Goal: Task Accomplishment & Management: Use online tool/utility

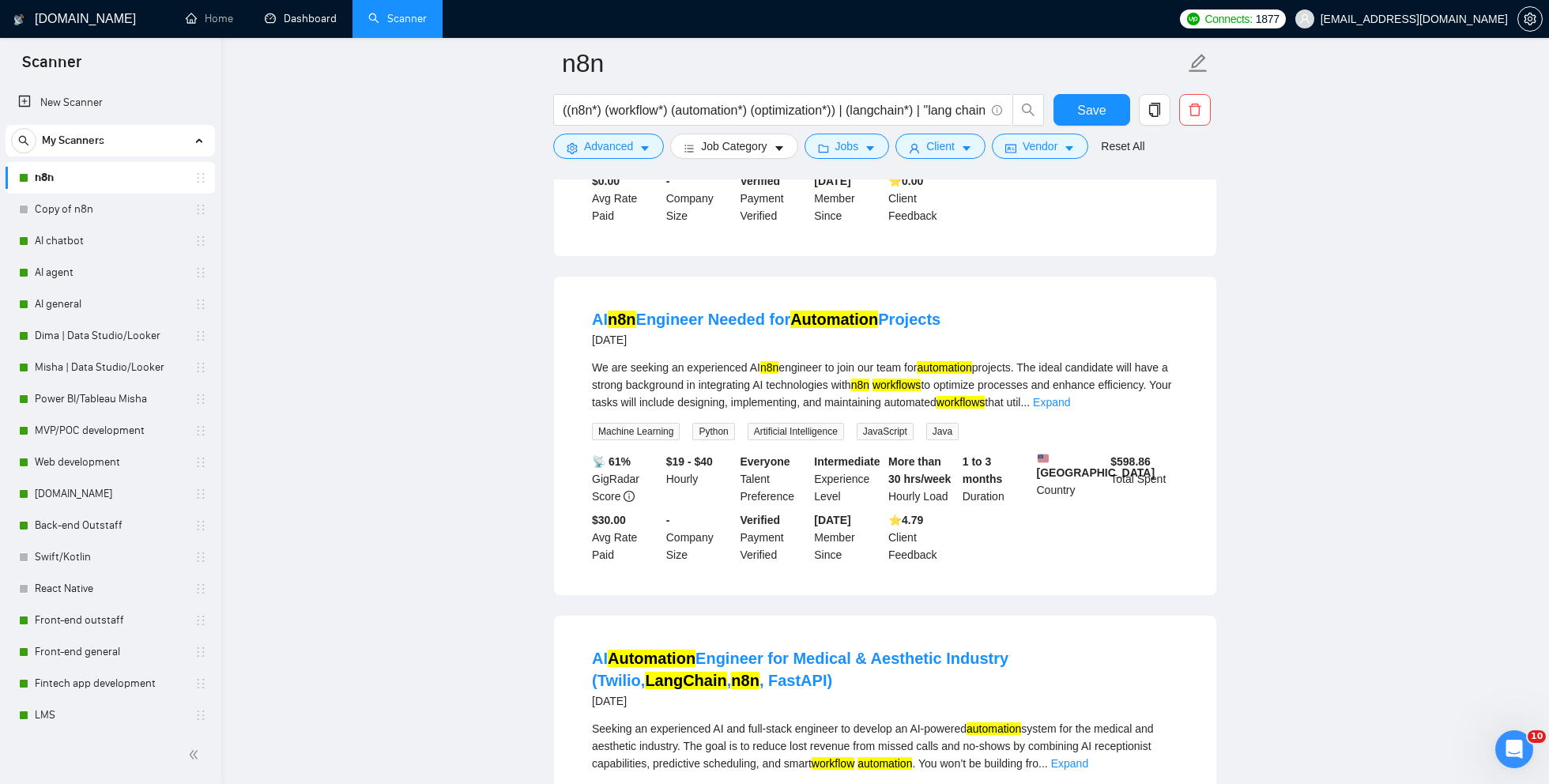
click at [274, 14] on link "Dashboard" at bounding box center [301, 19] width 72 height 14
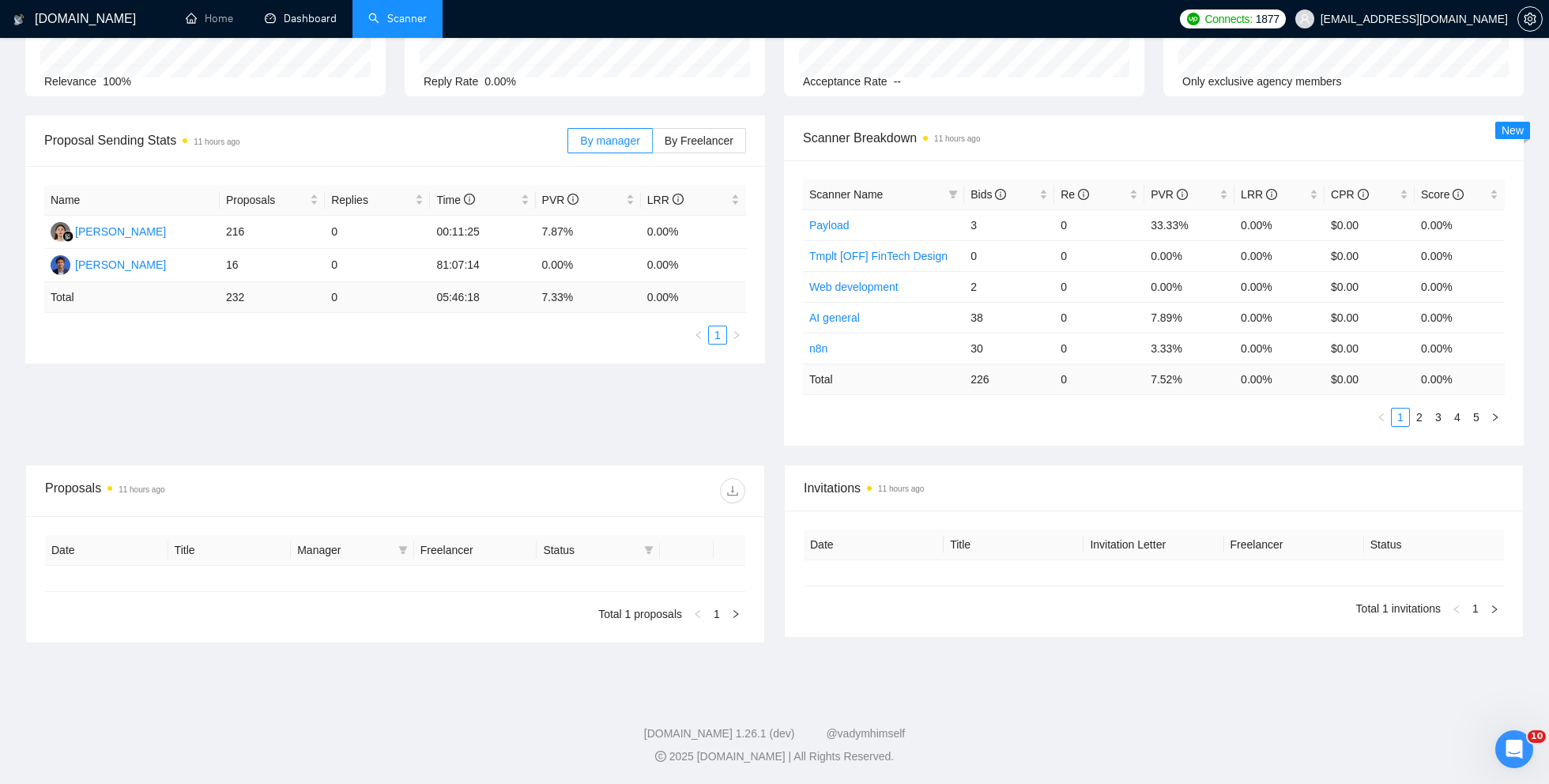
type input "[DATE]"
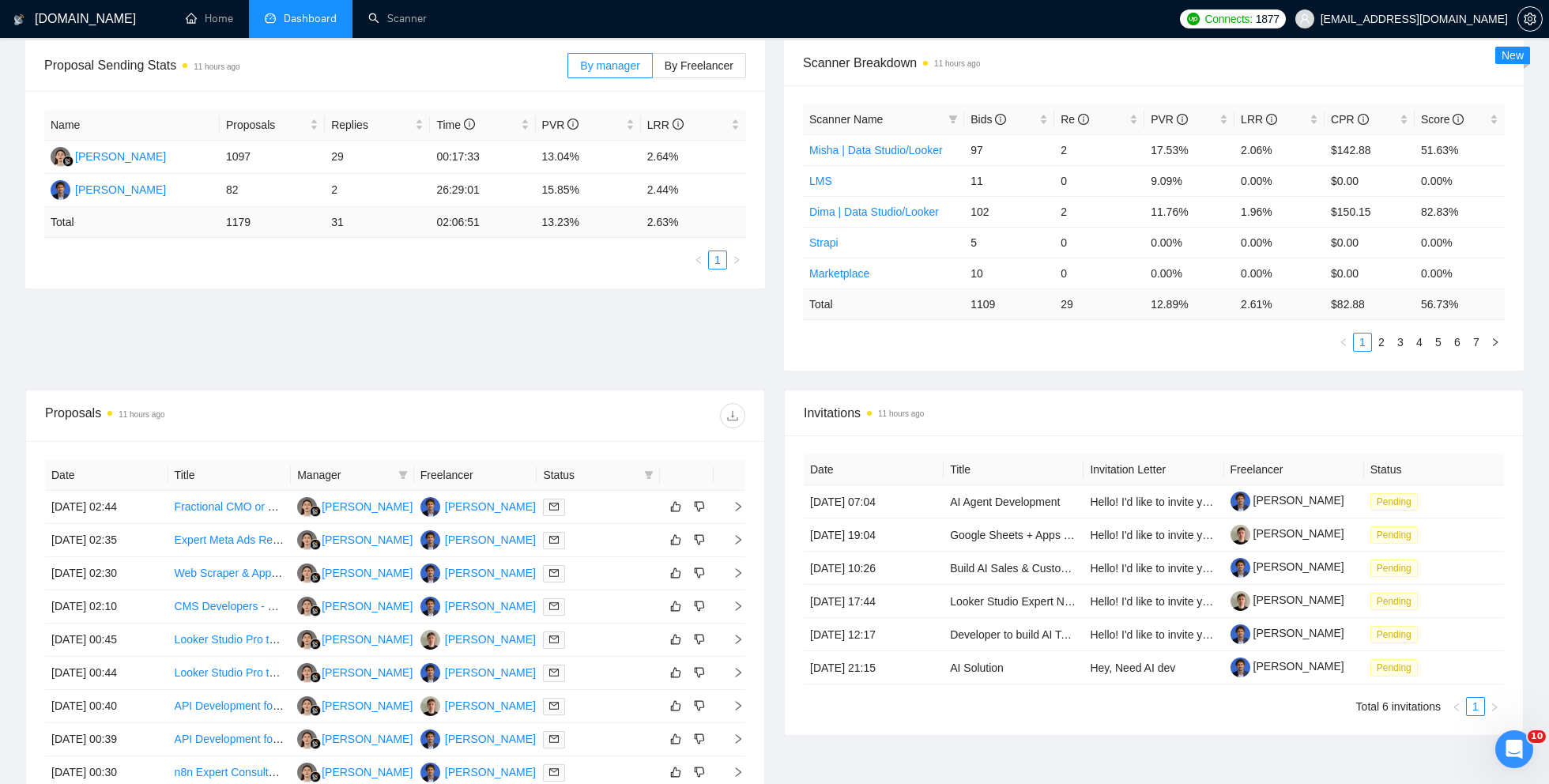
scroll to position [231, 0]
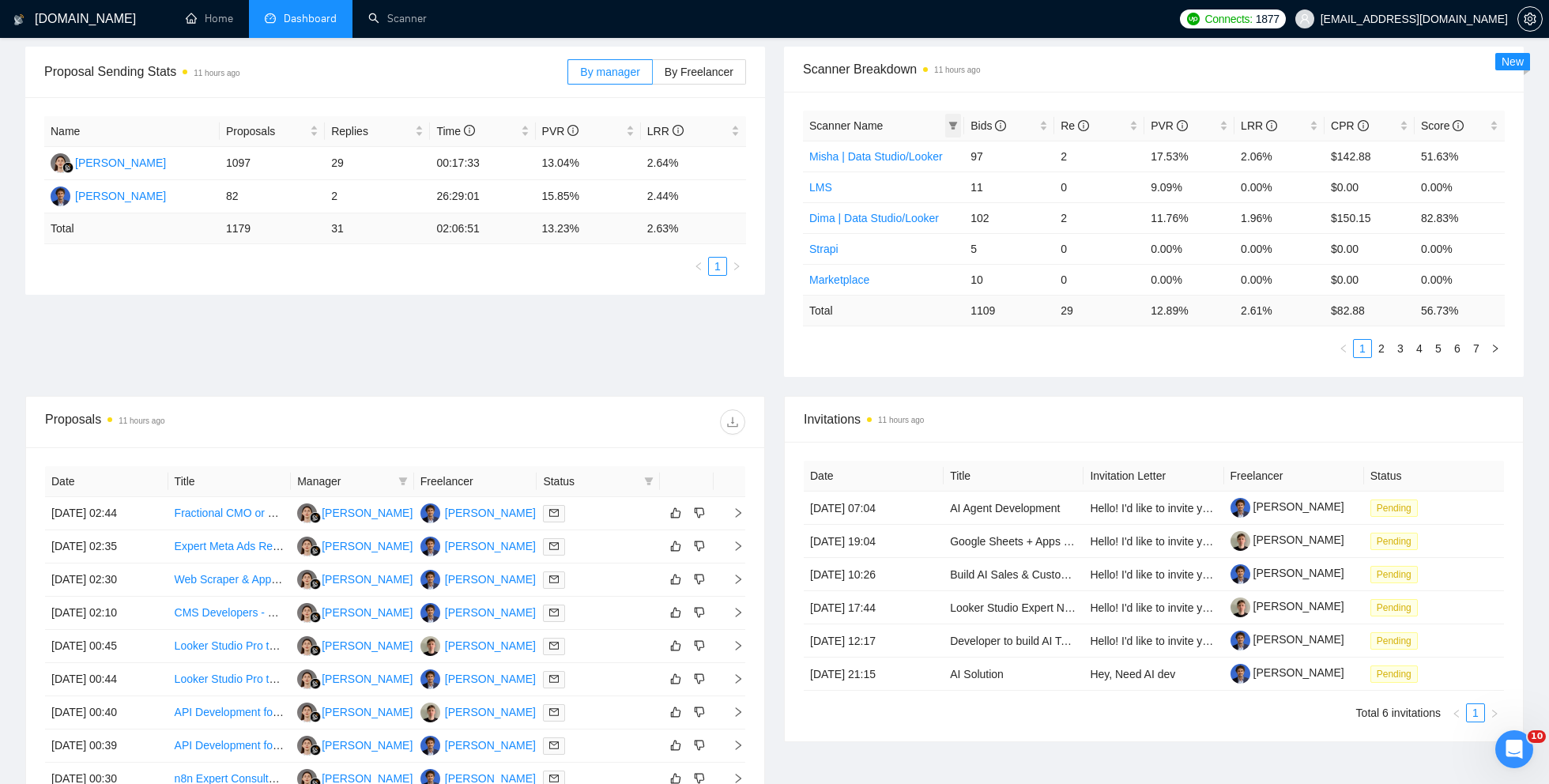
click at [949, 125] on icon "filter" at bounding box center [953, 125] width 9 height 9
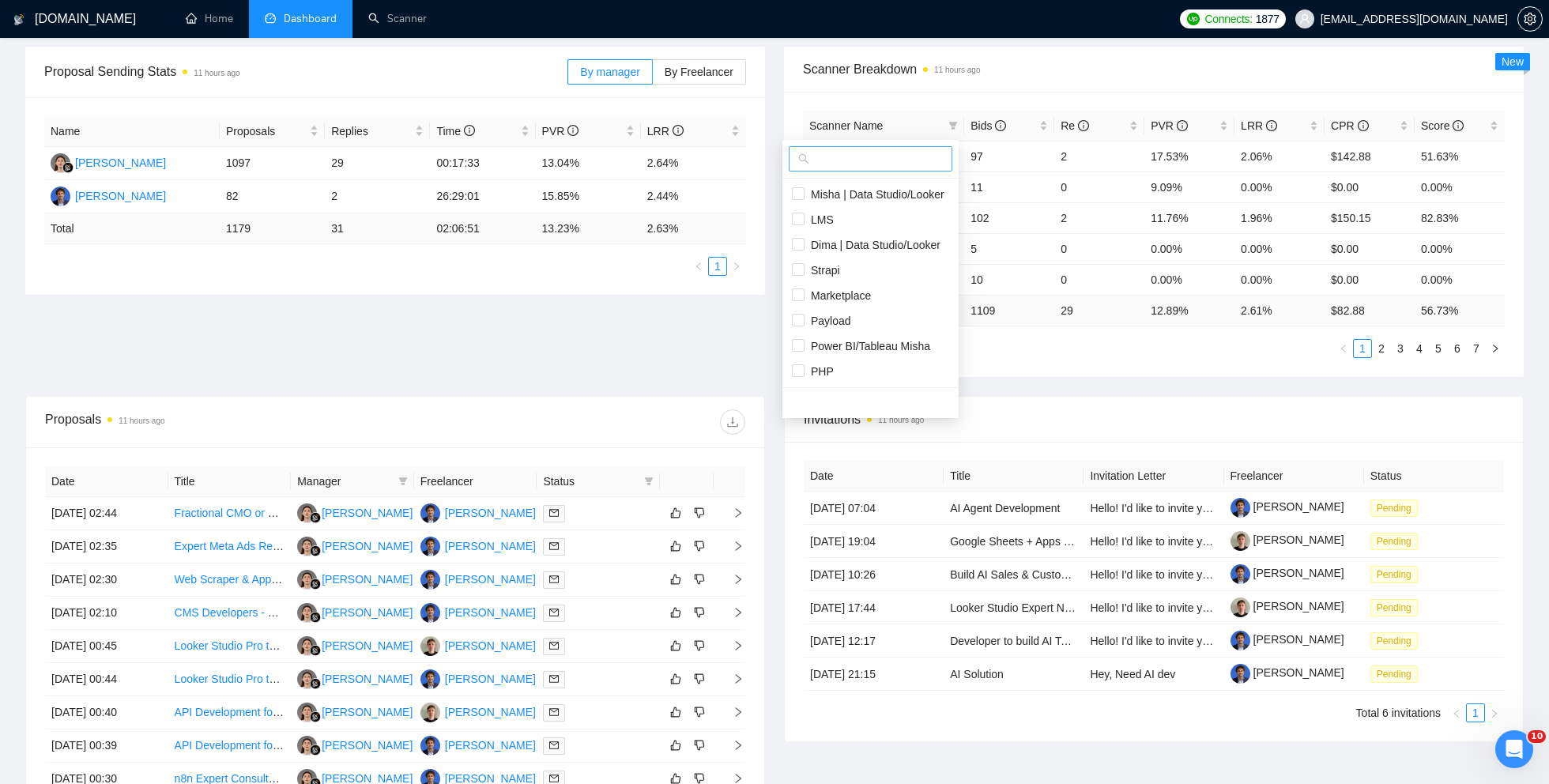
click at [893, 157] on input "text" at bounding box center [877, 158] width 130 height 18
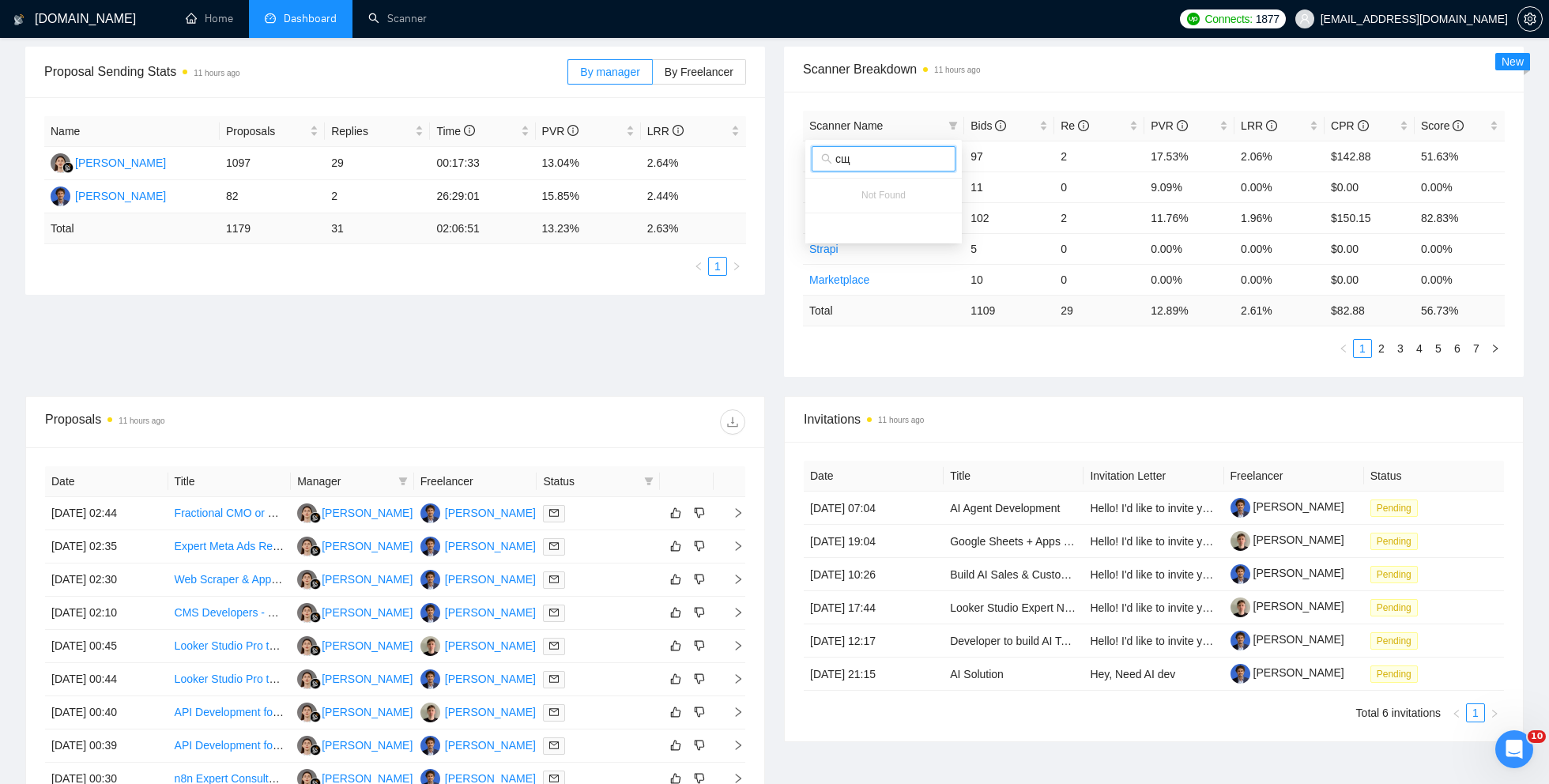
type input "с"
type input "con"
click at [821, 193] on input "checkbox" at bounding box center [821, 193] width 13 height 13
checkbox input "true"
click at [866, 322] on main "Team Dashboard [DATE] [DATE] Last 30 Days [DATE] [DATE] This Week Last Week Thi…" at bounding box center [774, 365] width 1498 height 1068
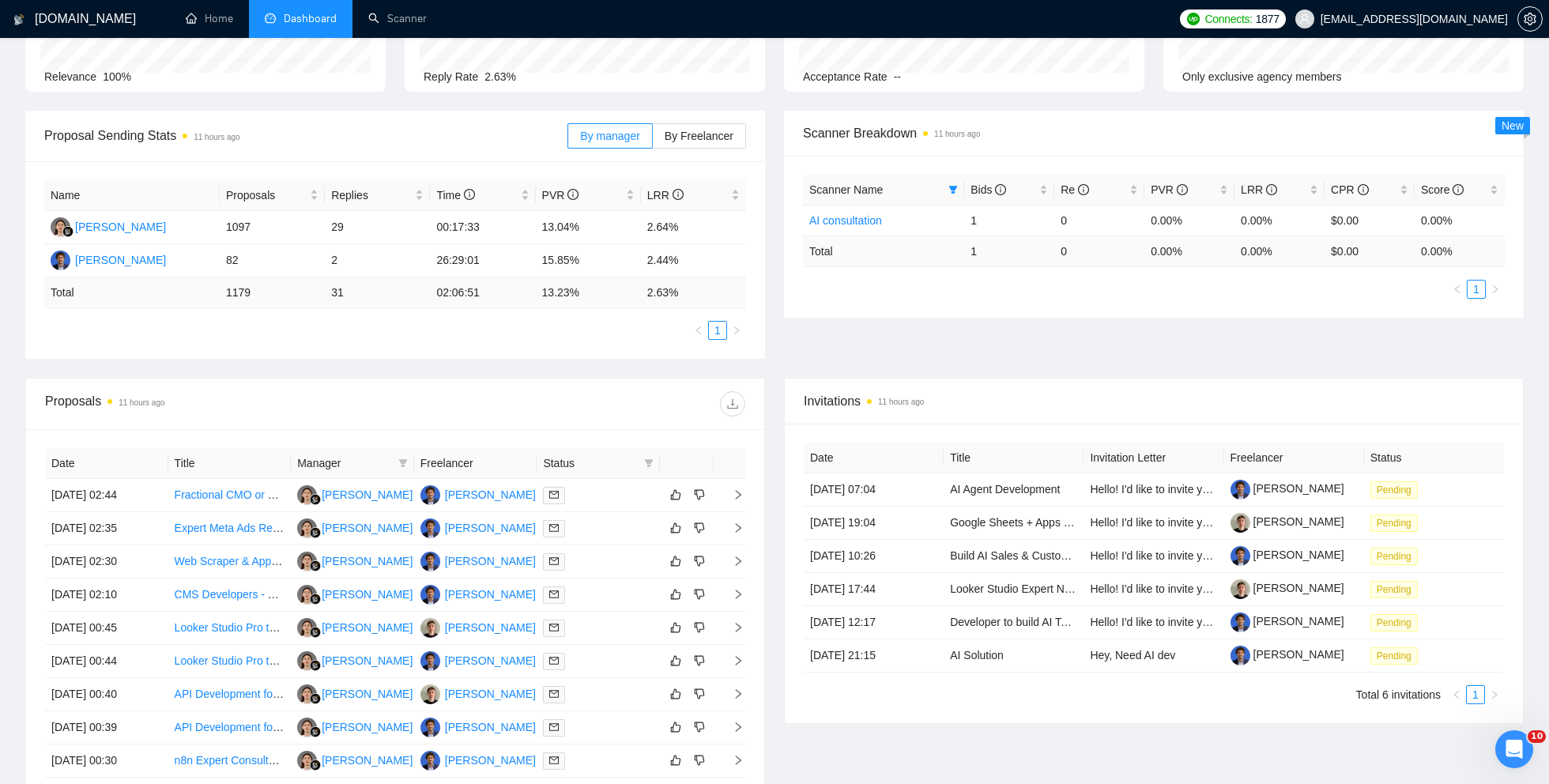
scroll to position [0, 0]
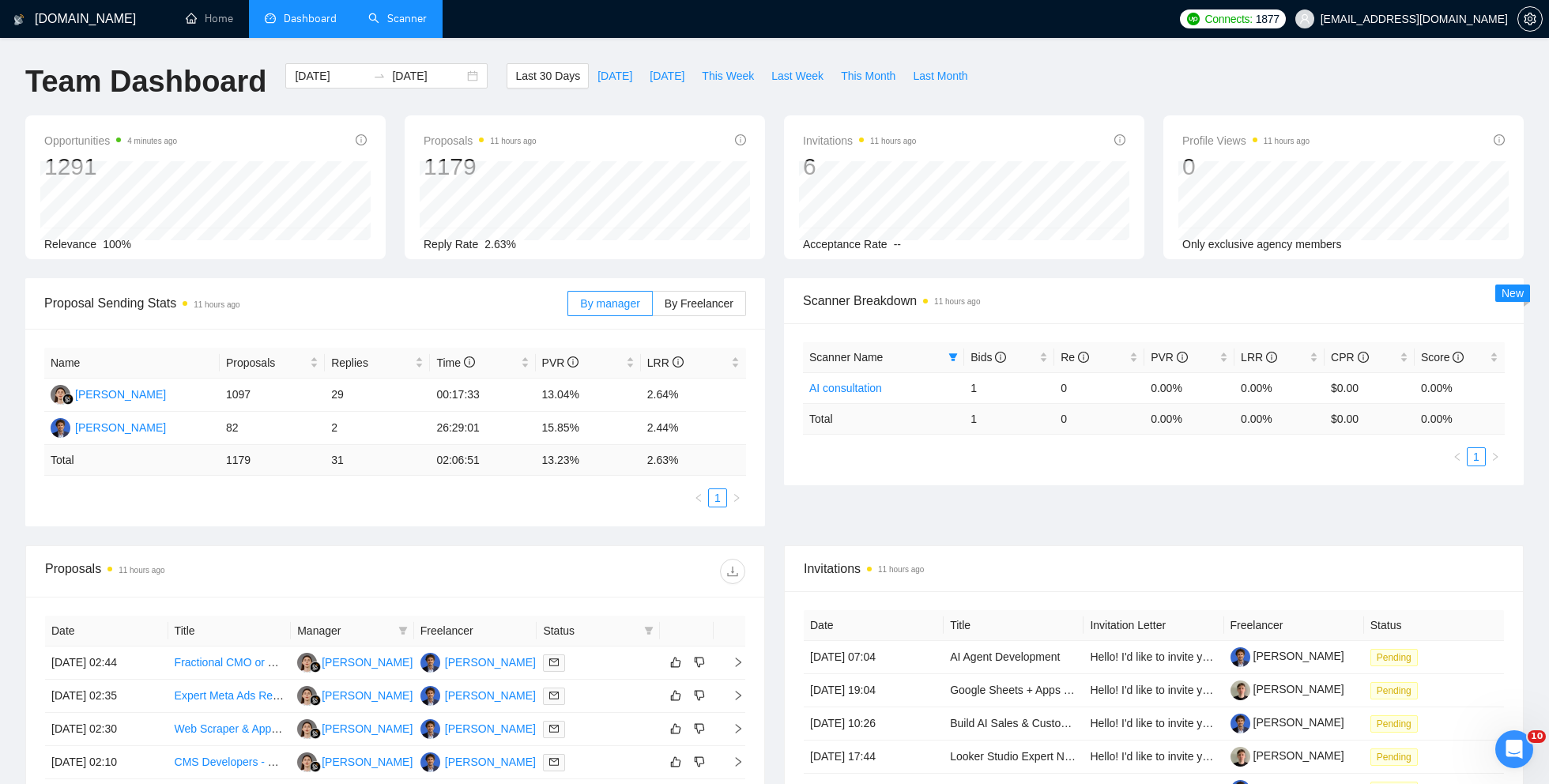
click at [408, 15] on link "Scanner" at bounding box center [397, 19] width 58 height 14
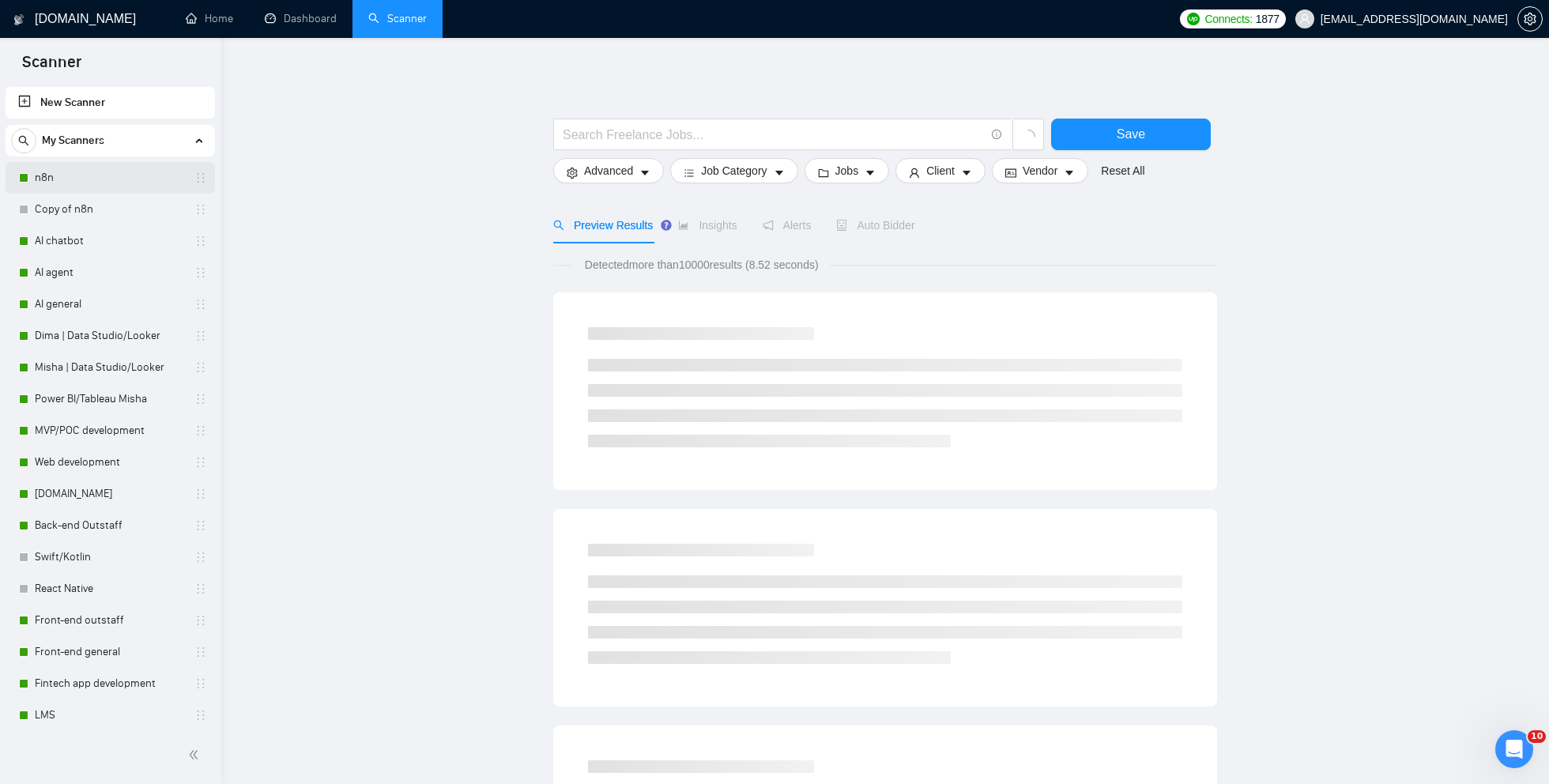
click at [98, 184] on link "n8n" at bounding box center [109, 177] width 150 height 31
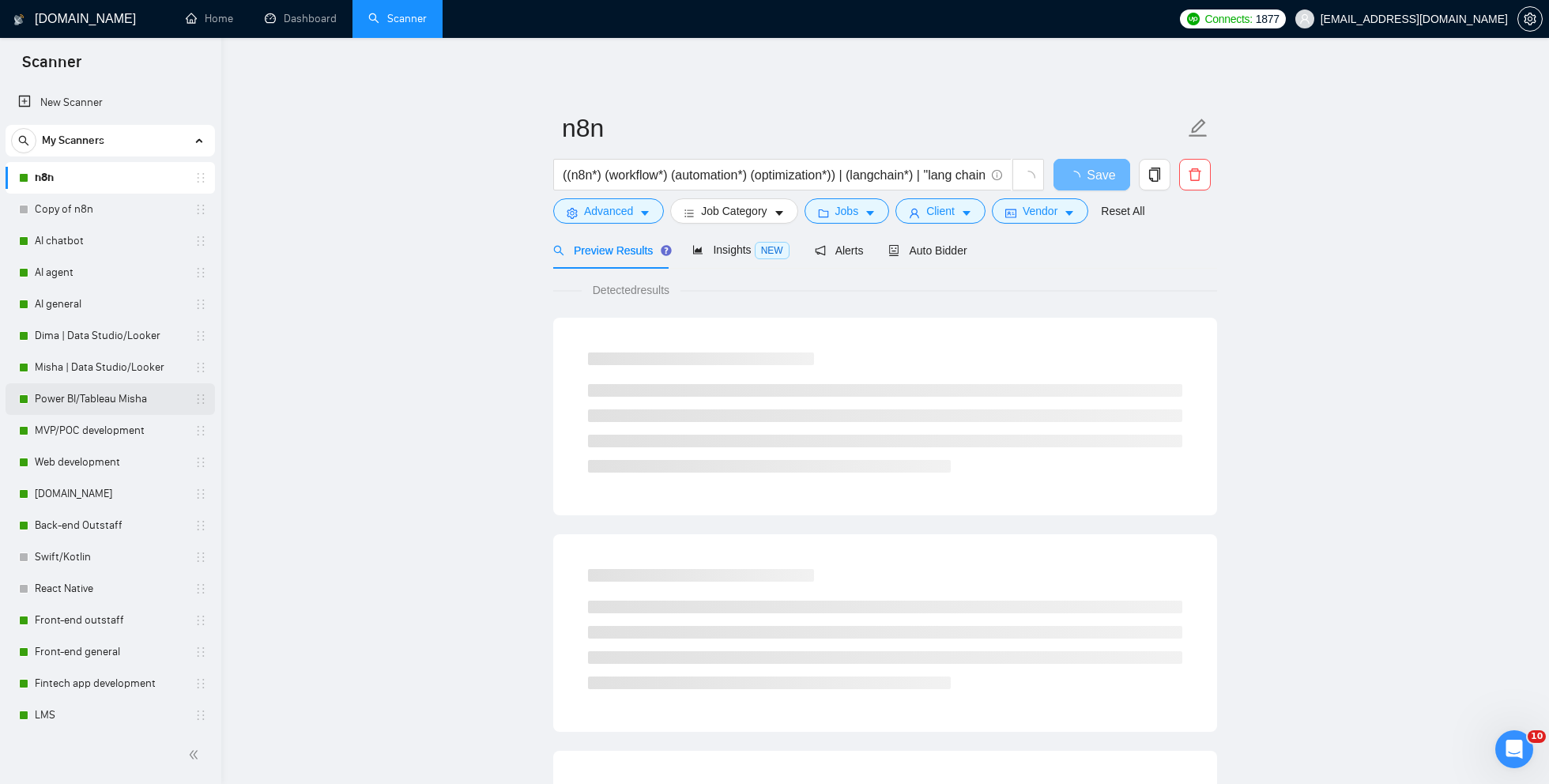
scroll to position [826, 0]
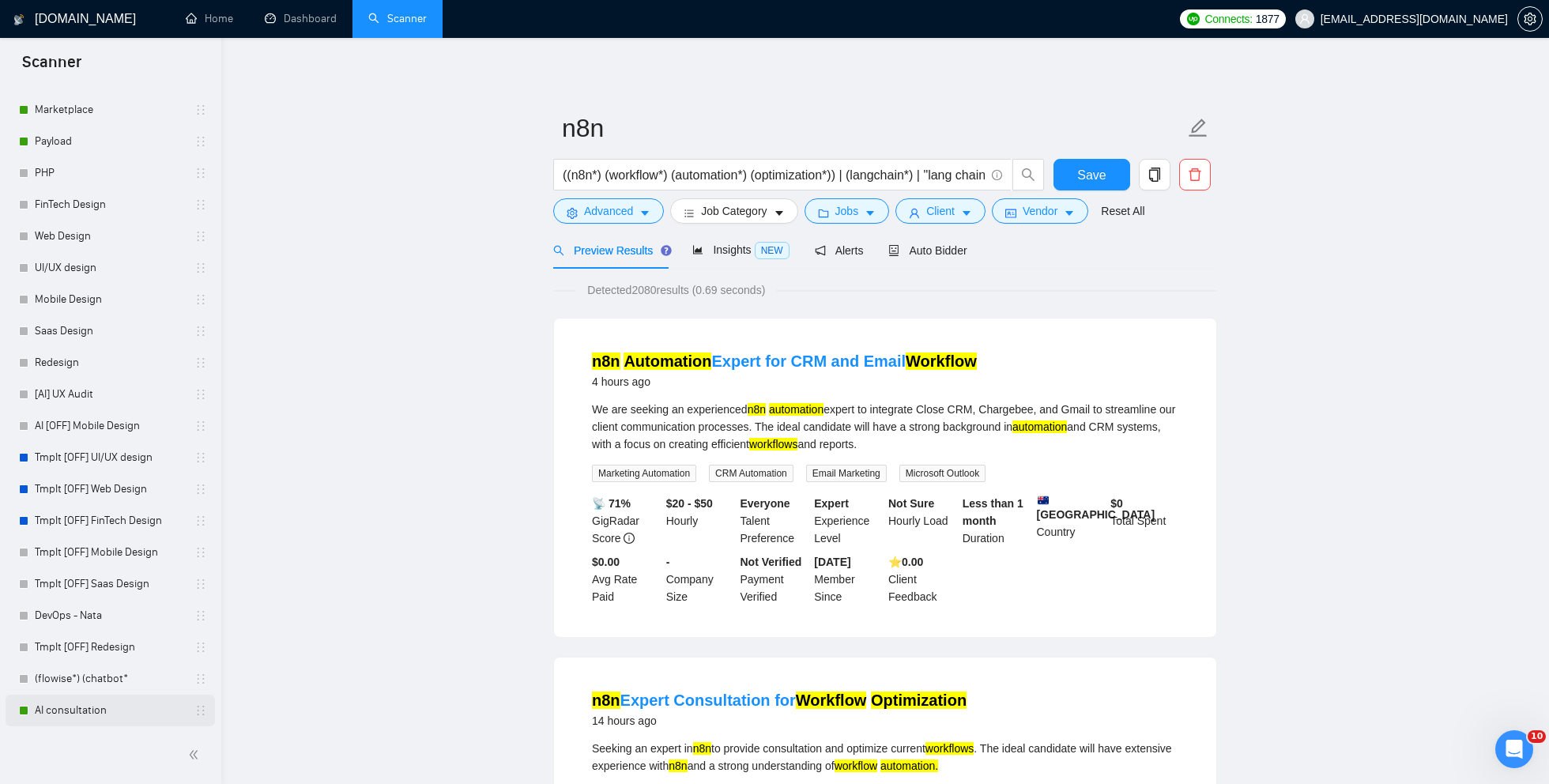
click at [64, 711] on link "AI consultation" at bounding box center [109, 709] width 150 height 31
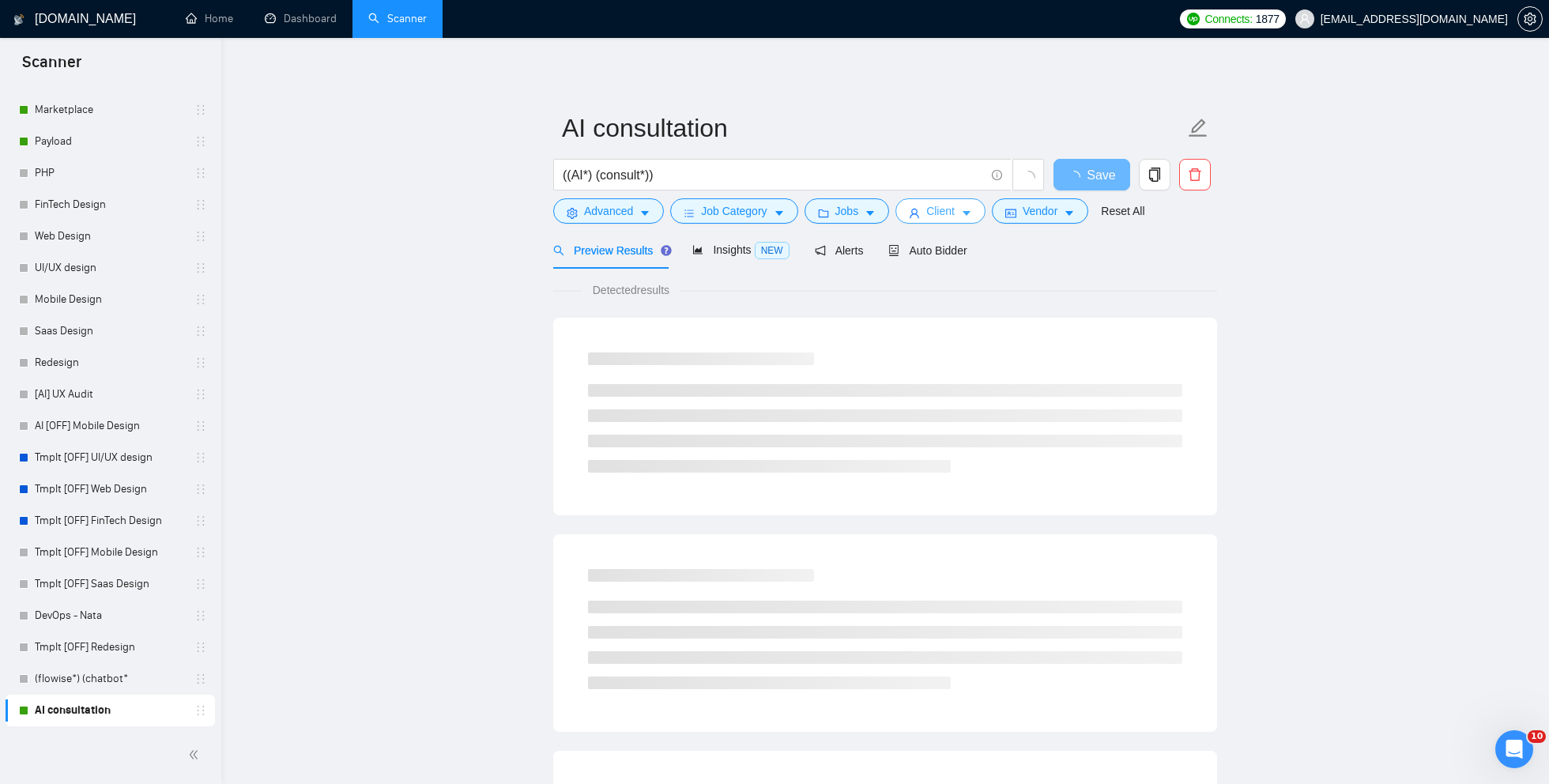
click at [929, 202] on span "Client" at bounding box center [941, 211] width 29 height 18
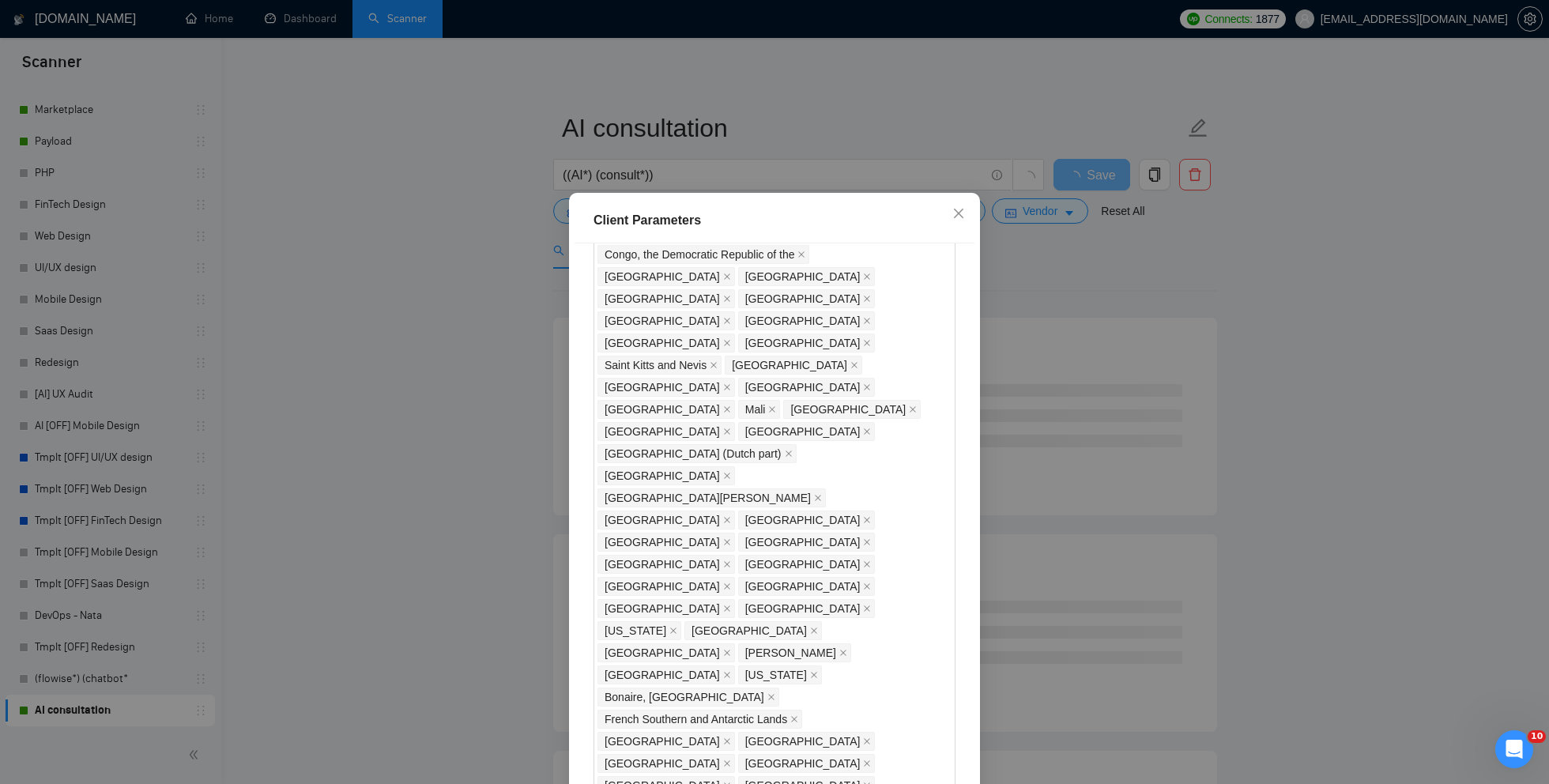
scroll to position [77, 0]
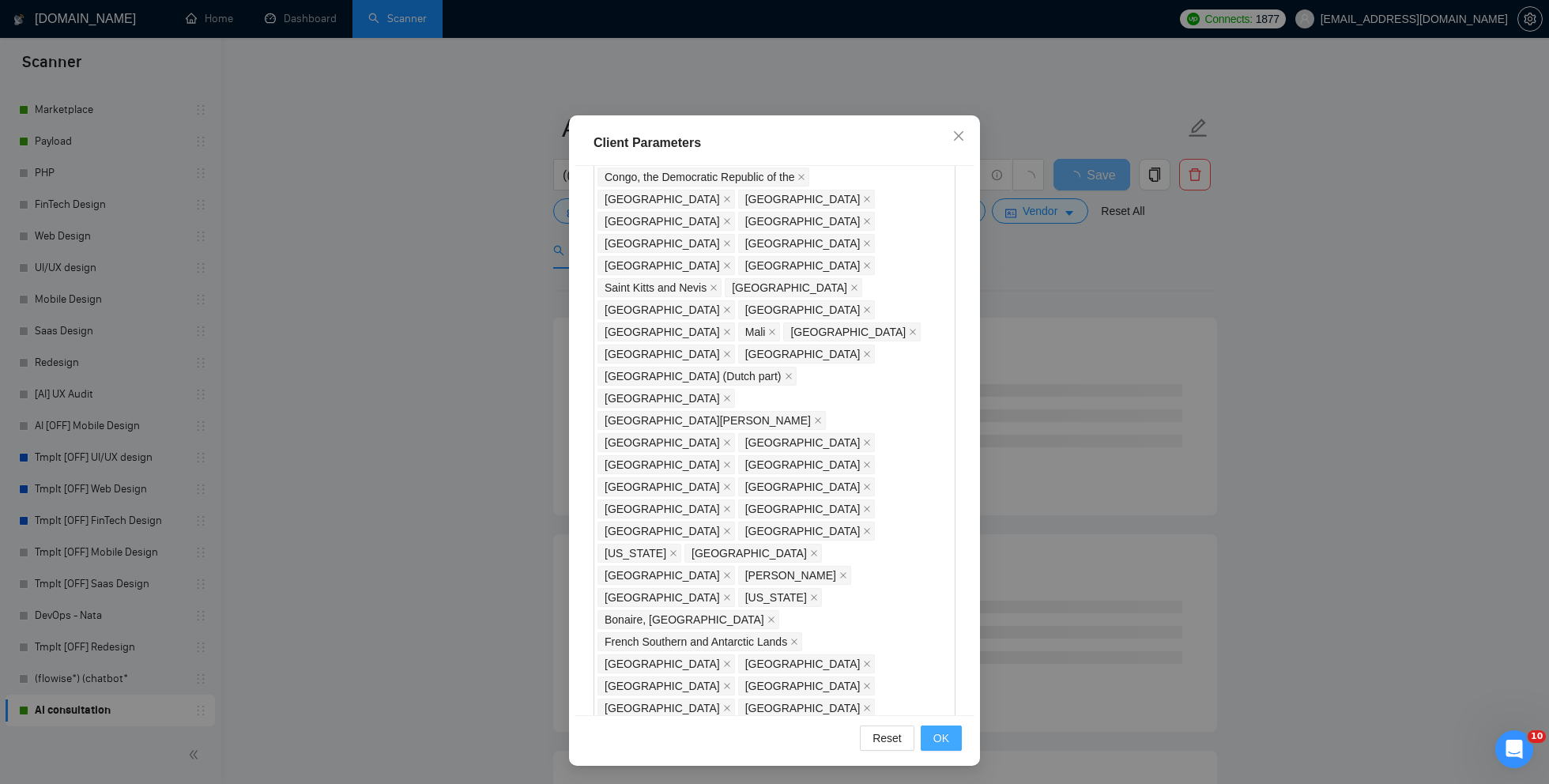
type input "20"
click at [943, 738] on span "OK" at bounding box center [941, 737] width 16 height 18
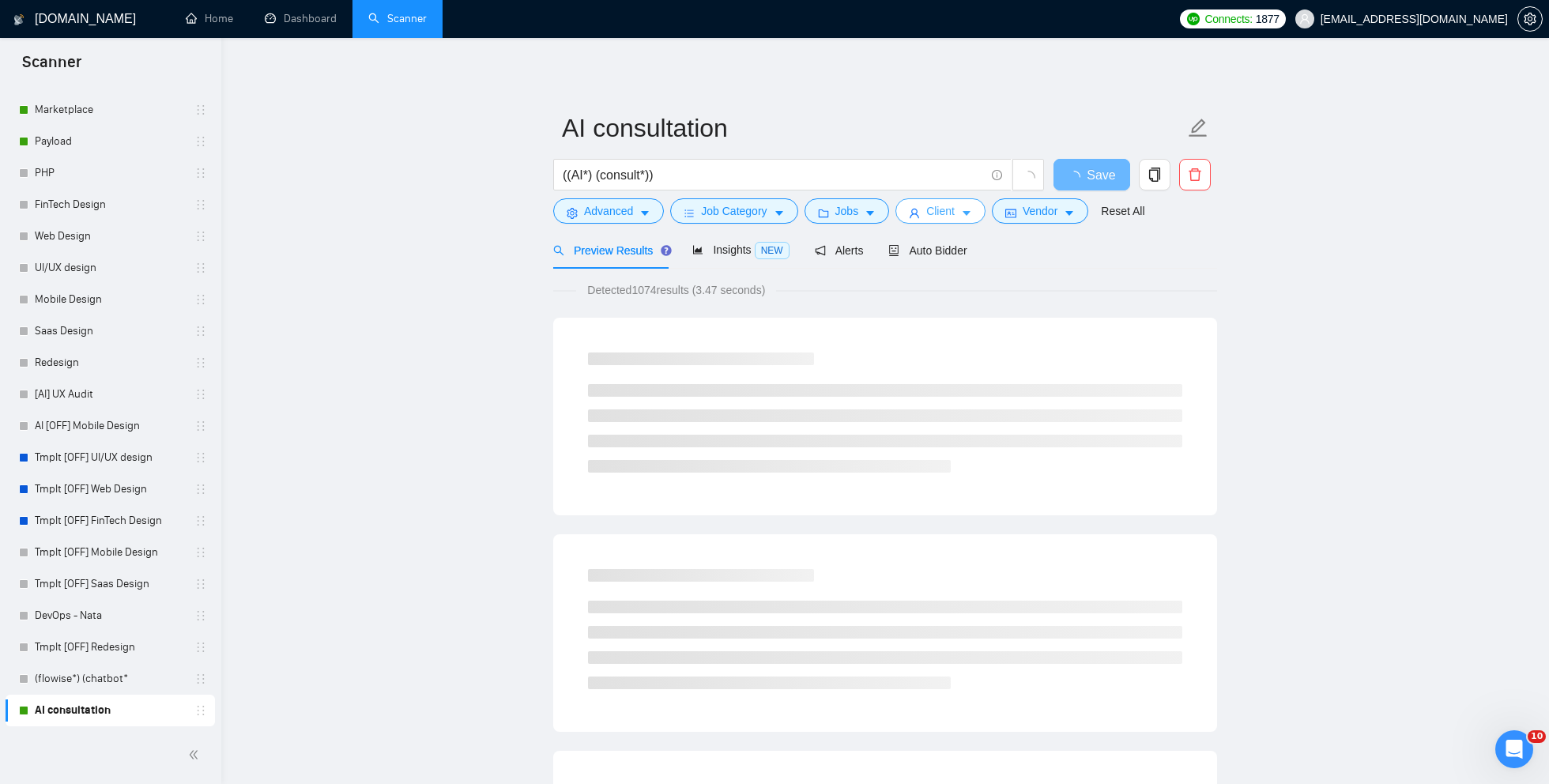
click at [938, 207] on span "Client" at bounding box center [941, 211] width 29 height 18
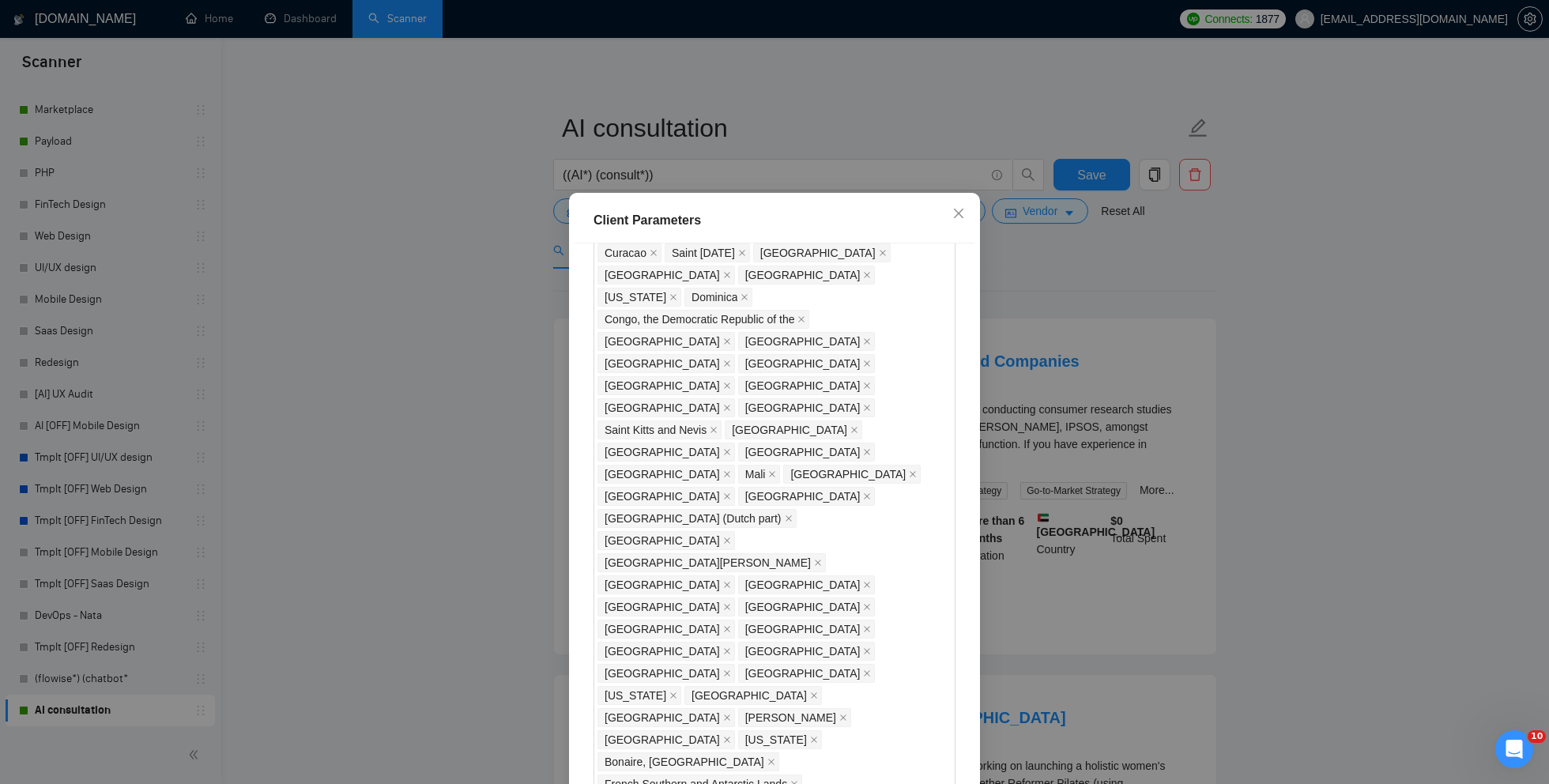
scroll to position [1213, 0]
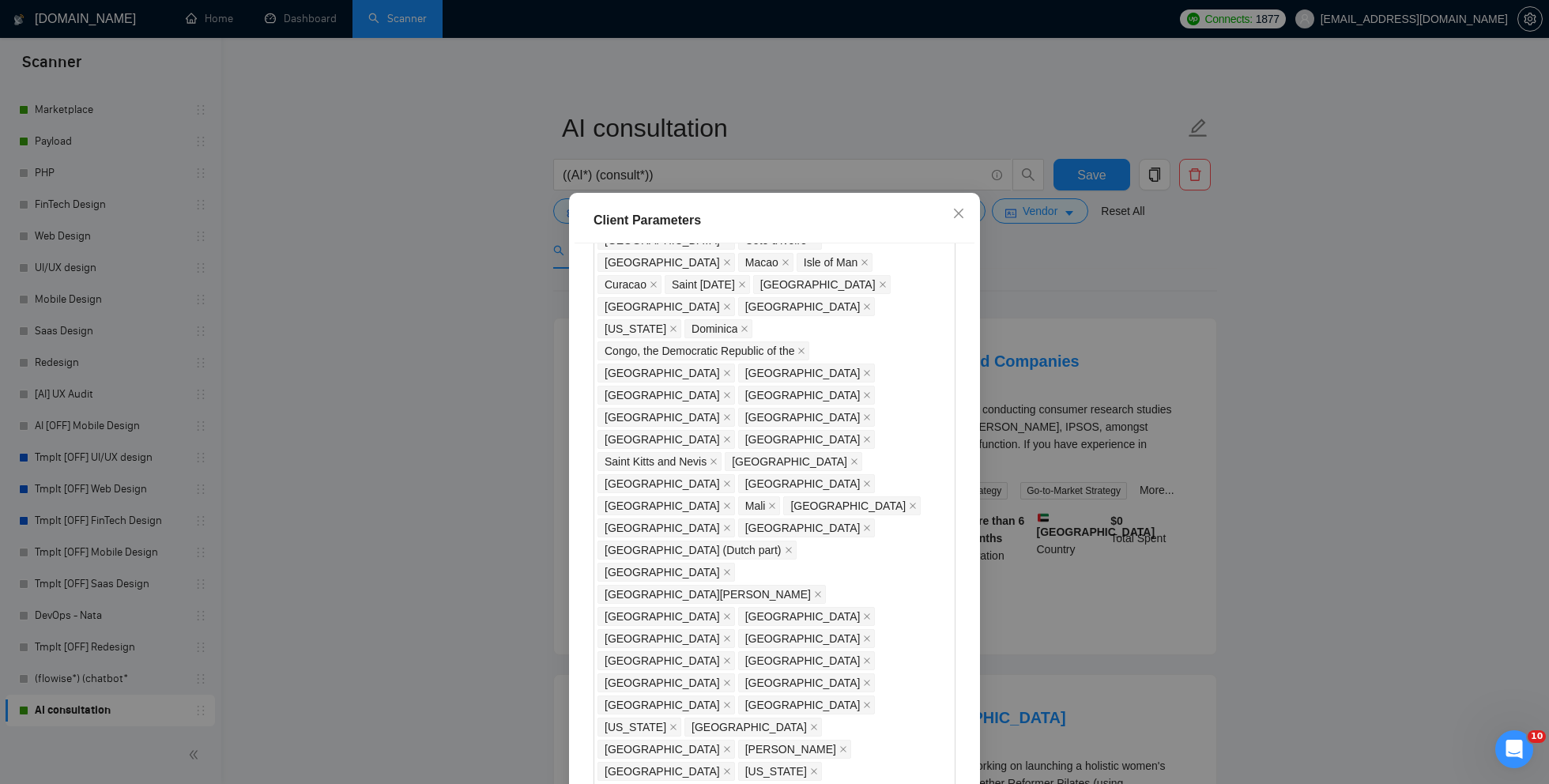
click at [1159, 241] on div "Client Parameters Client Location Include Client Countries Select Exclude Clien…" at bounding box center [774, 392] width 1549 height 784
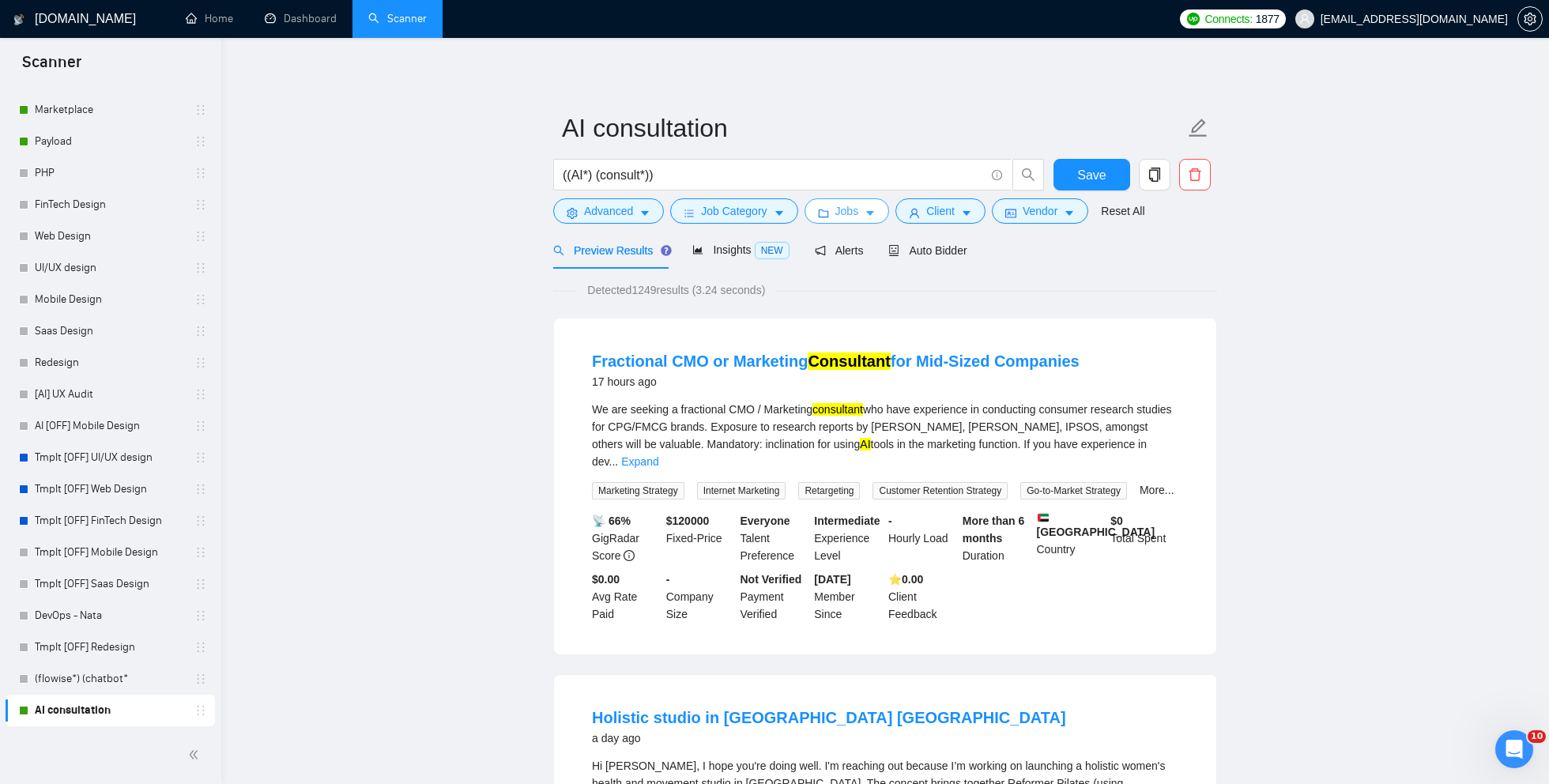
click at [864, 219] on button "Jobs" at bounding box center [847, 211] width 86 height 25
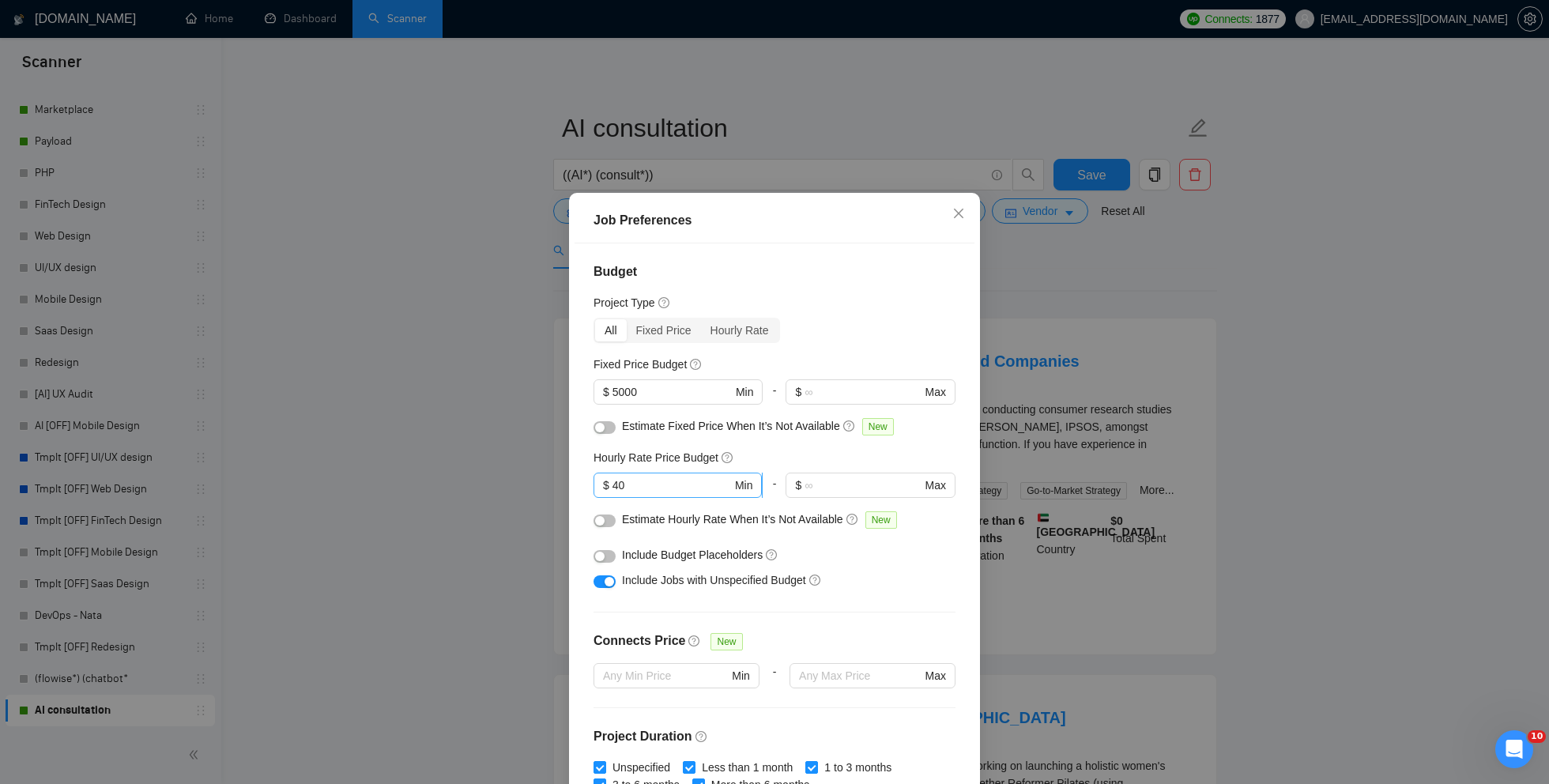
click at [639, 478] on input "40" at bounding box center [672, 485] width 119 height 18
type input "4"
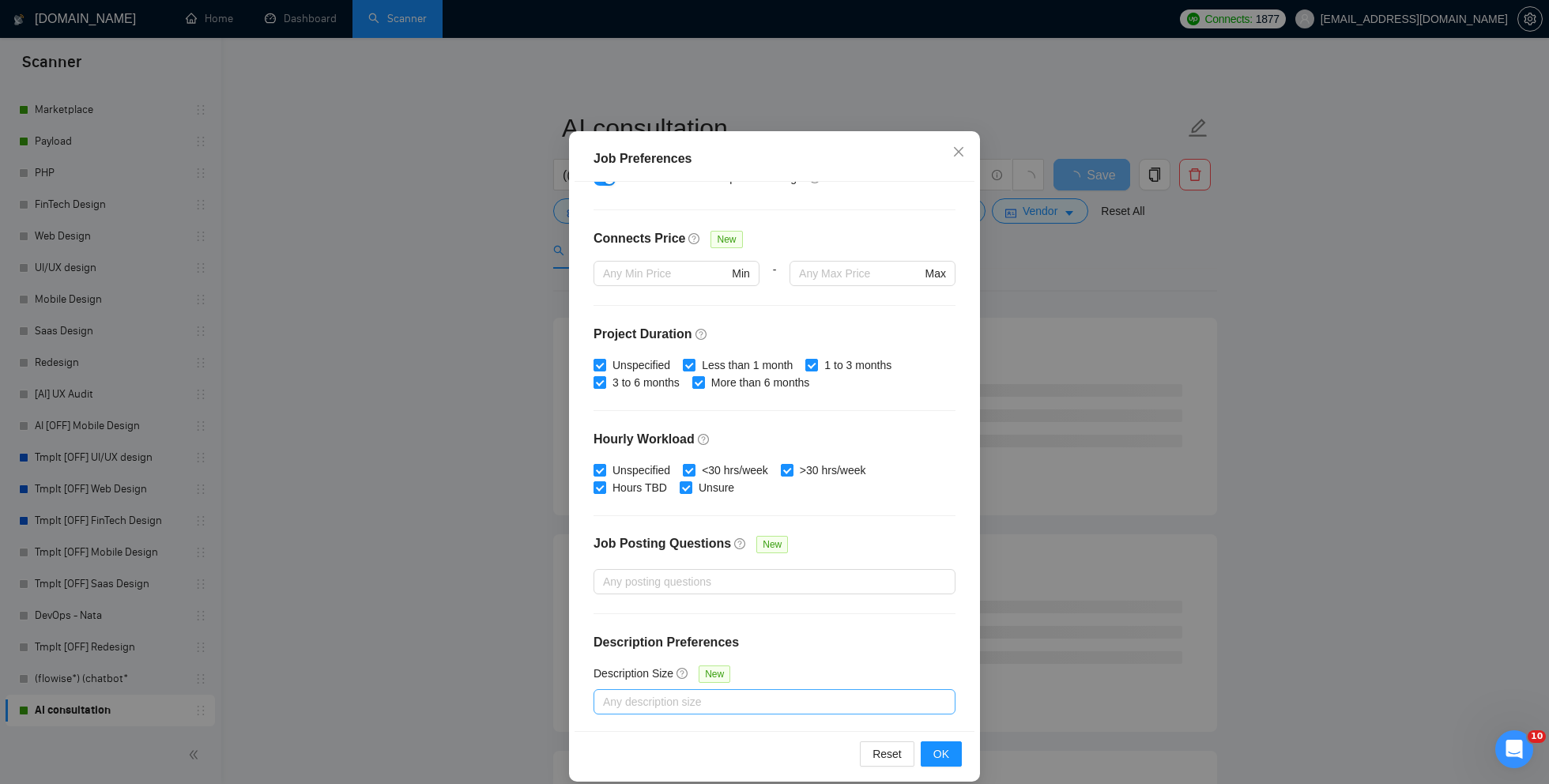
scroll to position [77, 0]
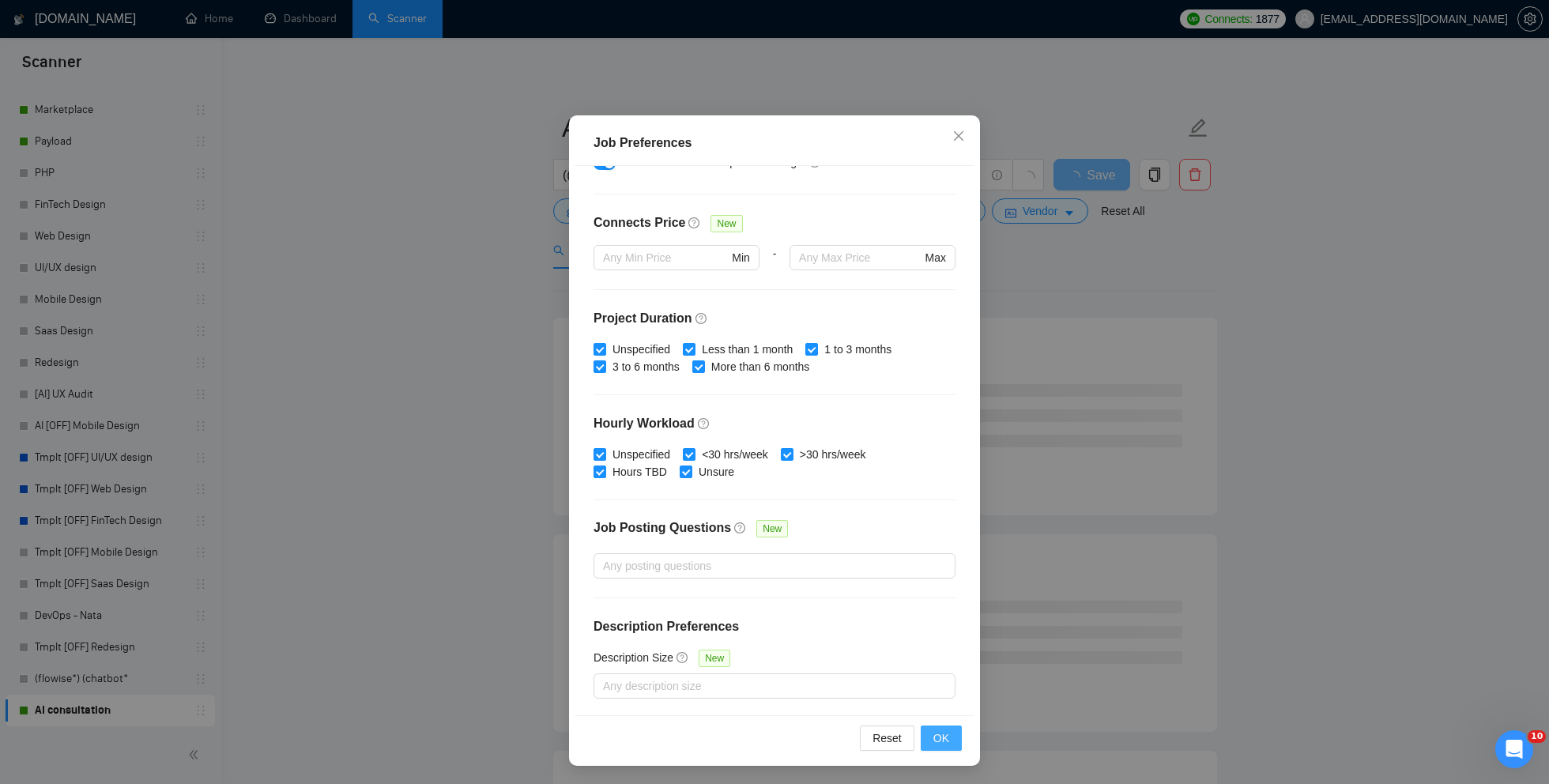
type input "30"
click at [921, 736] on button "OK" at bounding box center [941, 738] width 41 height 25
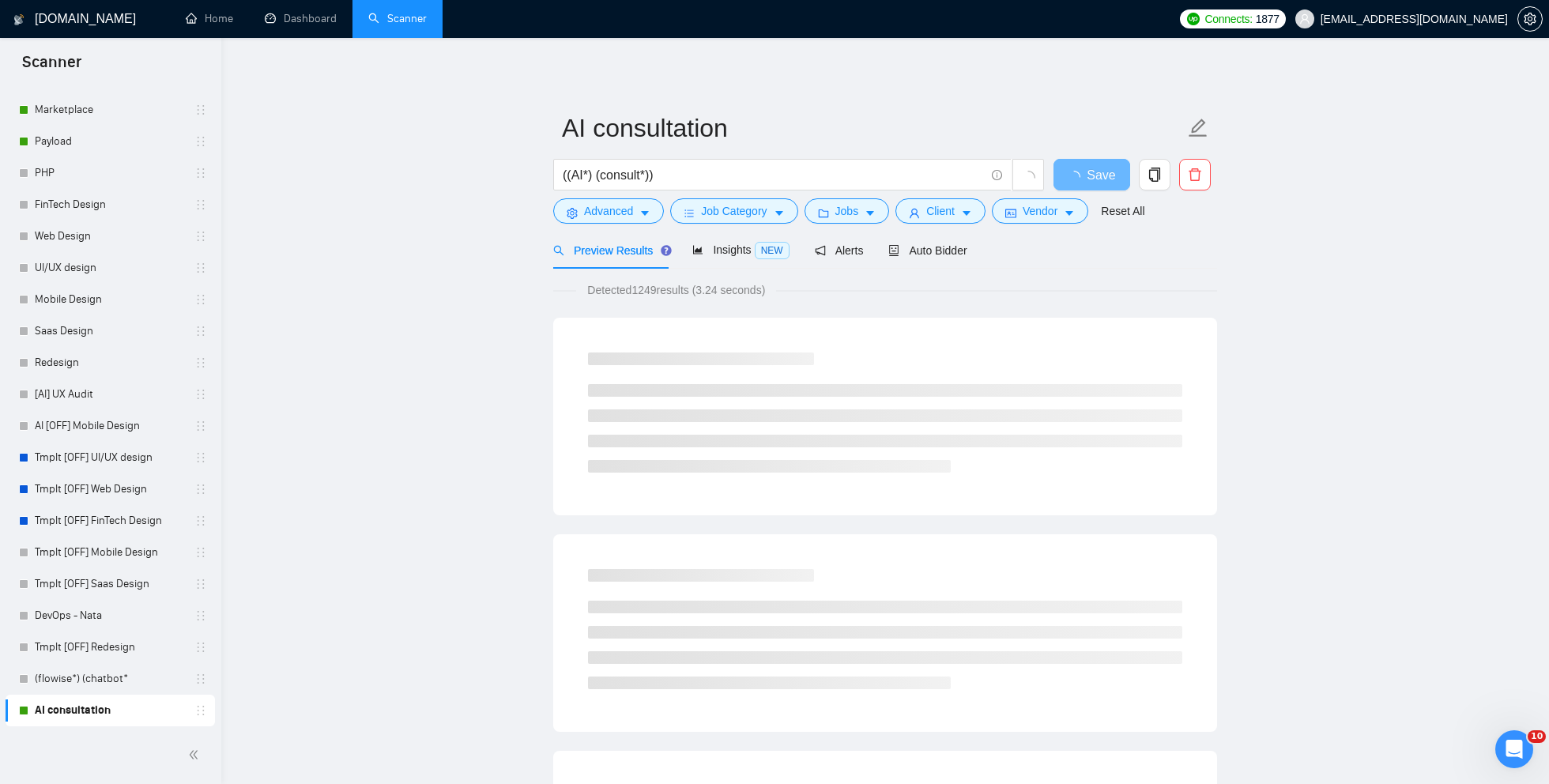
scroll to position [0, 0]
click at [711, 220] on button "Job Category" at bounding box center [733, 211] width 127 height 25
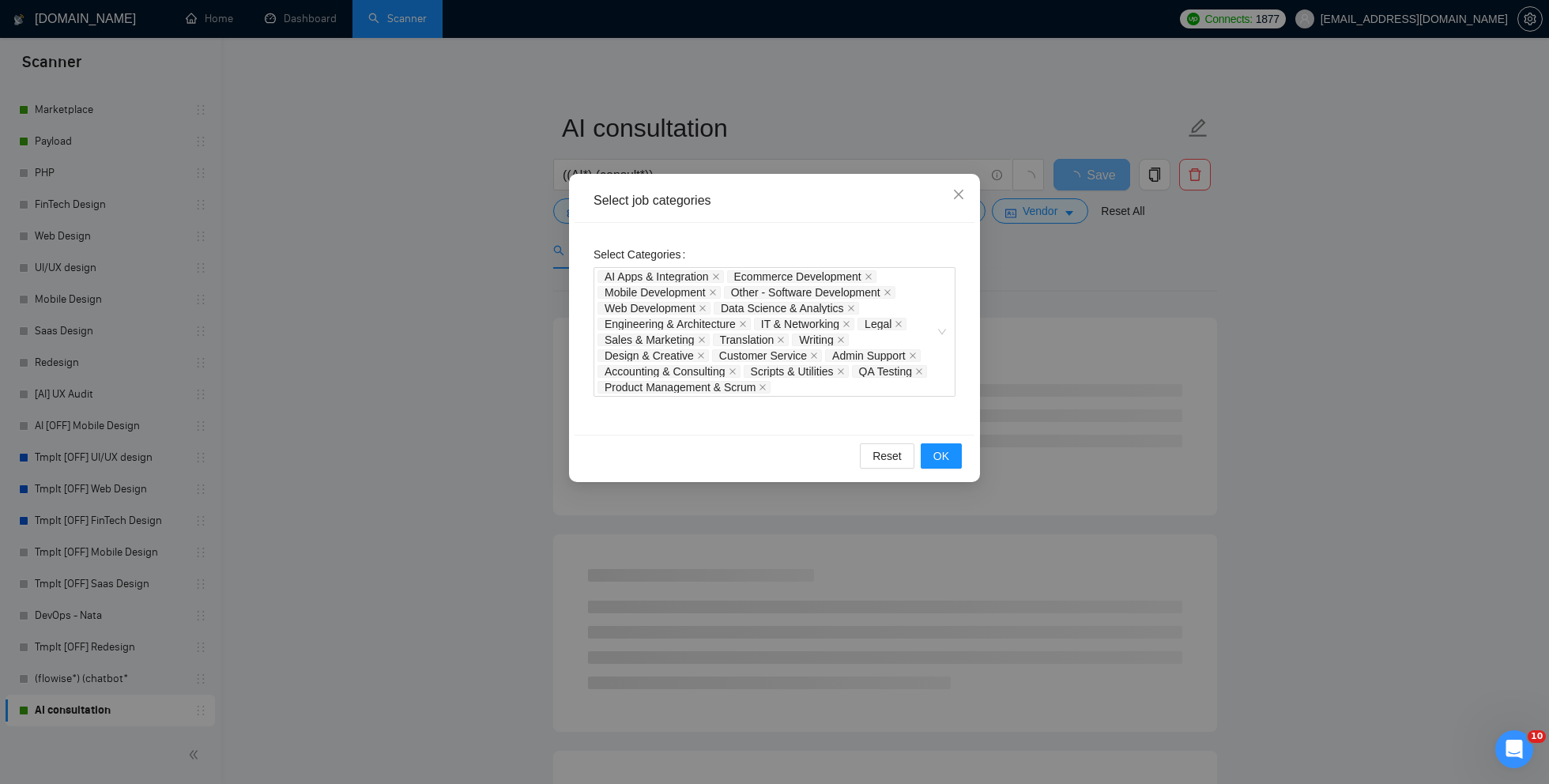
click at [1035, 229] on div "Select job categories Select Categories AI Apps & Integration Ecommerce Develop…" at bounding box center [774, 392] width 1549 height 784
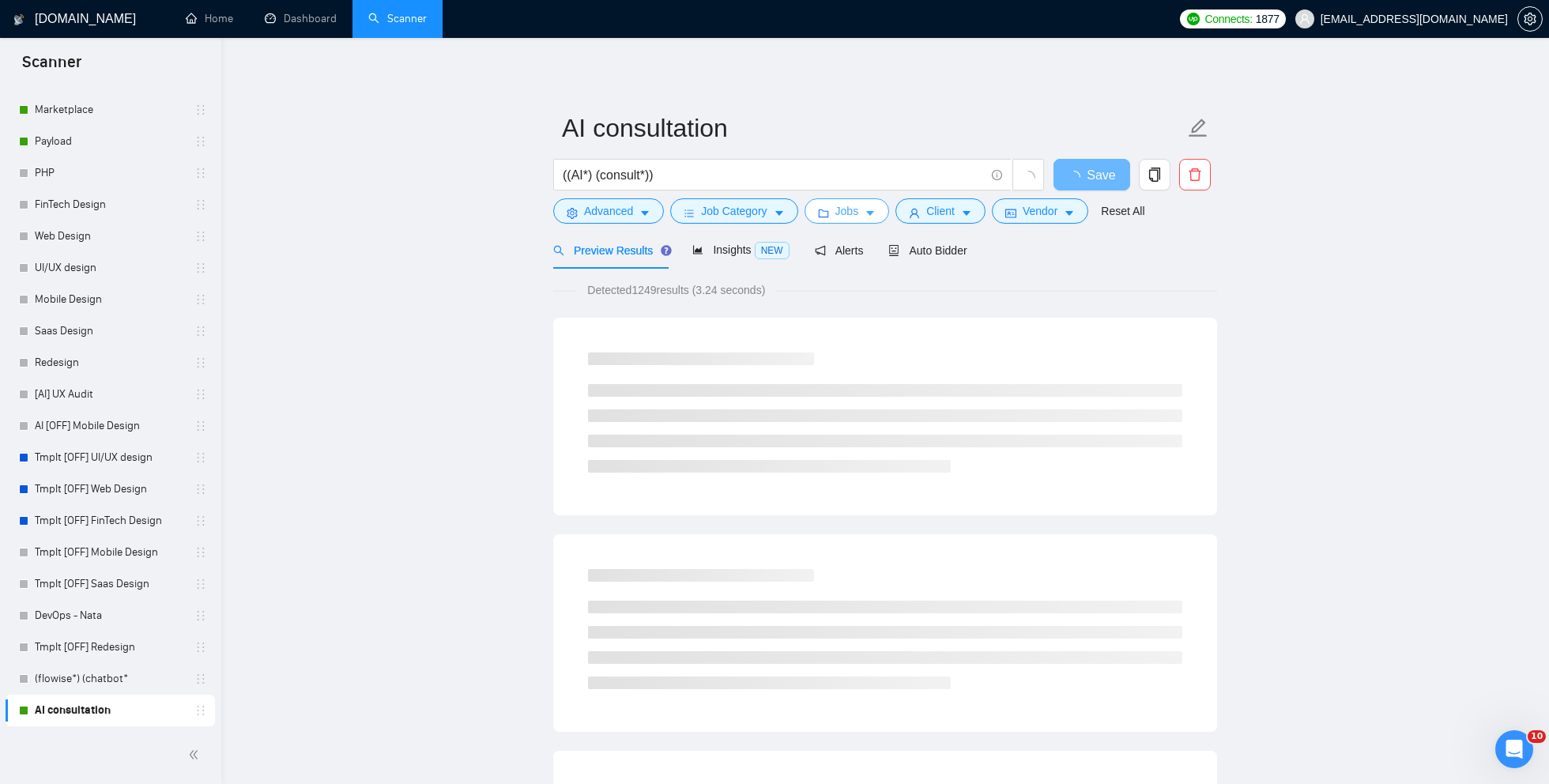
click at [822, 219] on button "Jobs" at bounding box center [847, 211] width 86 height 25
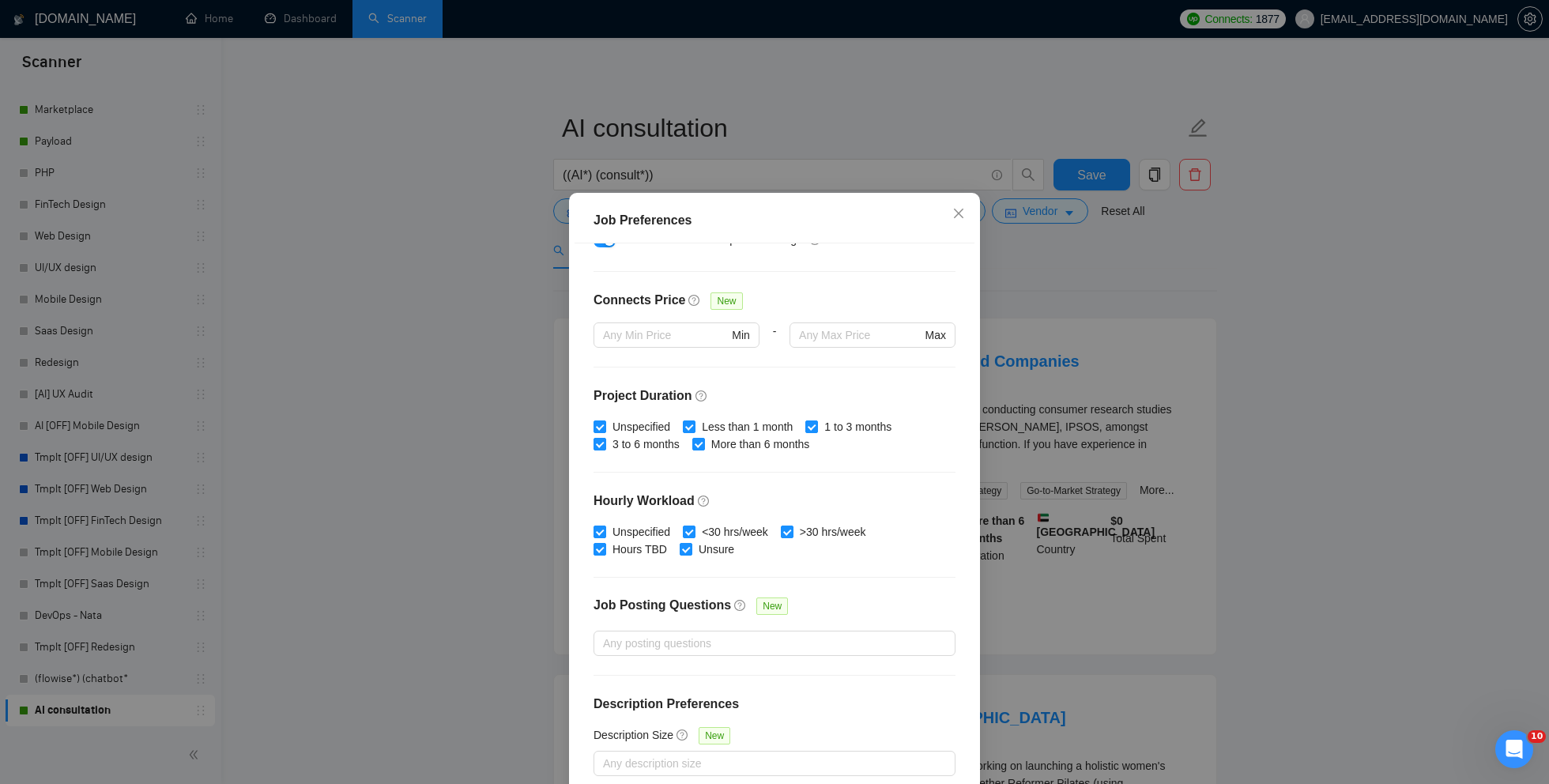
scroll to position [77, 0]
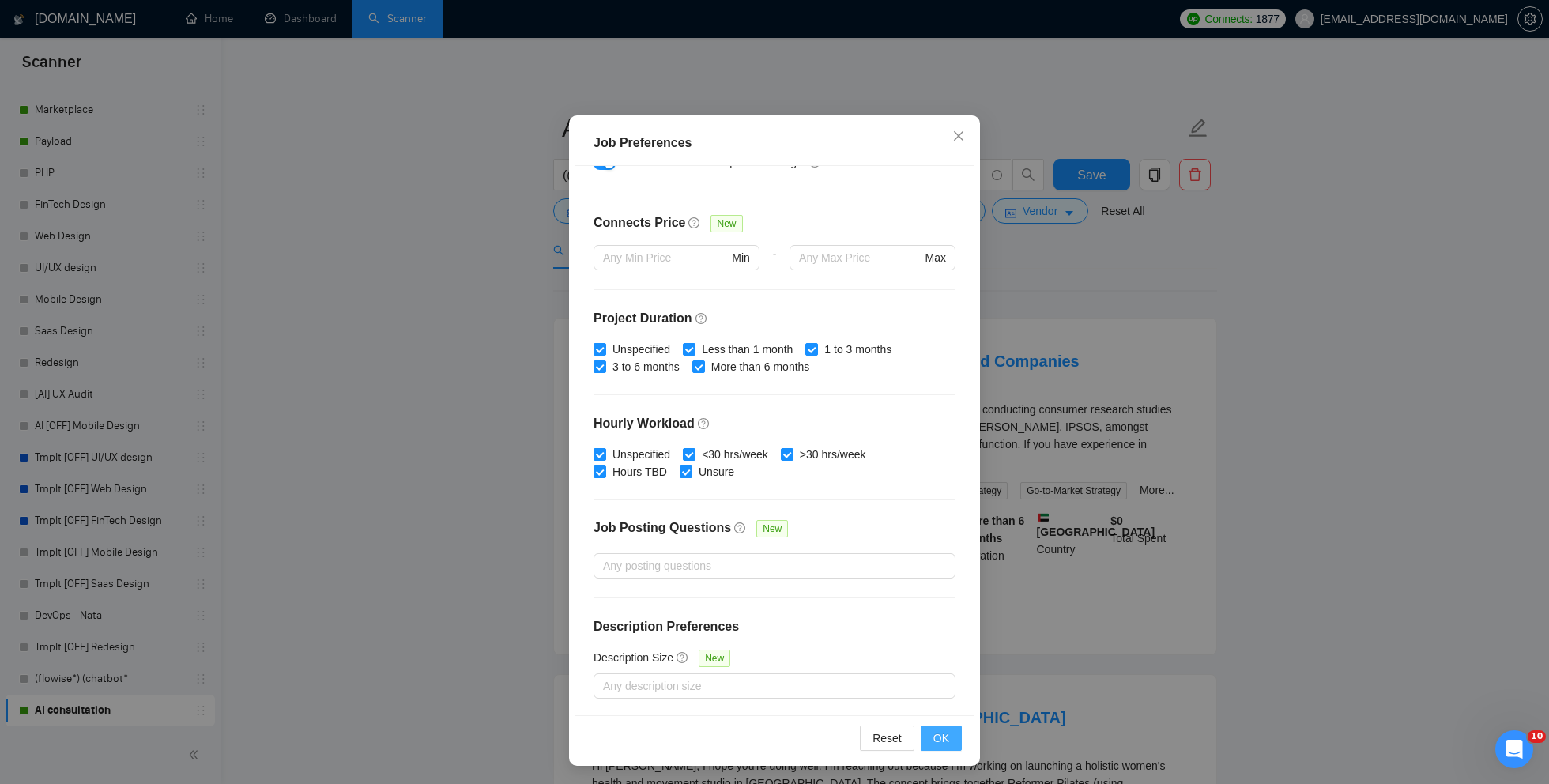
click at [941, 743] on span "OK" at bounding box center [941, 737] width 16 height 18
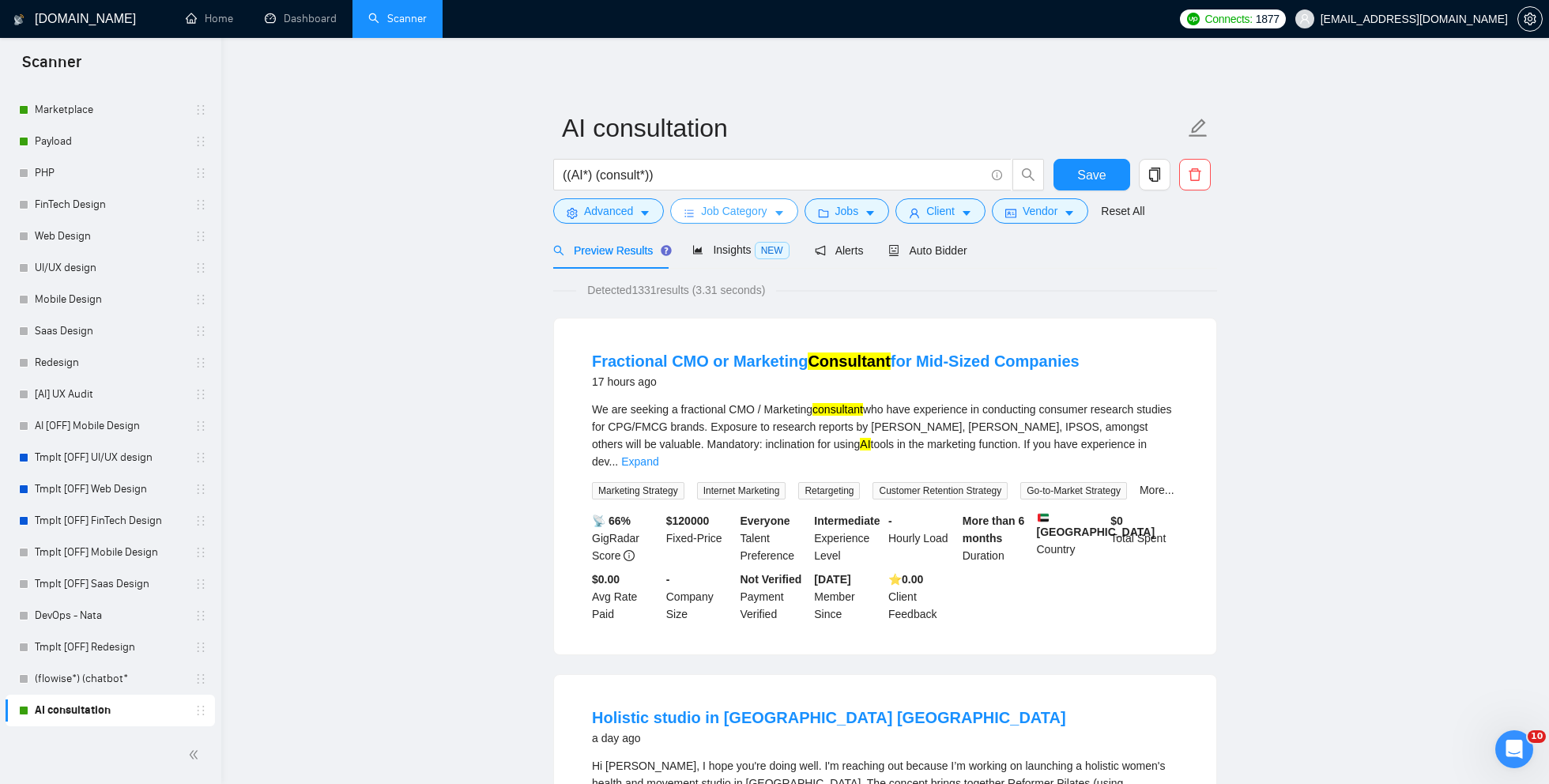
click at [766, 207] on span "Job Category" at bounding box center [733, 211] width 65 height 18
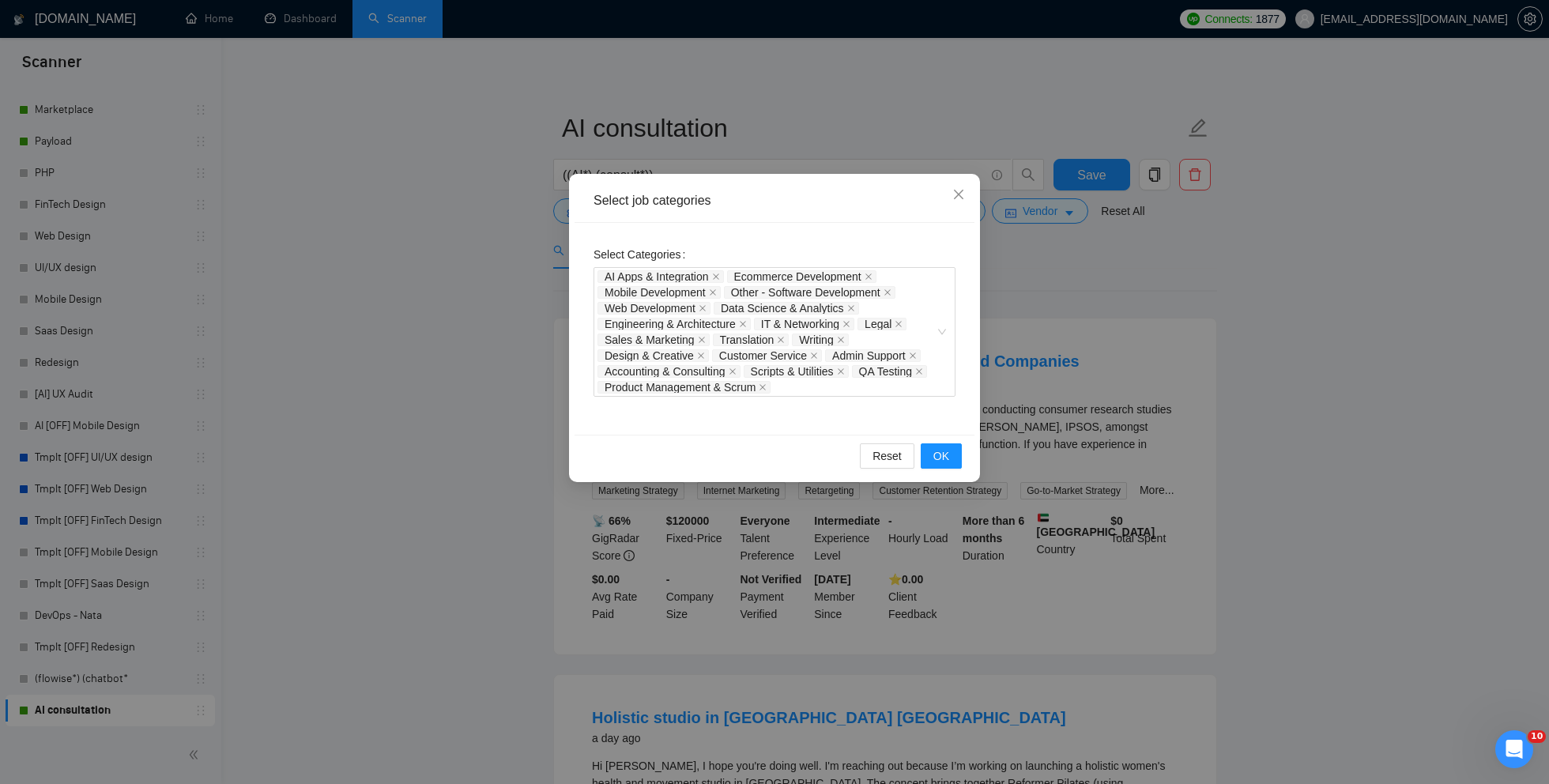
click at [481, 444] on div "Select job categories Select Categories AI Apps & Integration Ecommerce Develop…" at bounding box center [774, 392] width 1549 height 784
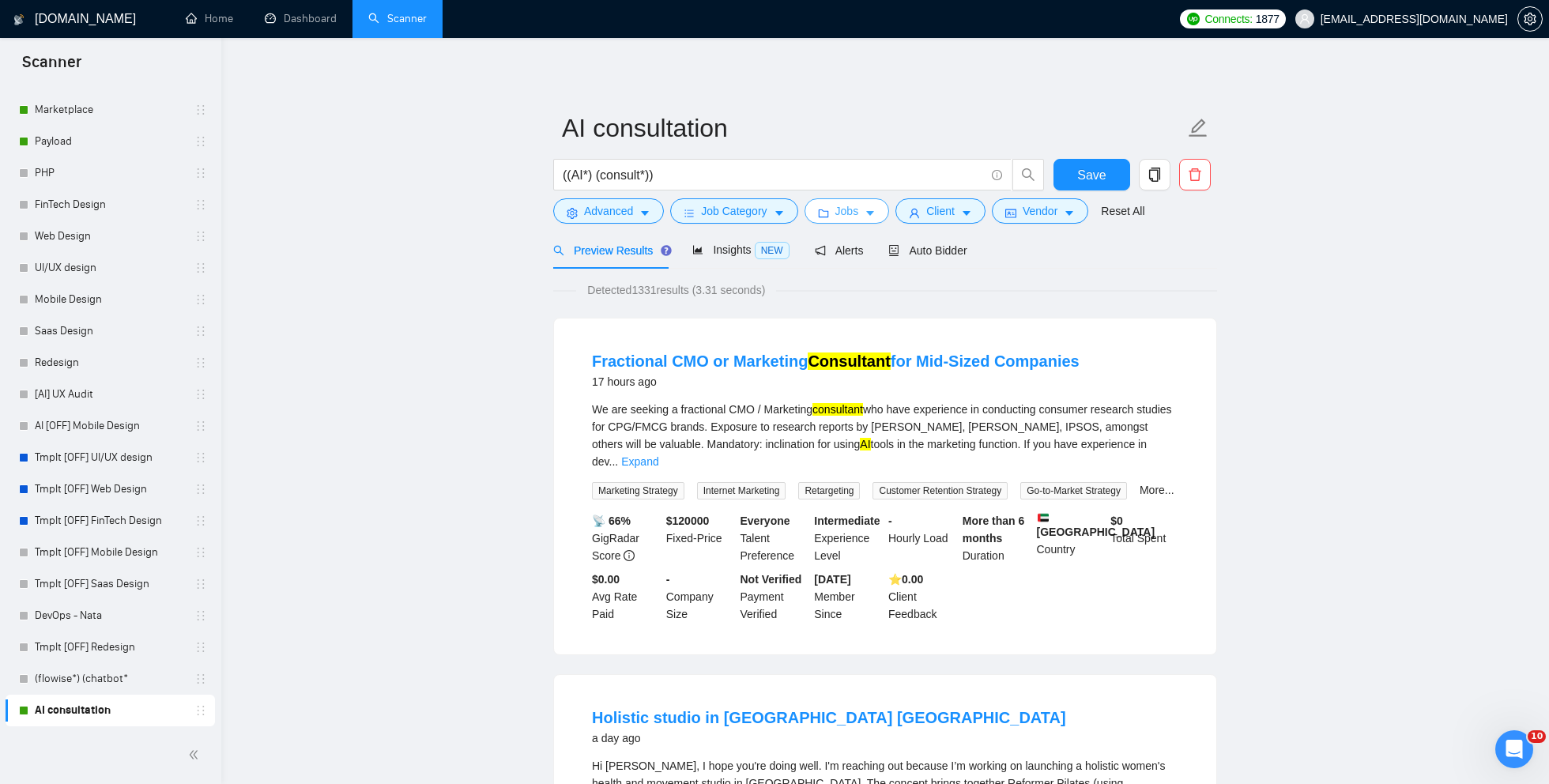
click at [850, 211] on span "Jobs" at bounding box center [847, 211] width 24 height 18
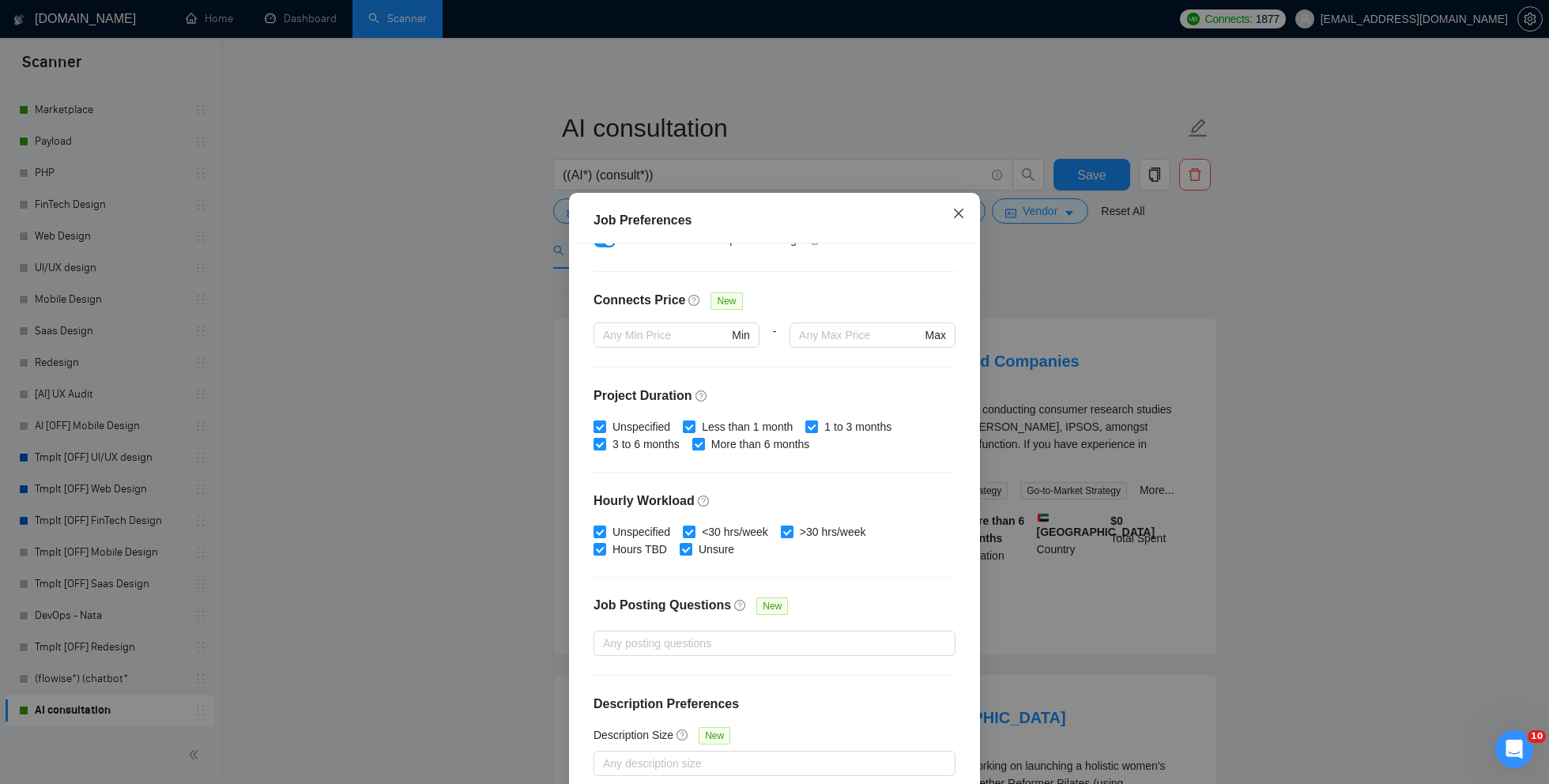
click at [963, 207] on icon "close" at bounding box center [959, 213] width 13 height 13
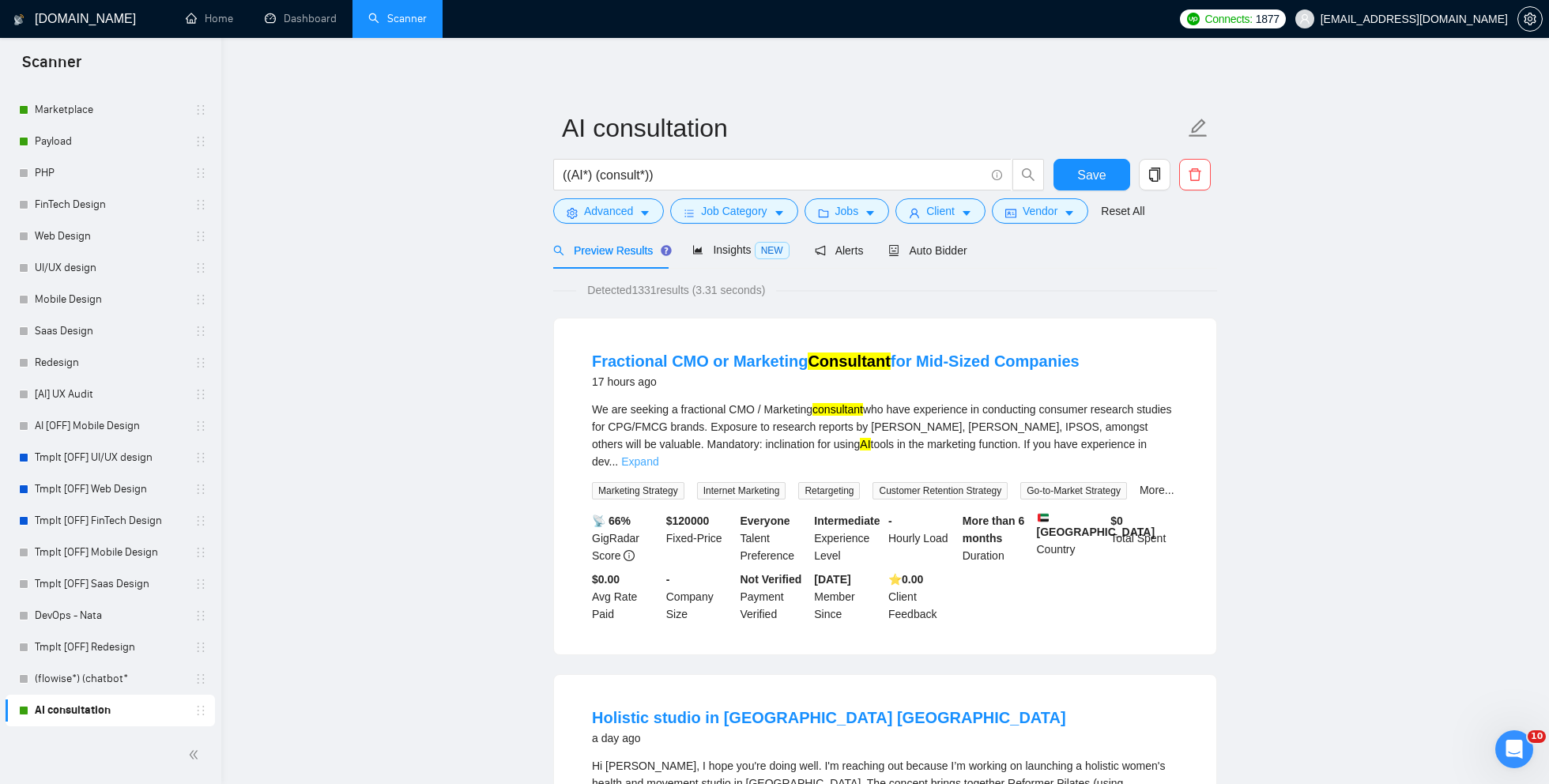
click at [658, 455] on link "Expand" at bounding box center [640, 461] width 37 height 13
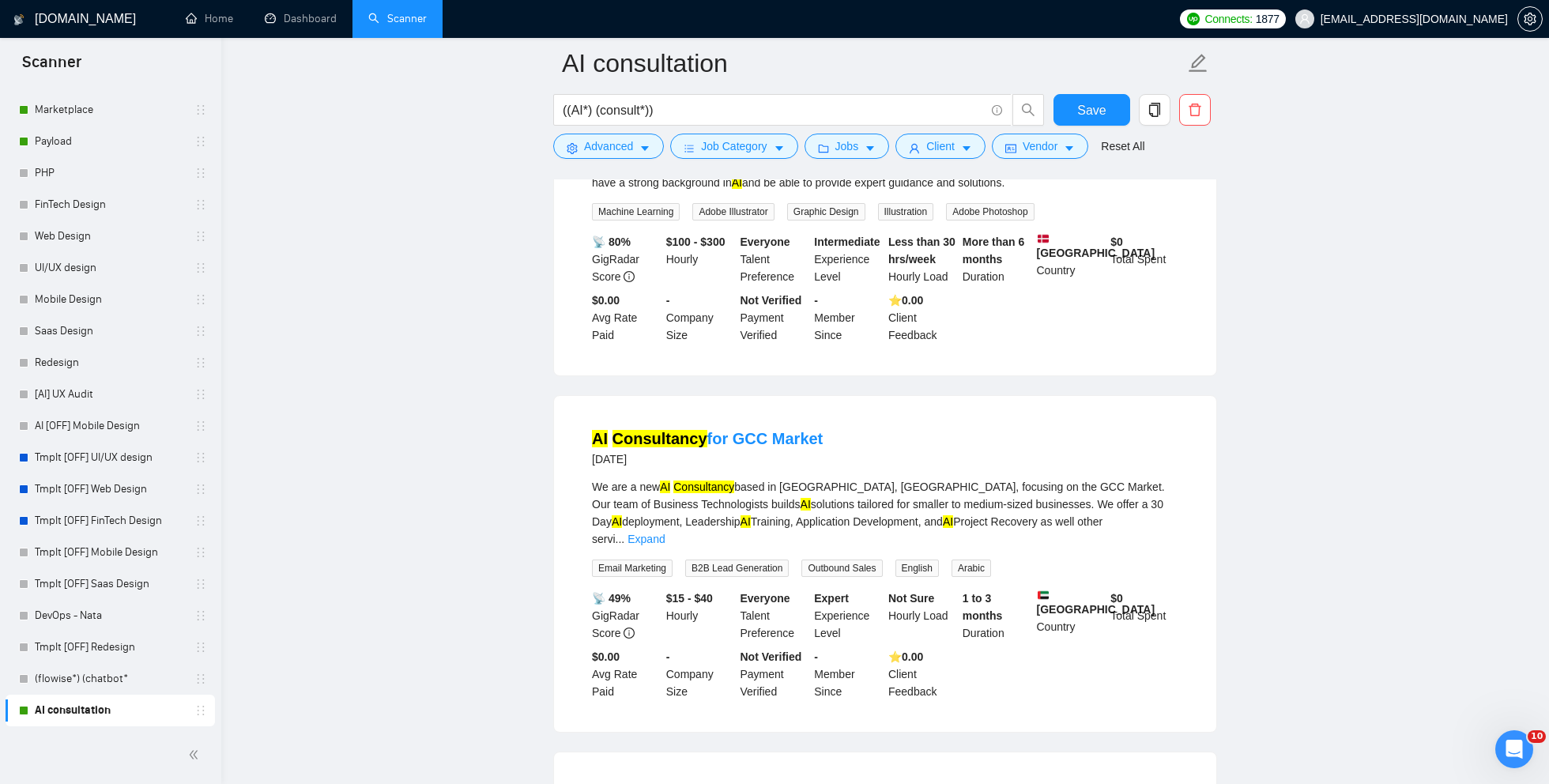
scroll to position [357, 0]
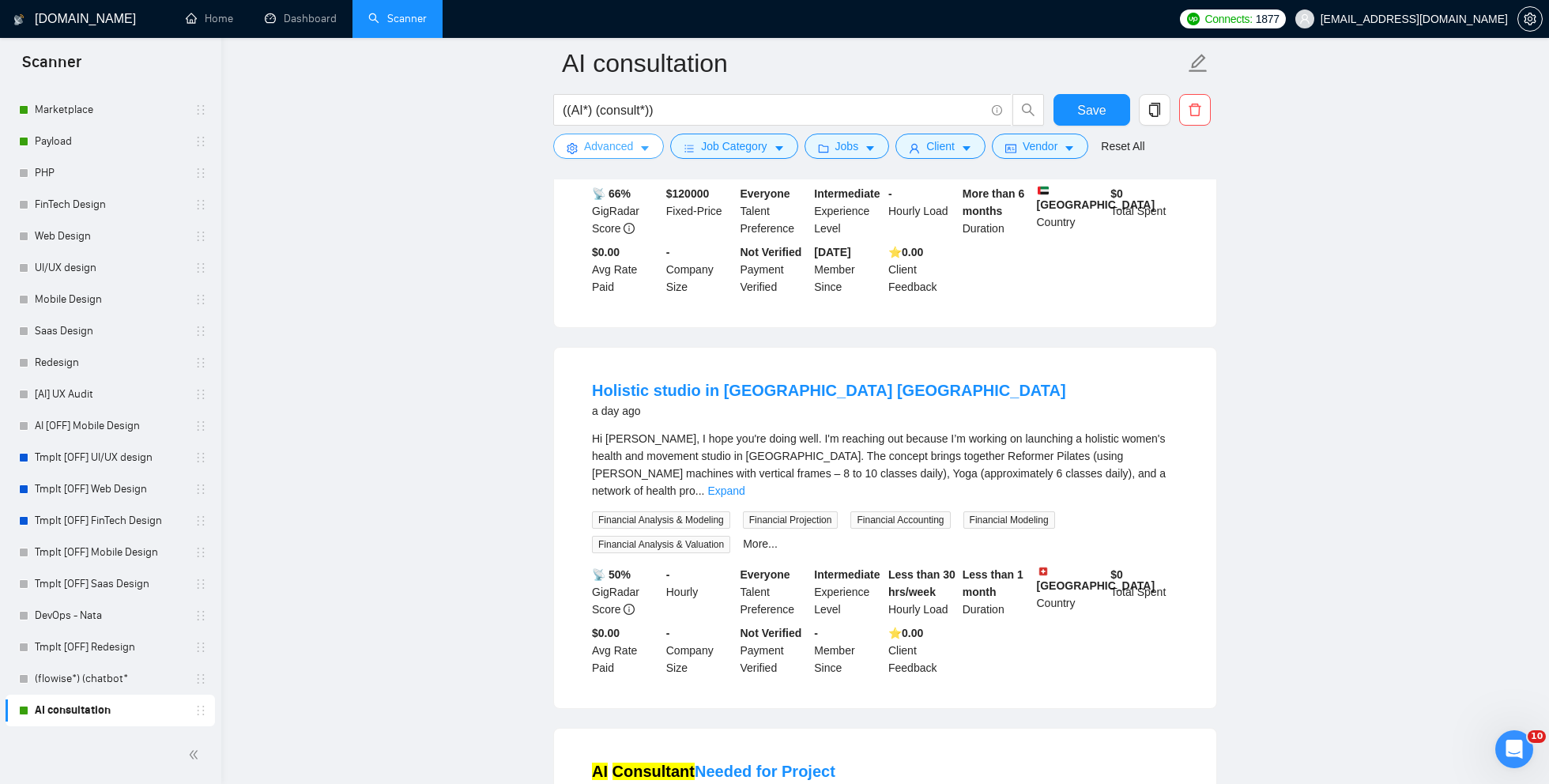
click at [630, 144] on span "Advanced" at bounding box center [609, 146] width 49 height 18
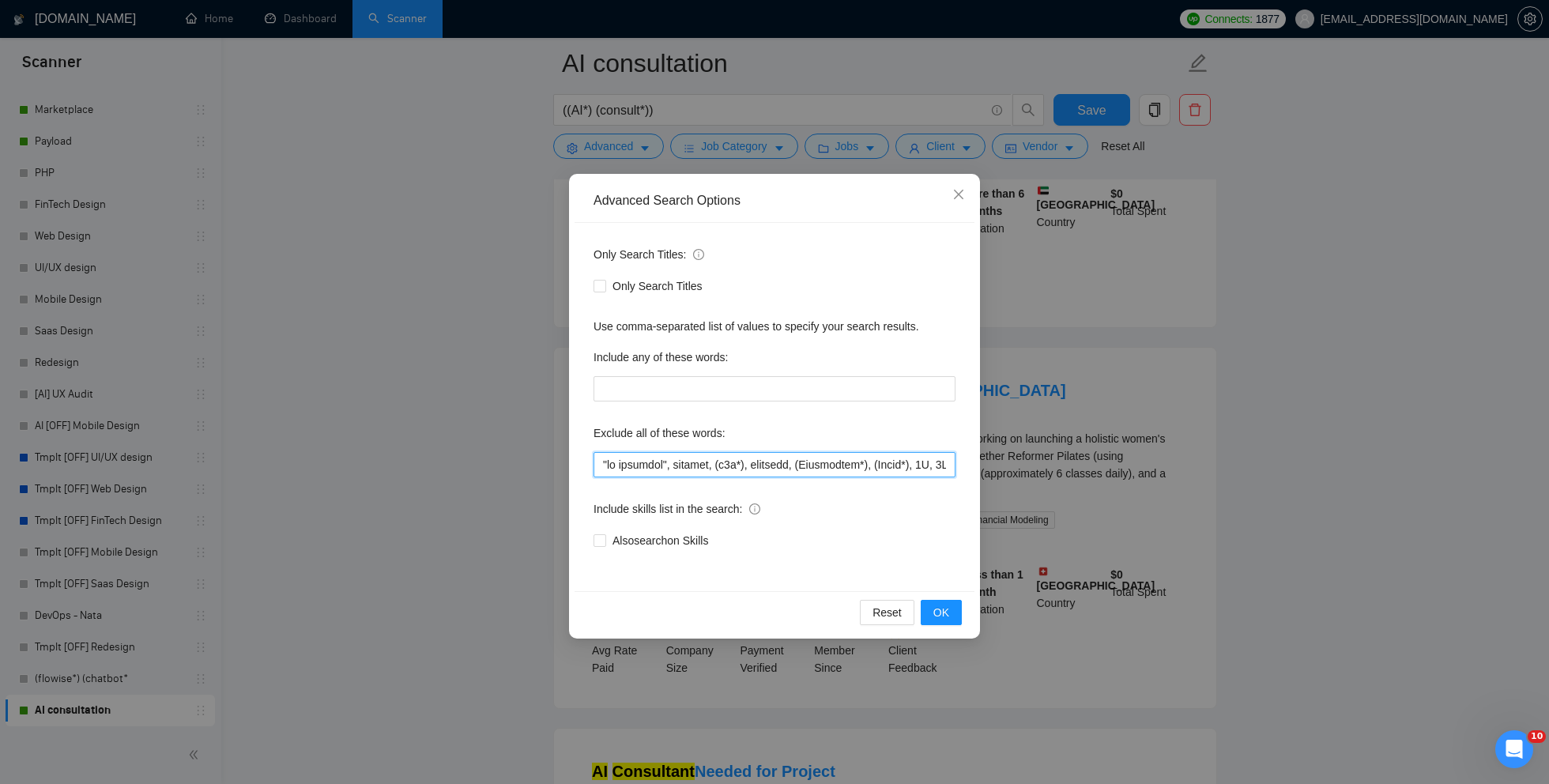
click at [651, 467] on input "text" at bounding box center [774, 465] width 362 height 25
click at [859, 454] on input "text" at bounding box center [774, 465] width 362 height 25
click at [758, 472] on input "text" at bounding box center [774, 465] width 362 height 25
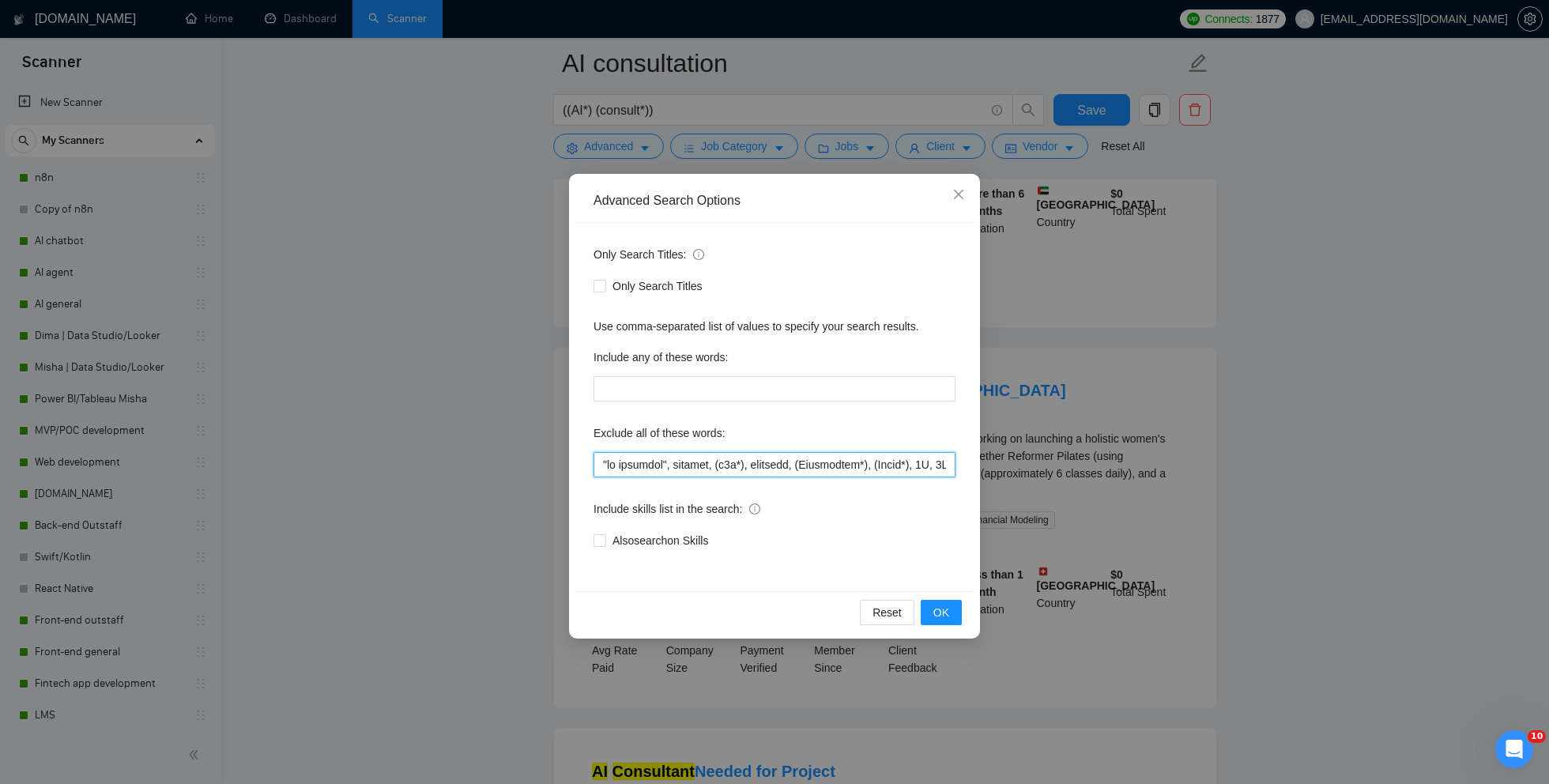
click at [762, 464] on input "text" at bounding box center [774, 465] width 362 height 25
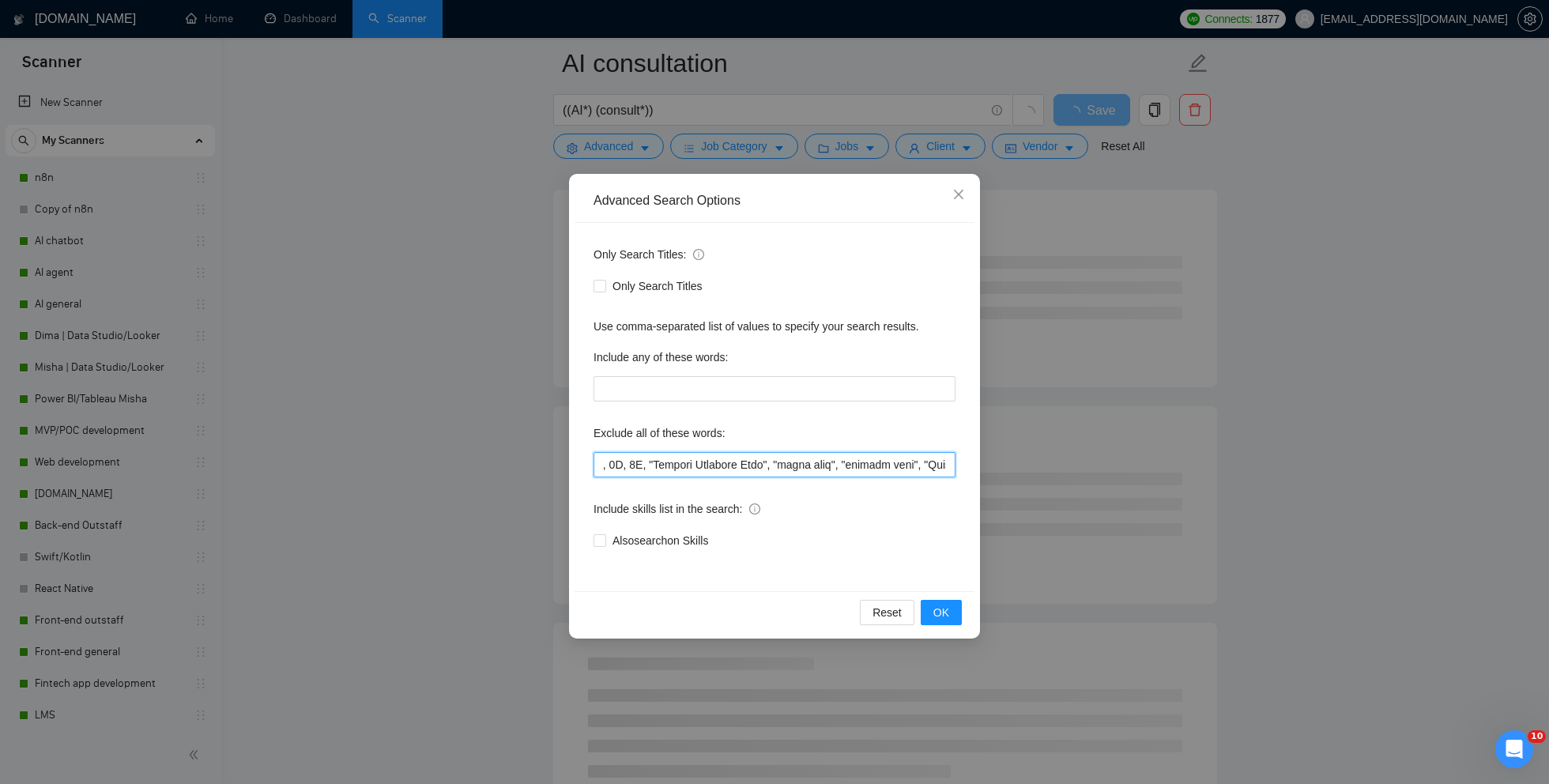
drag, startPoint x: 934, startPoint y: 458, endPoint x: 960, endPoint y: 464, distance: 26.7
click at [960, 464] on div "Only Search Titles: Only Search Titles Use comma-separated list of values to sp…" at bounding box center [774, 406] width 400 height 368
click at [795, 461] on input "text" at bounding box center [774, 465] width 362 height 25
drag, startPoint x: 873, startPoint y: 467, endPoint x: 947, endPoint y: 467, distance: 74.0
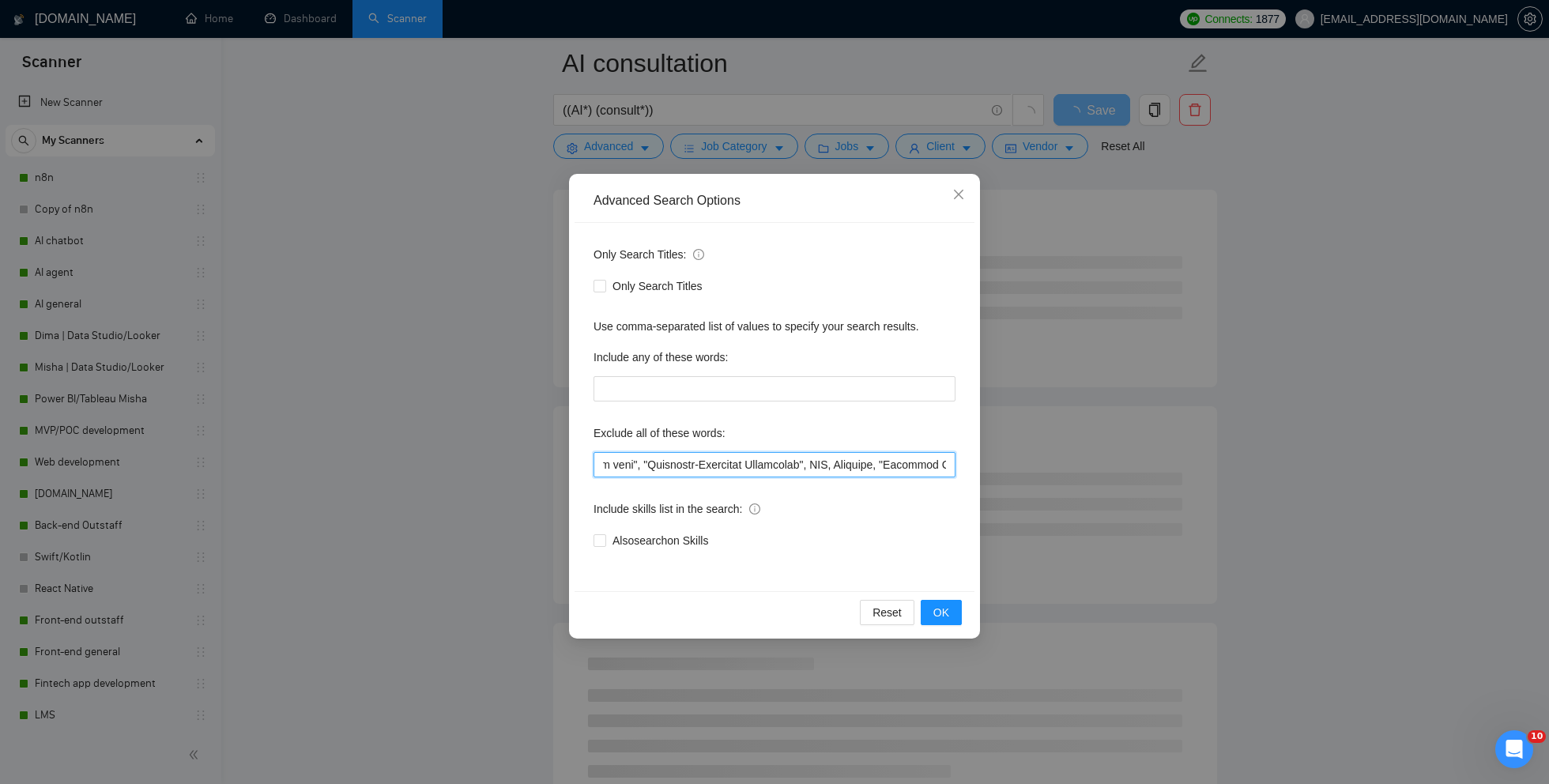
click at [947, 467] on input "text" at bounding box center [774, 465] width 362 height 25
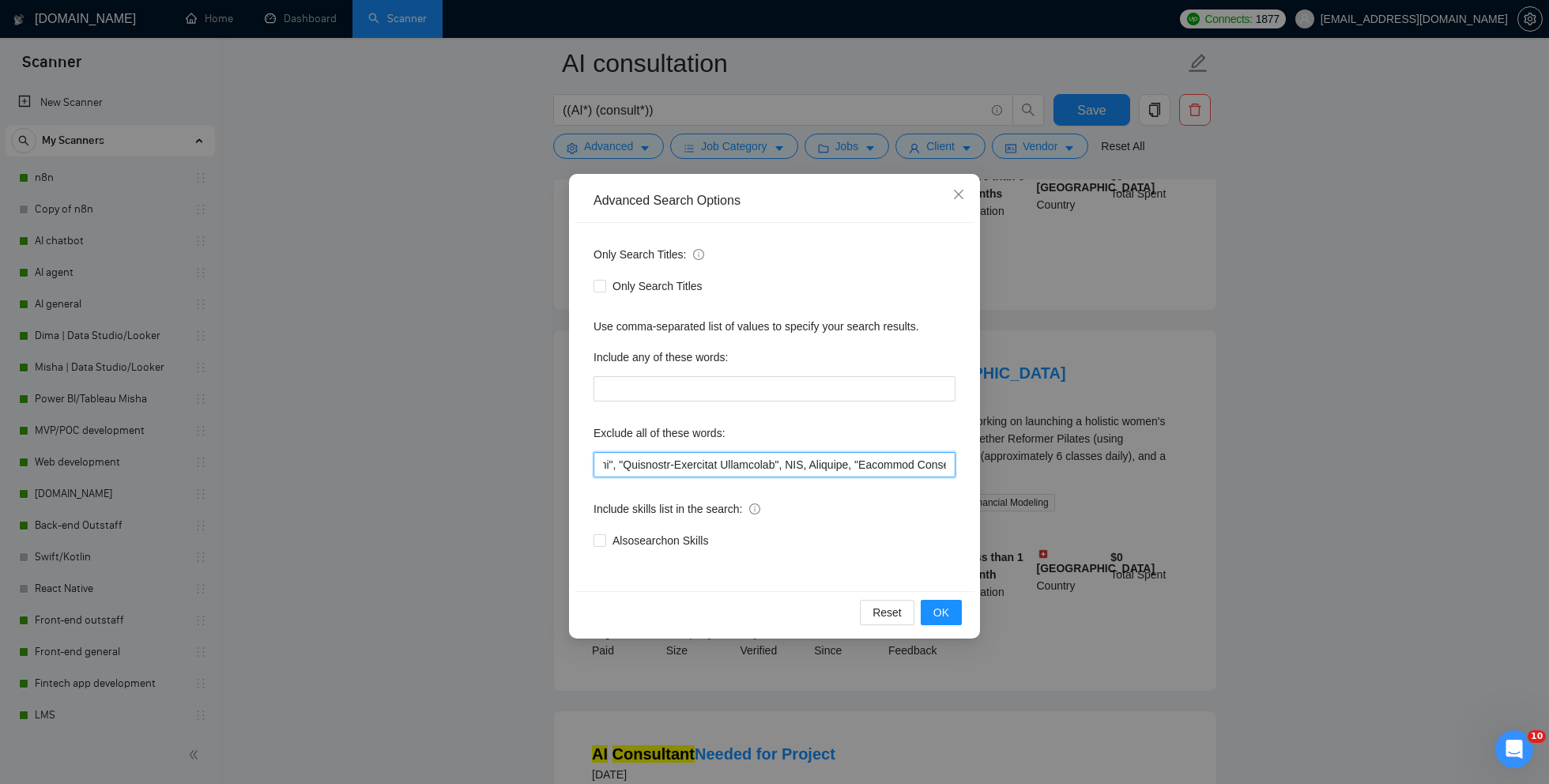
click at [808, 461] on input "text" at bounding box center [774, 465] width 362 height 25
drag, startPoint x: 893, startPoint y: 467, endPoint x: 697, endPoint y: 461, distance: 196.1
click at [697, 461] on input "text" at bounding box center [774, 465] width 362 height 25
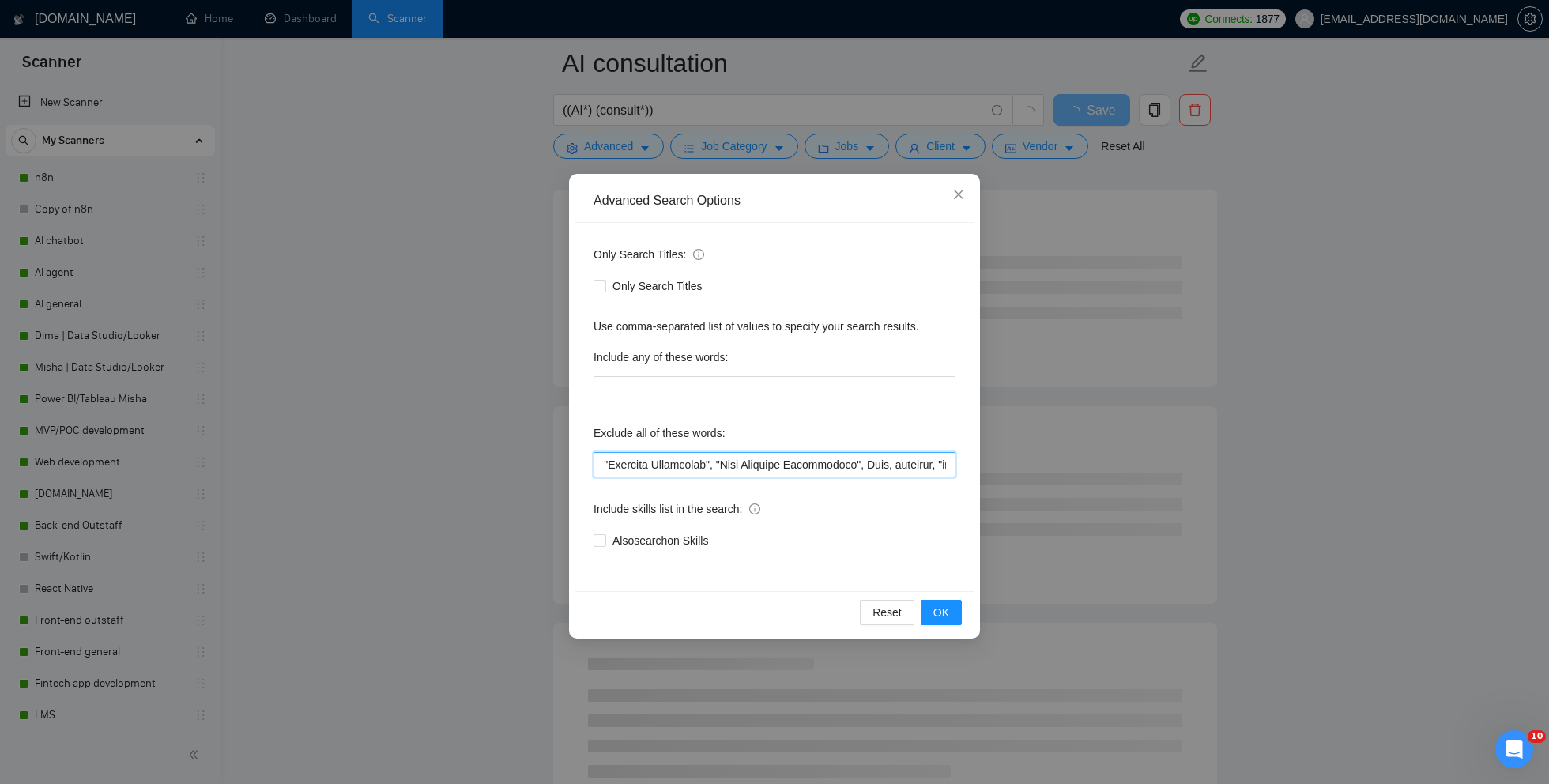
drag, startPoint x: 849, startPoint y: 463, endPoint x: 945, endPoint y: 467, distance: 96.1
click at [947, 469] on input "text" at bounding box center [774, 465] width 362 height 25
click at [838, 467] on input "text" at bounding box center [774, 465] width 362 height 25
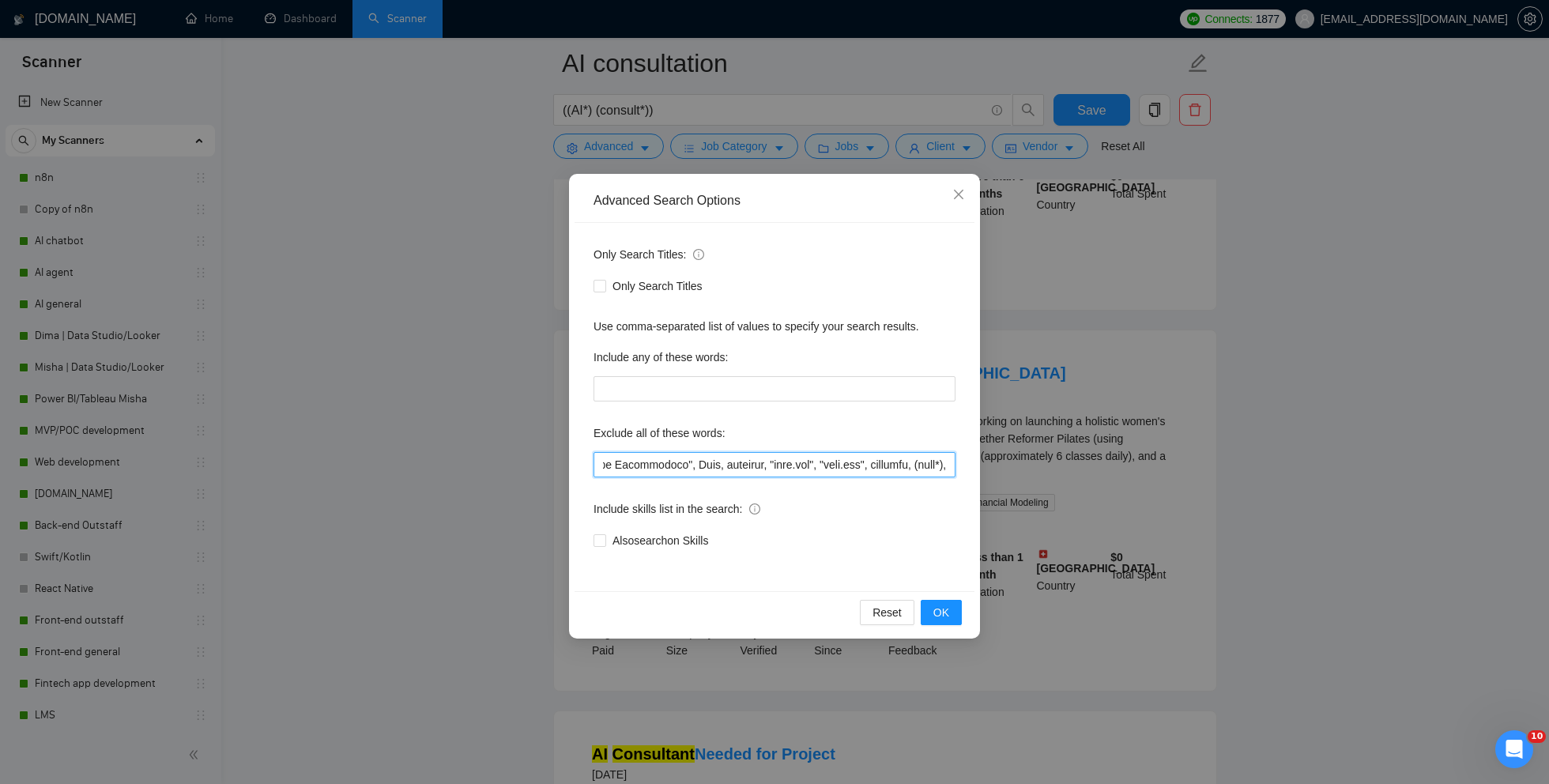
scroll to position [0, 1049]
drag, startPoint x: 908, startPoint y: 466, endPoint x: 965, endPoint y: 467, distance: 57.0
click at [965, 467] on div "Only Search Titles: Only Search Titles Use comma-separated list of values to sp…" at bounding box center [774, 406] width 400 height 368
type input ""no agencies", webflow, designer, (Whitepaper*), (Ebook*), 3D, 2D, "Company Ove…"
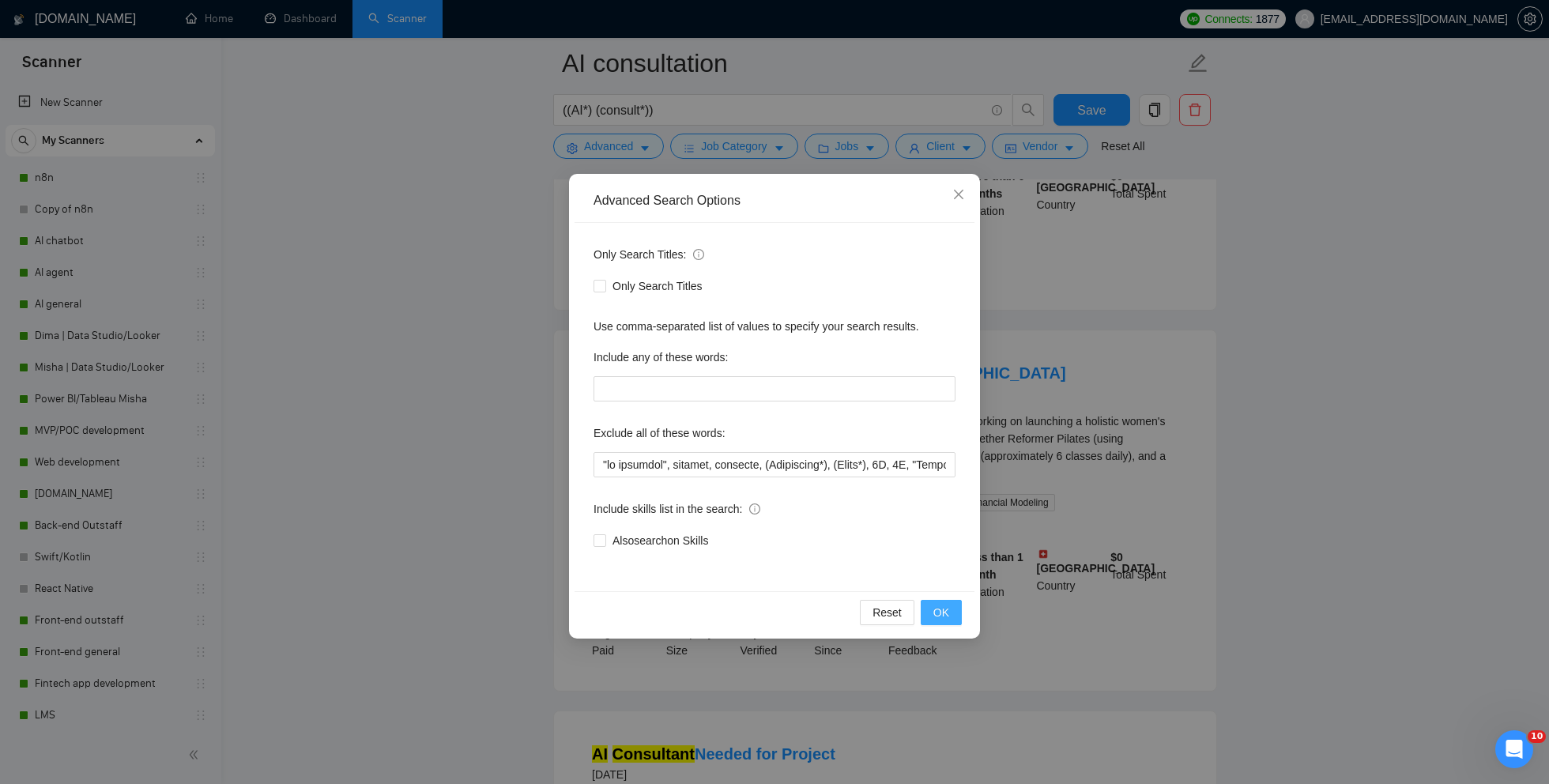
click at [938, 604] on span "OK" at bounding box center [941, 612] width 16 height 18
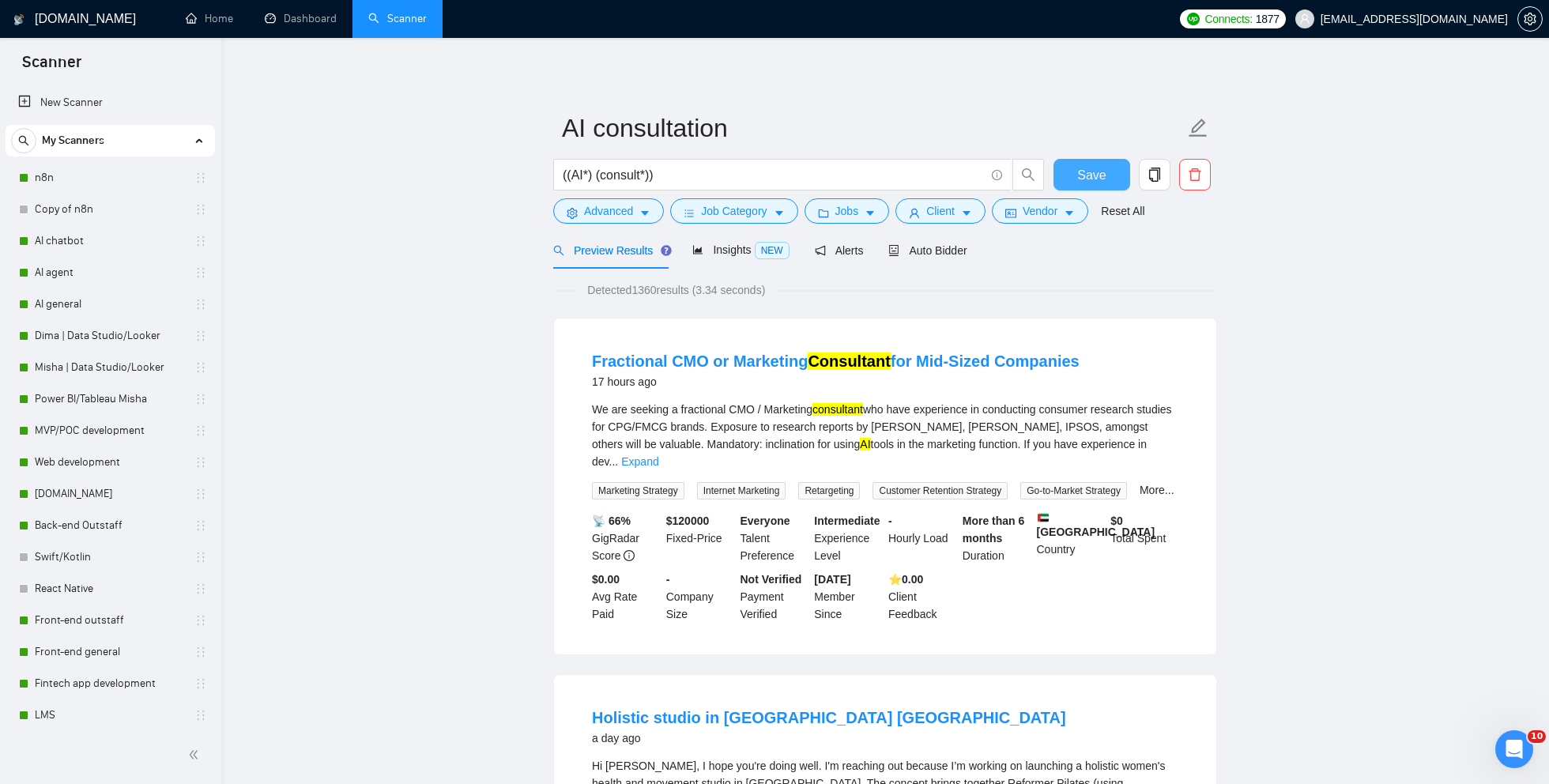
click at [1095, 172] on span "Save" at bounding box center [1092, 174] width 29 height 19
click at [107, 237] on link "AI chatbot" at bounding box center [109, 240] width 150 height 31
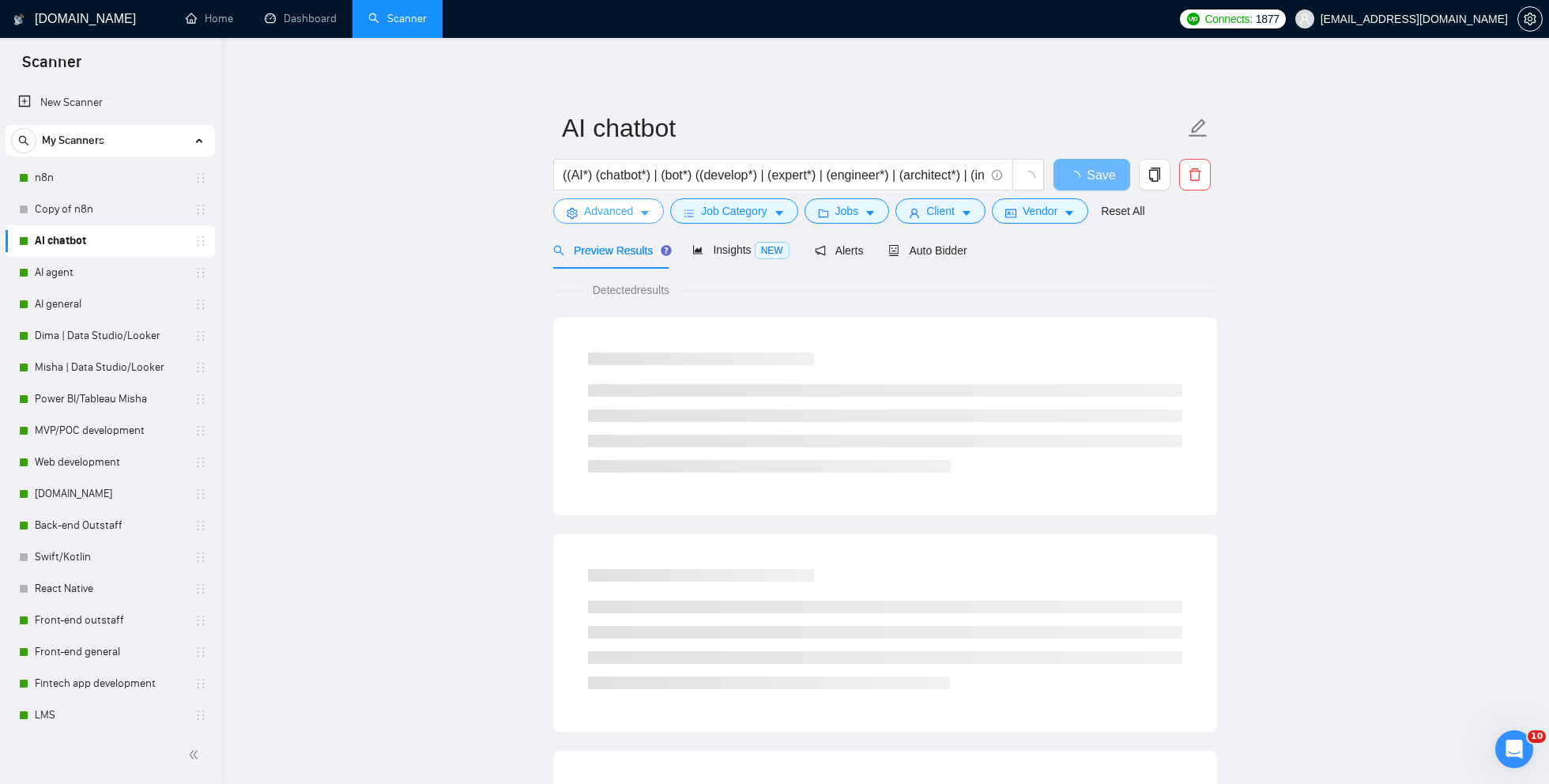
click at [643, 215] on icon "caret-down" at bounding box center [644, 213] width 11 height 11
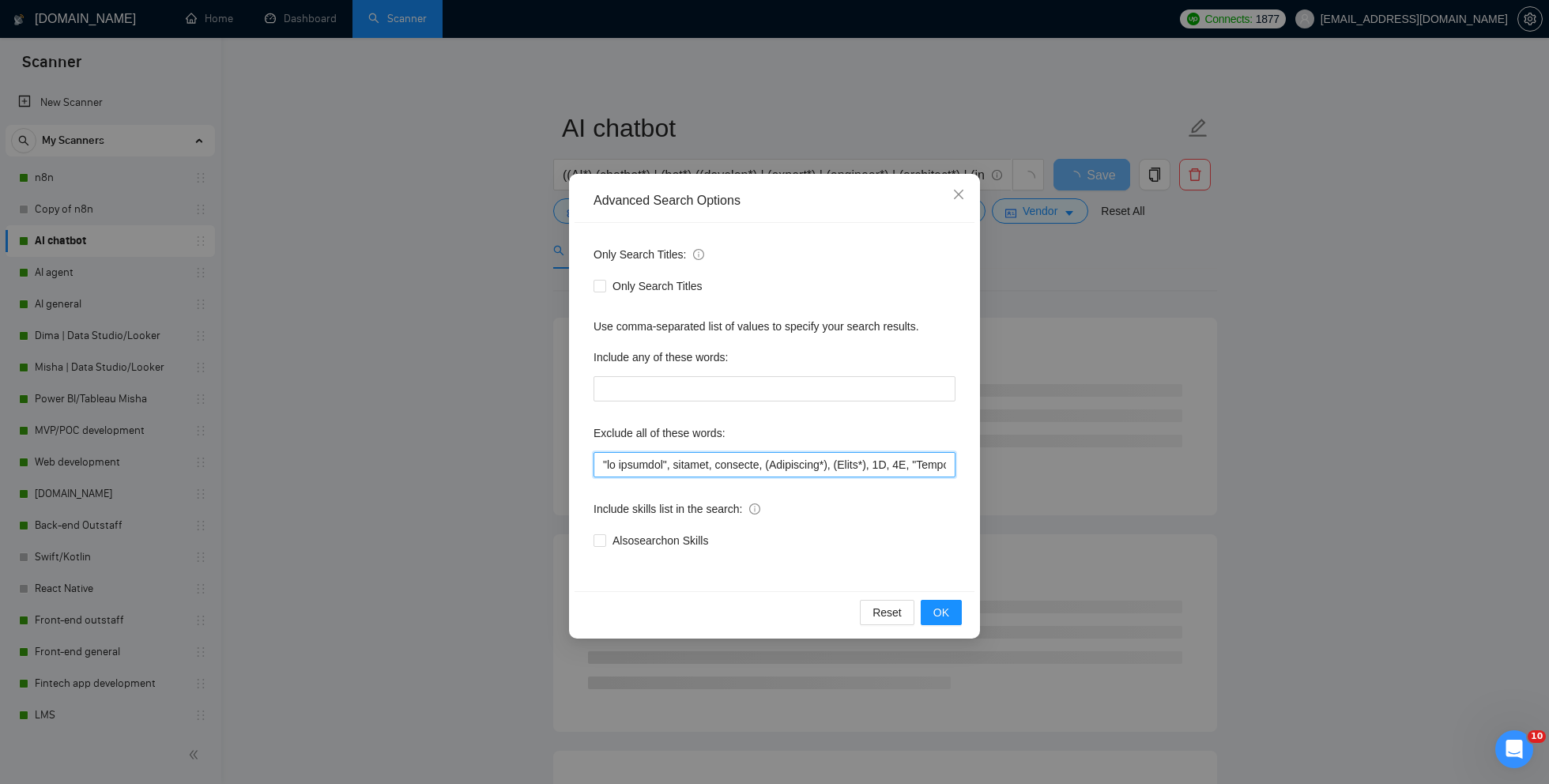
click at [719, 470] on input "text" at bounding box center [774, 465] width 362 height 25
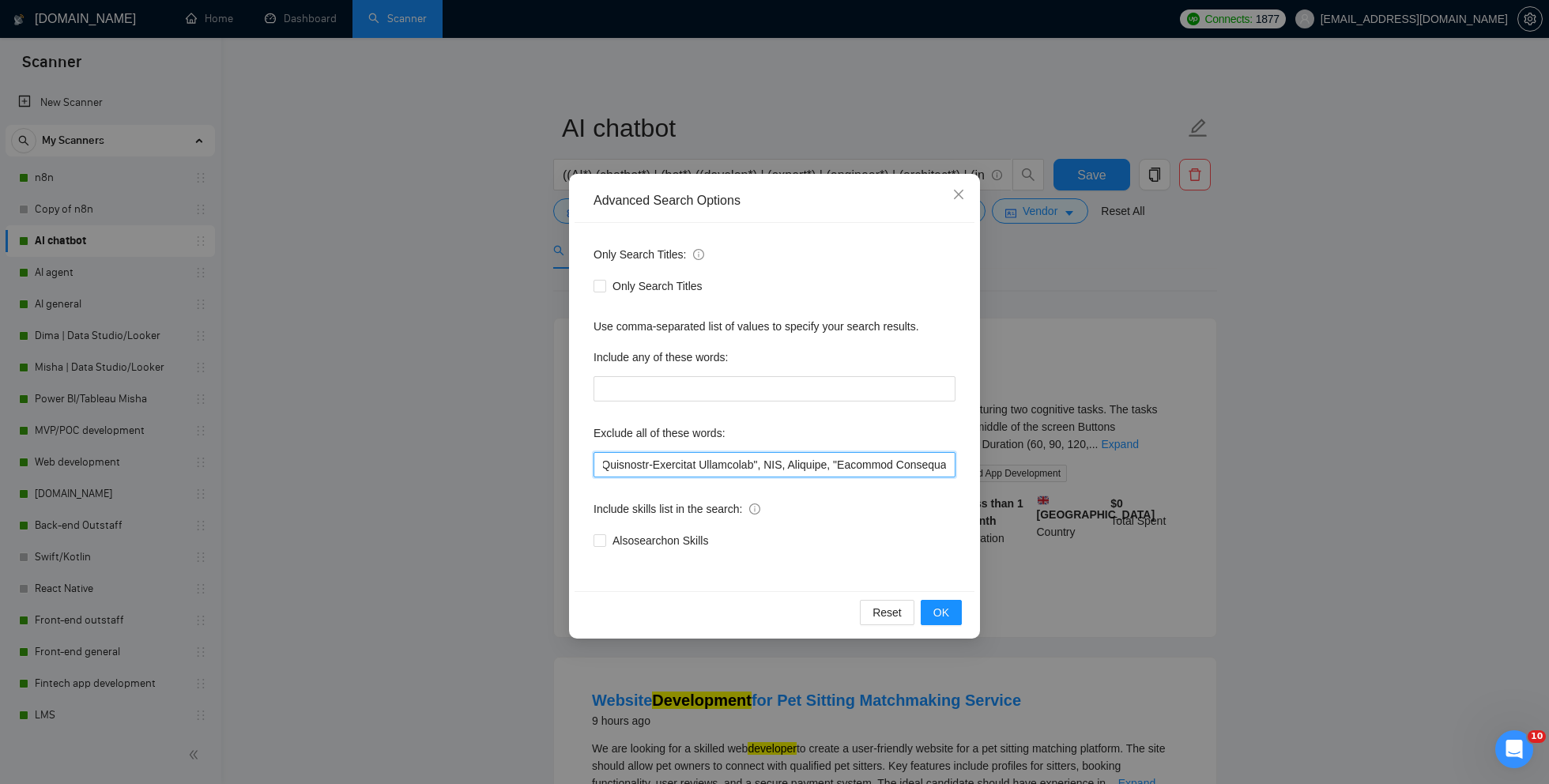
drag, startPoint x: 765, startPoint y: 457, endPoint x: 866, endPoint y: 465, distance: 101.3
click at [866, 465] on input "text" at bounding box center [774, 465] width 362 height 25
type input ""no agencies", webflow, designer, (Whitepaper*), (Ebook*), 3D, 2D, "Company Ove…"
click at [953, 610] on button "OK" at bounding box center [941, 612] width 41 height 25
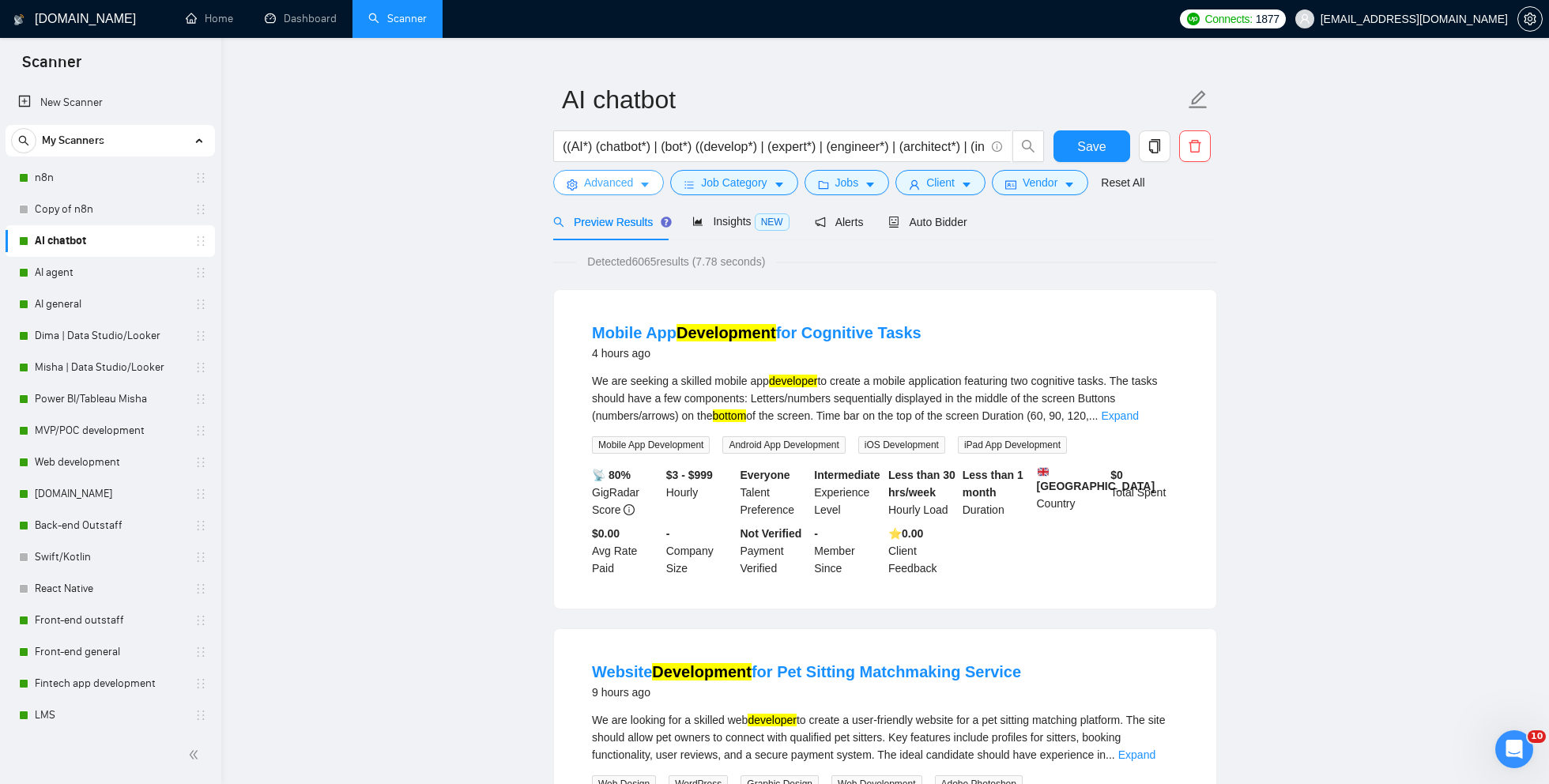
scroll to position [38, 0]
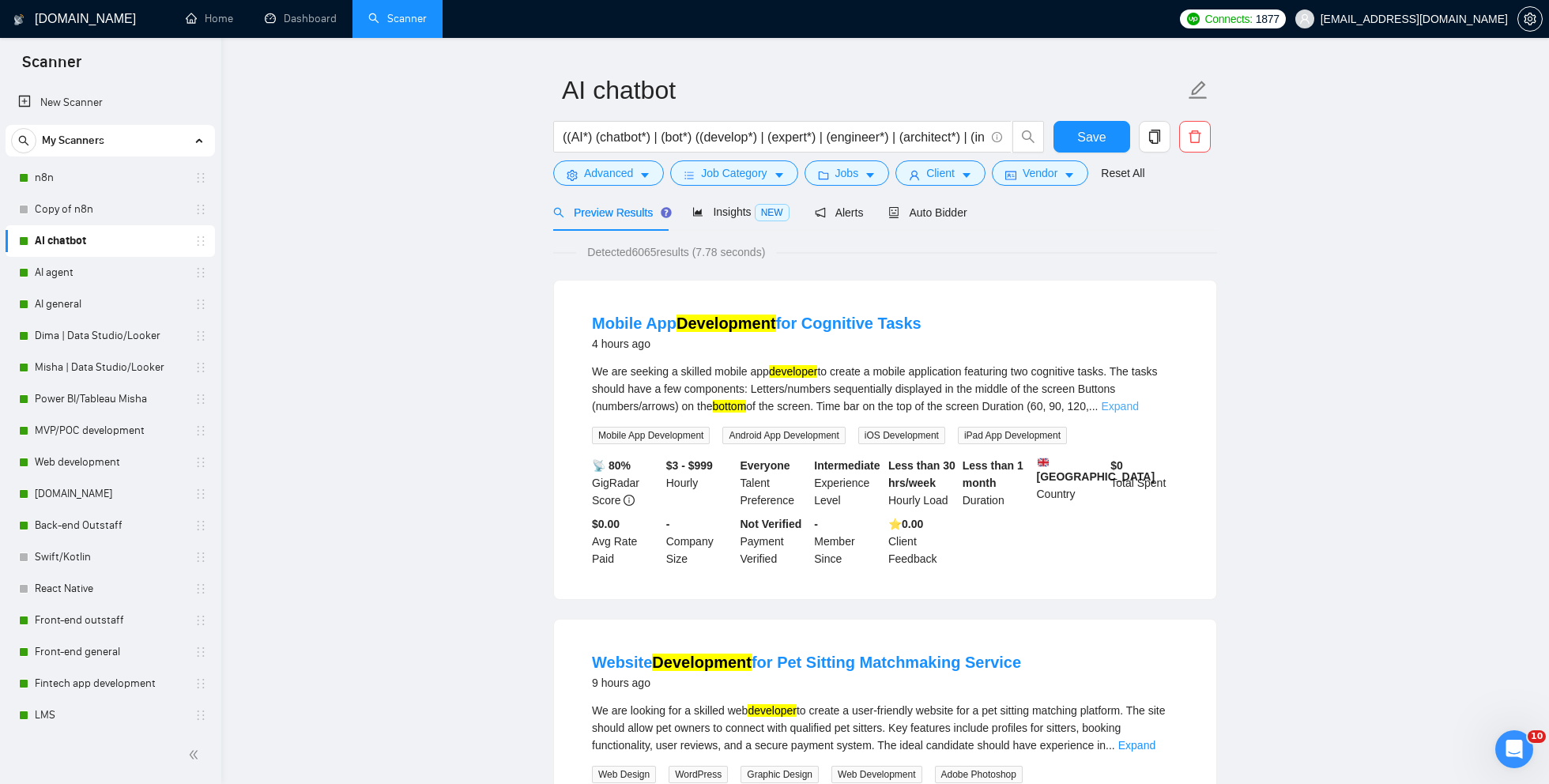
click at [1138, 409] on link "Expand" at bounding box center [1120, 406] width 37 height 13
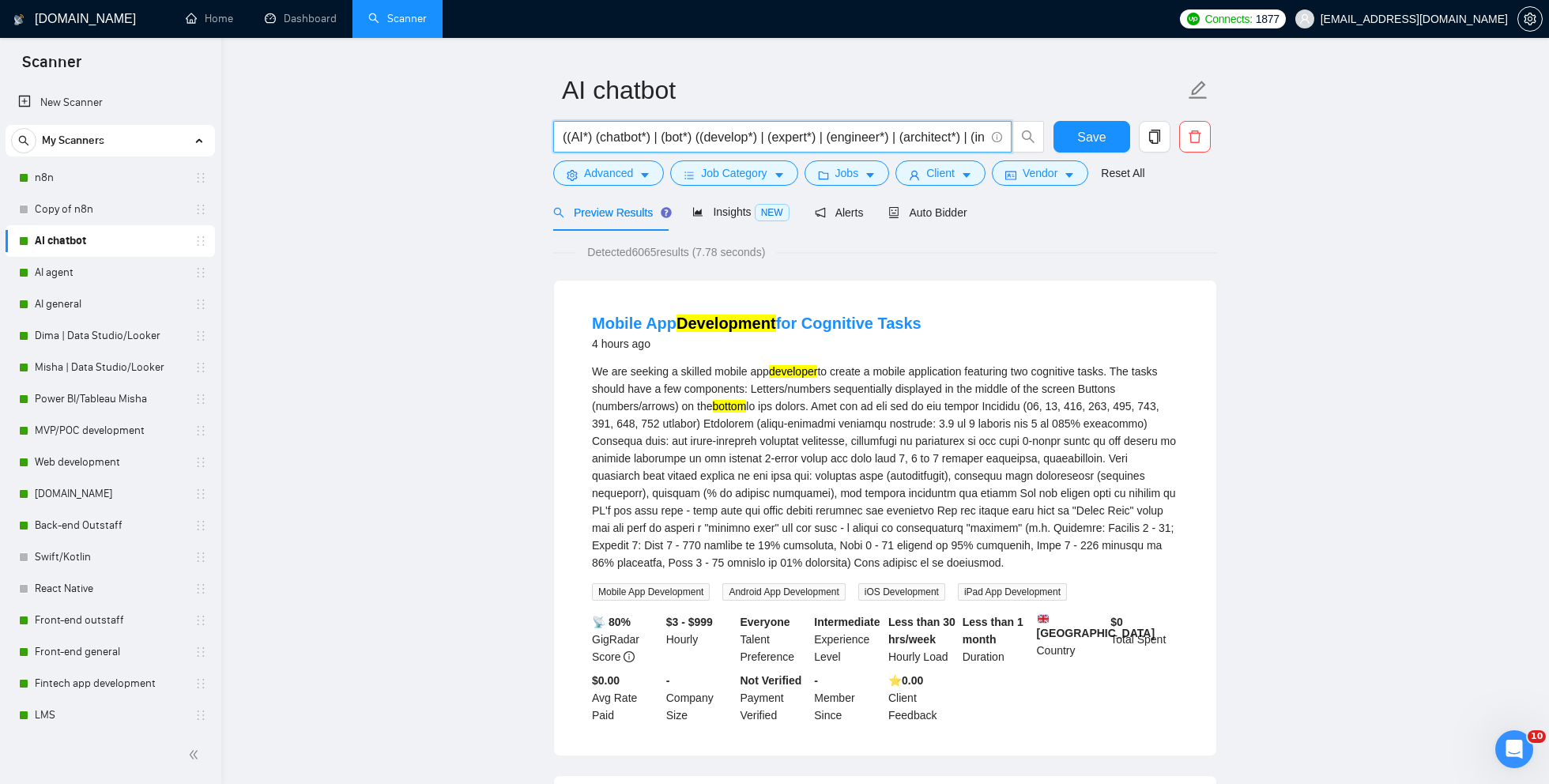
click at [695, 136] on input "((AI*) (chatbot*) | (bot*) ((develop*) | (expert*) | (engineer*) | (architect*)…" at bounding box center [773, 136] width 422 height 19
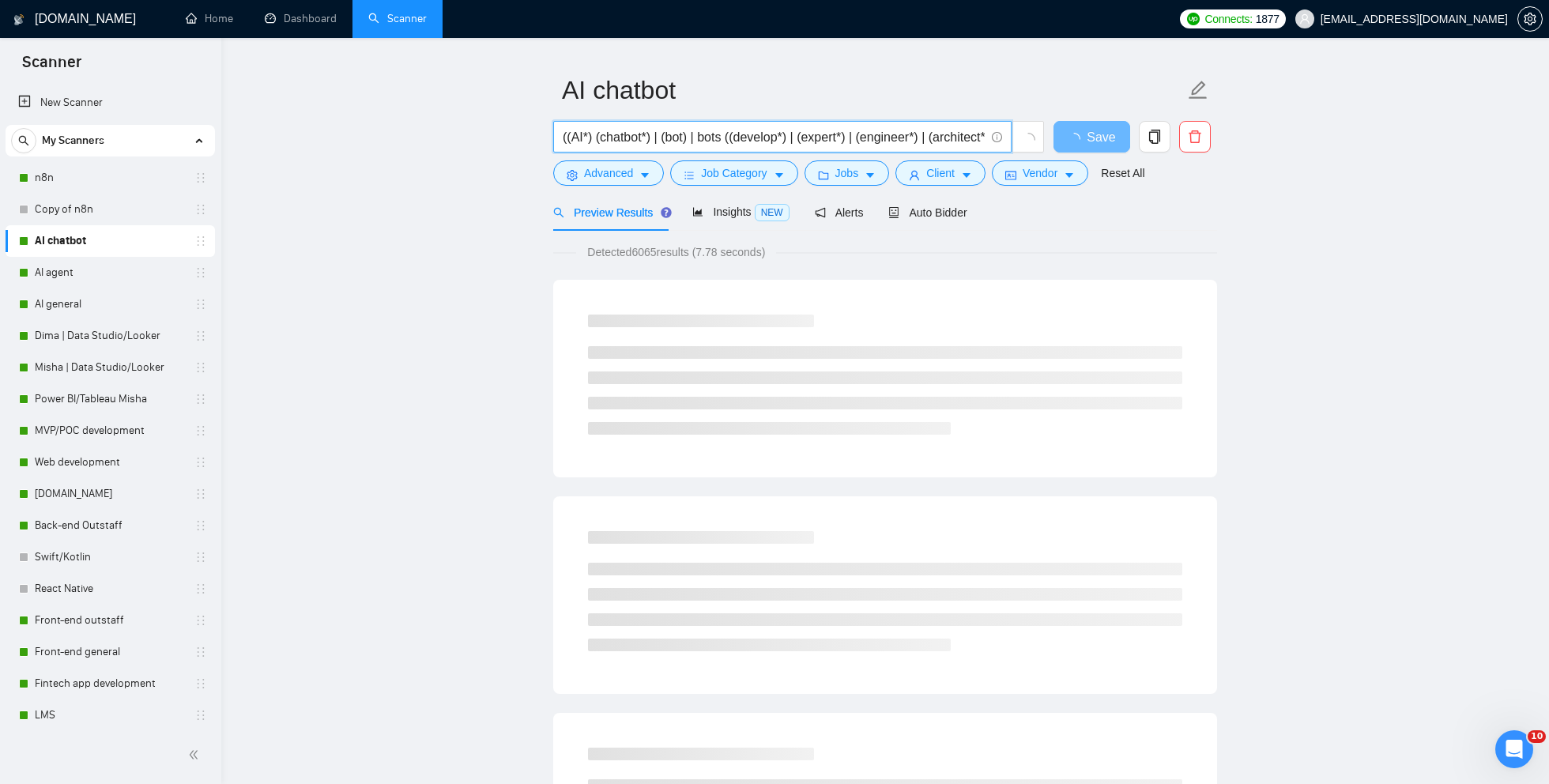
click at [693, 135] on input "((AI*) (chatbot*) | (bot) | bots ((develop*) | (expert*) | (engineer*) | (archi…" at bounding box center [773, 136] width 422 height 19
click at [671, 140] on input "((AI*) (chatbot*) | (bot | bots ((develop*) | (expert*) | (engineer*) | (archit…" at bounding box center [773, 136] width 422 height 19
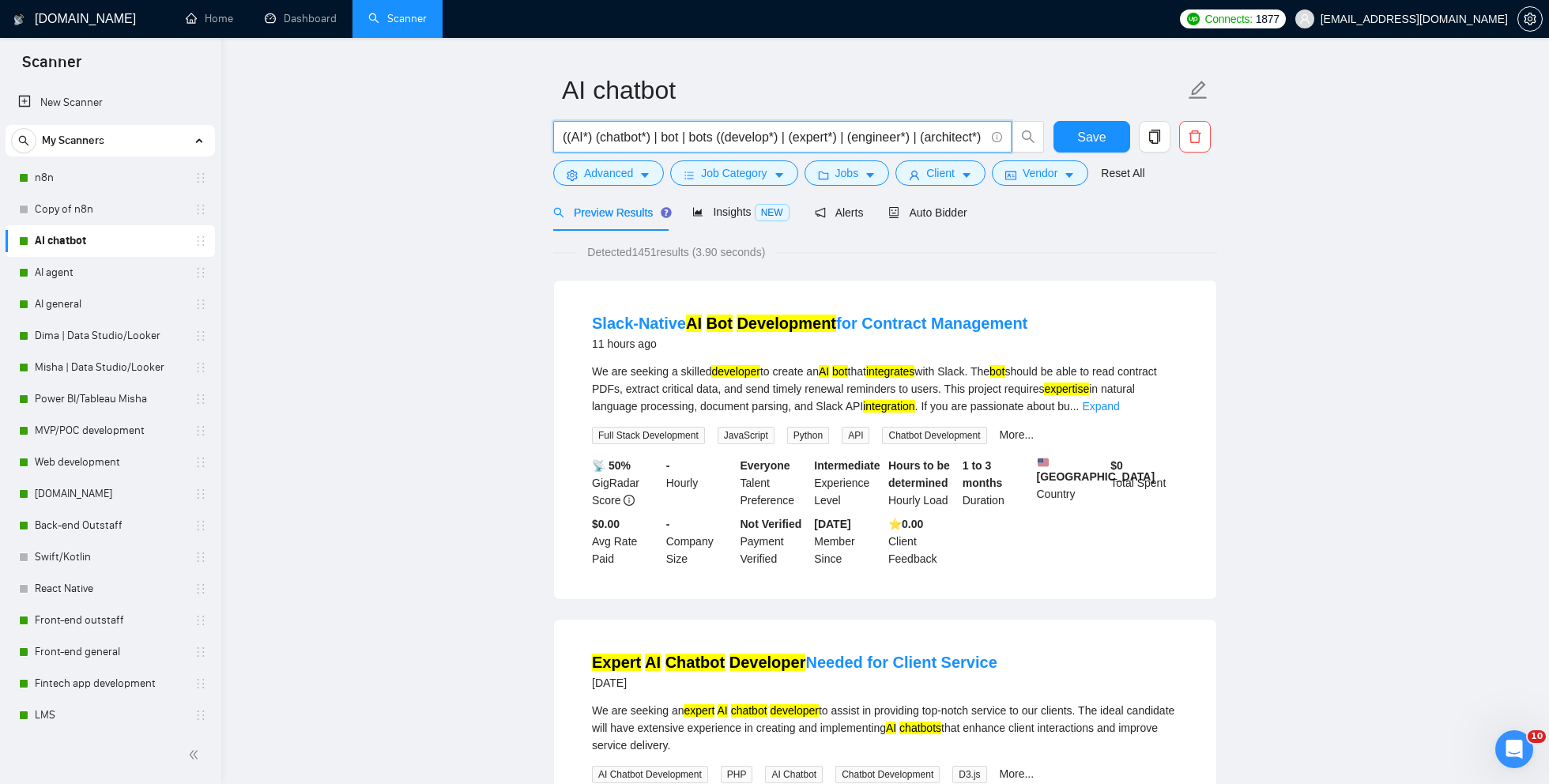
click at [718, 136] on input "((AI*) (chatbot*) | bot | bots ((develop*) | (expert*) | (engineer*) | (archite…" at bounding box center [773, 136] width 422 height 19
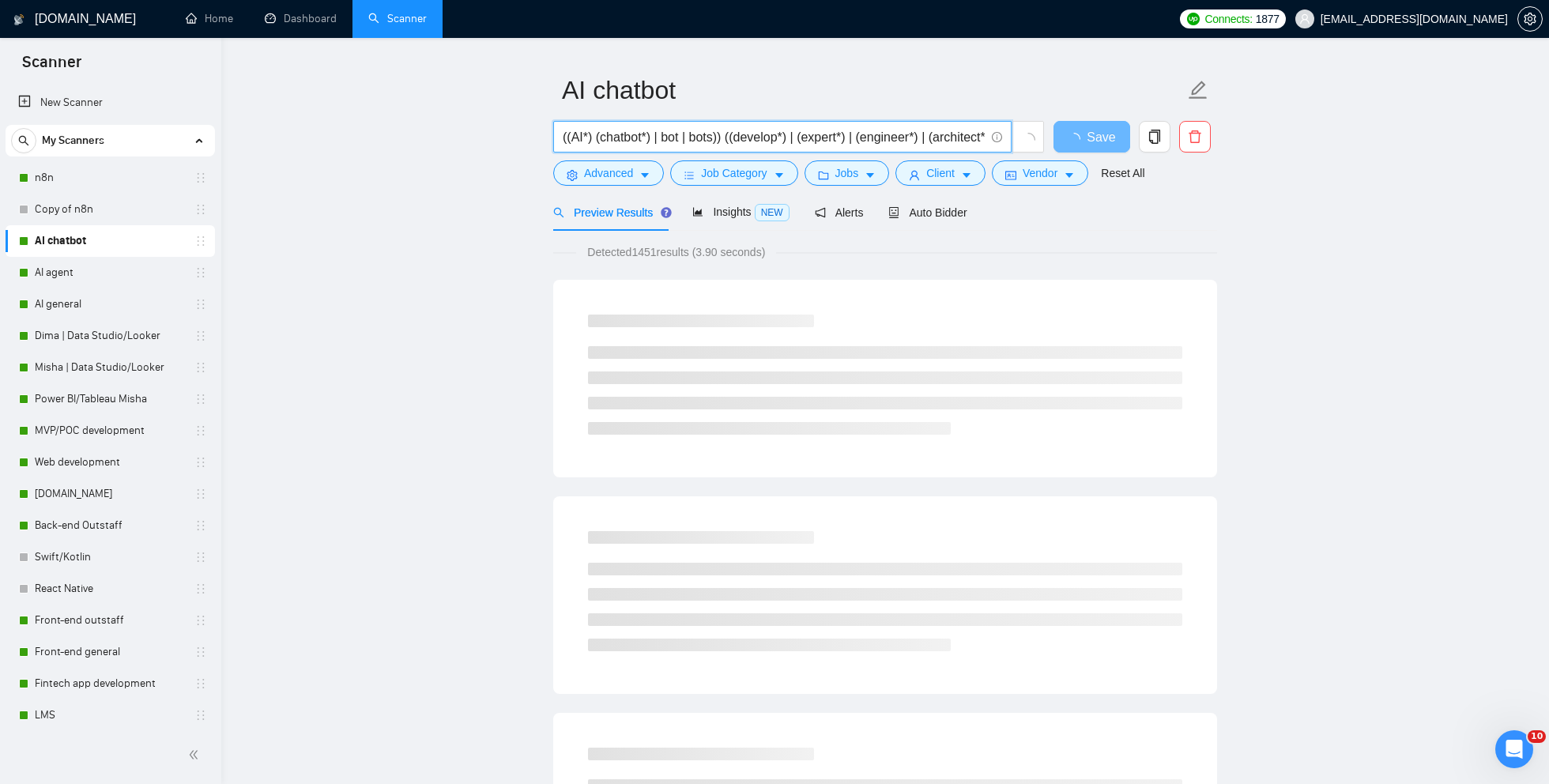
click at [725, 139] on input "((AI*) (chatbot*) | bot | bots)) ((develop*) | (expert*) | (engineer*) | (archi…" at bounding box center [773, 136] width 422 height 19
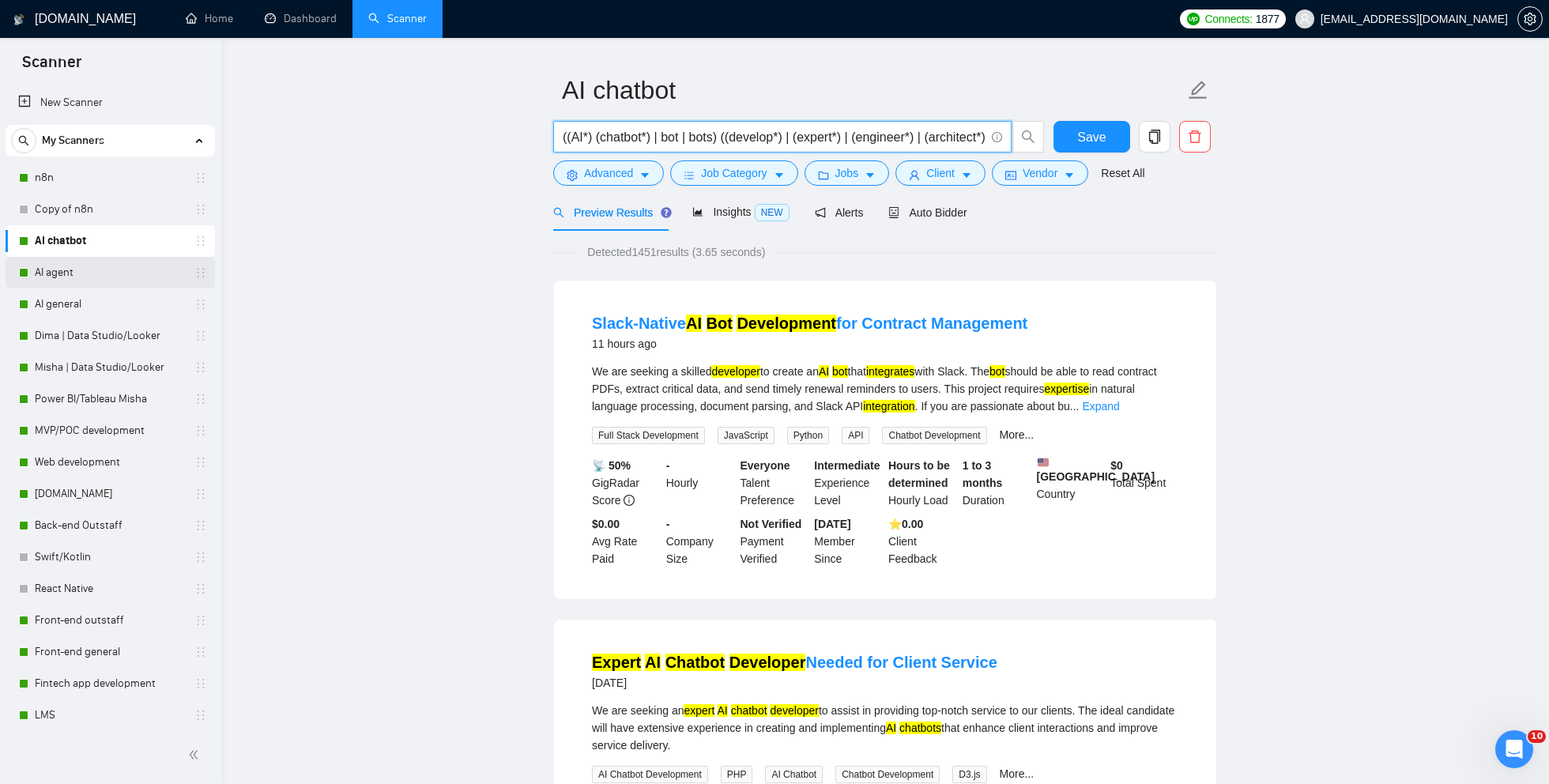
type input "((AI*) (chatbot*) | bot | bots) ((develop*) | (expert*) | (engineer*) | (archit…"
click at [67, 283] on link "AI agent" at bounding box center [109, 272] width 150 height 31
click at [53, 277] on link "AI agent" at bounding box center [109, 272] width 150 height 31
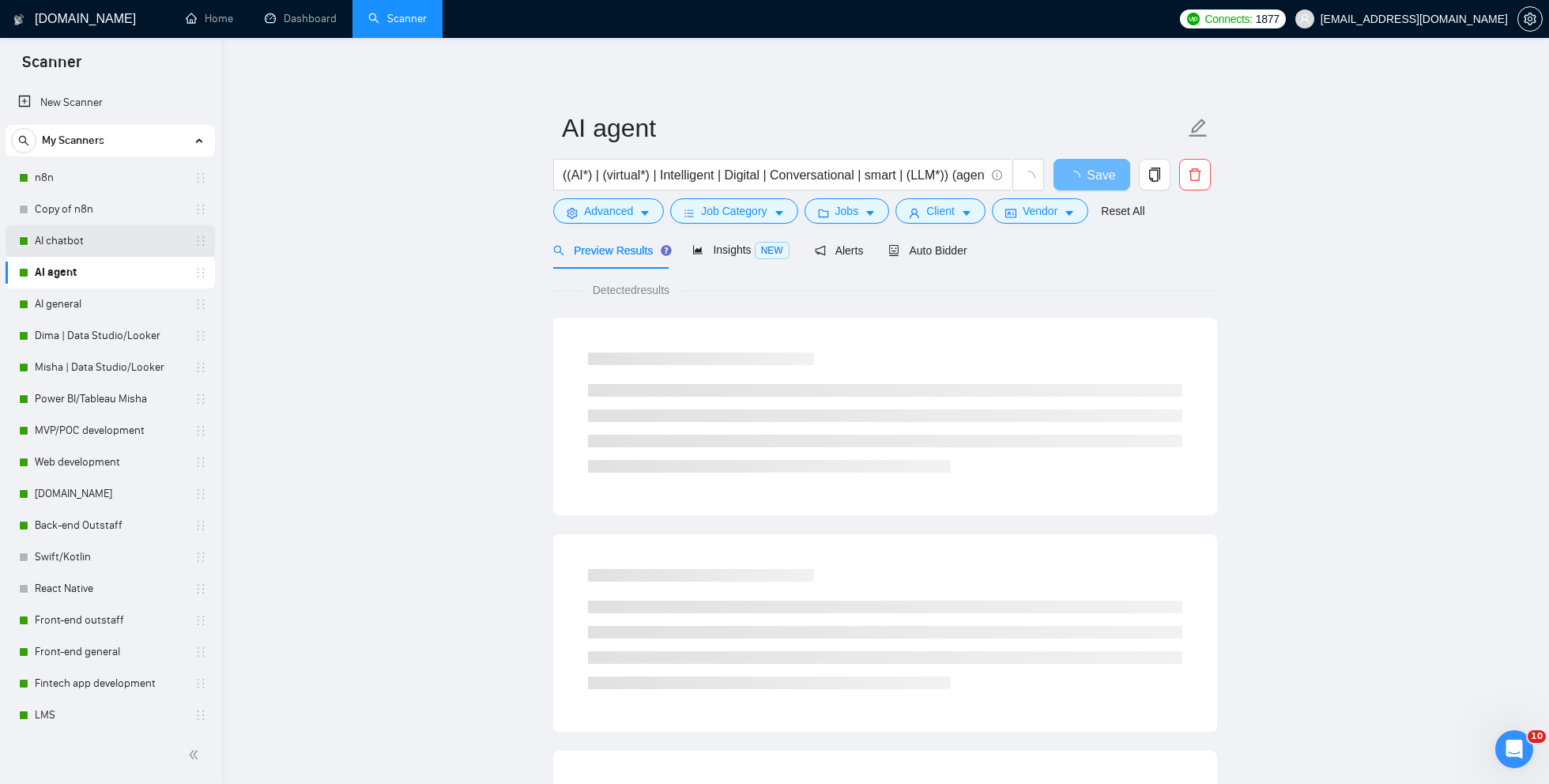
click at [86, 244] on link "AI chatbot" at bounding box center [109, 240] width 150 height 31
click at [716, 221] on button "Job Category" at bounding box center [733, 211] width 127 height 25
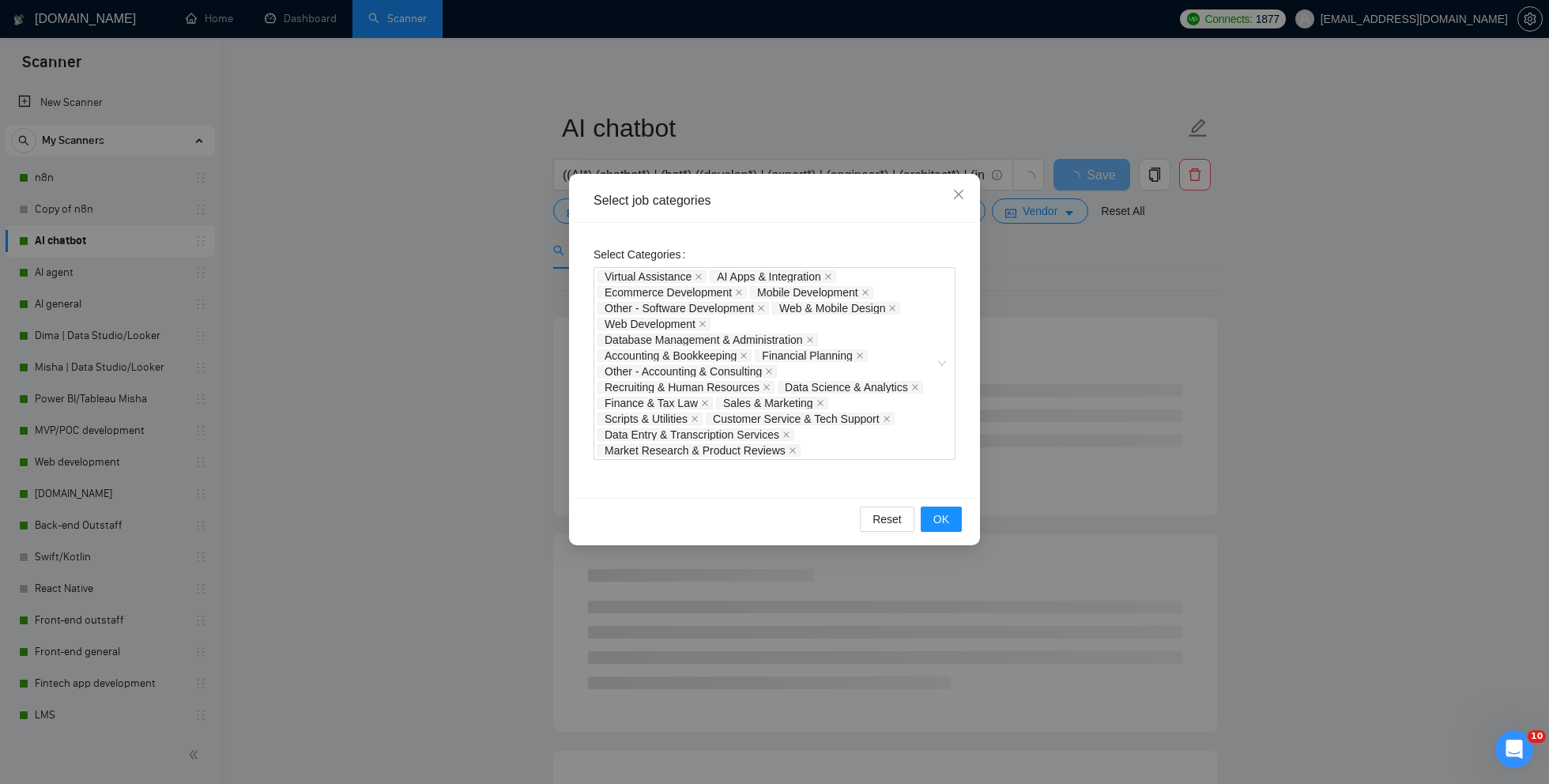
click at [420, 291] on div "Select job categories Select Categories Virtual Assistance AI Apps & Integratio…" at bounding box center [774, 392] width 1549 height 784
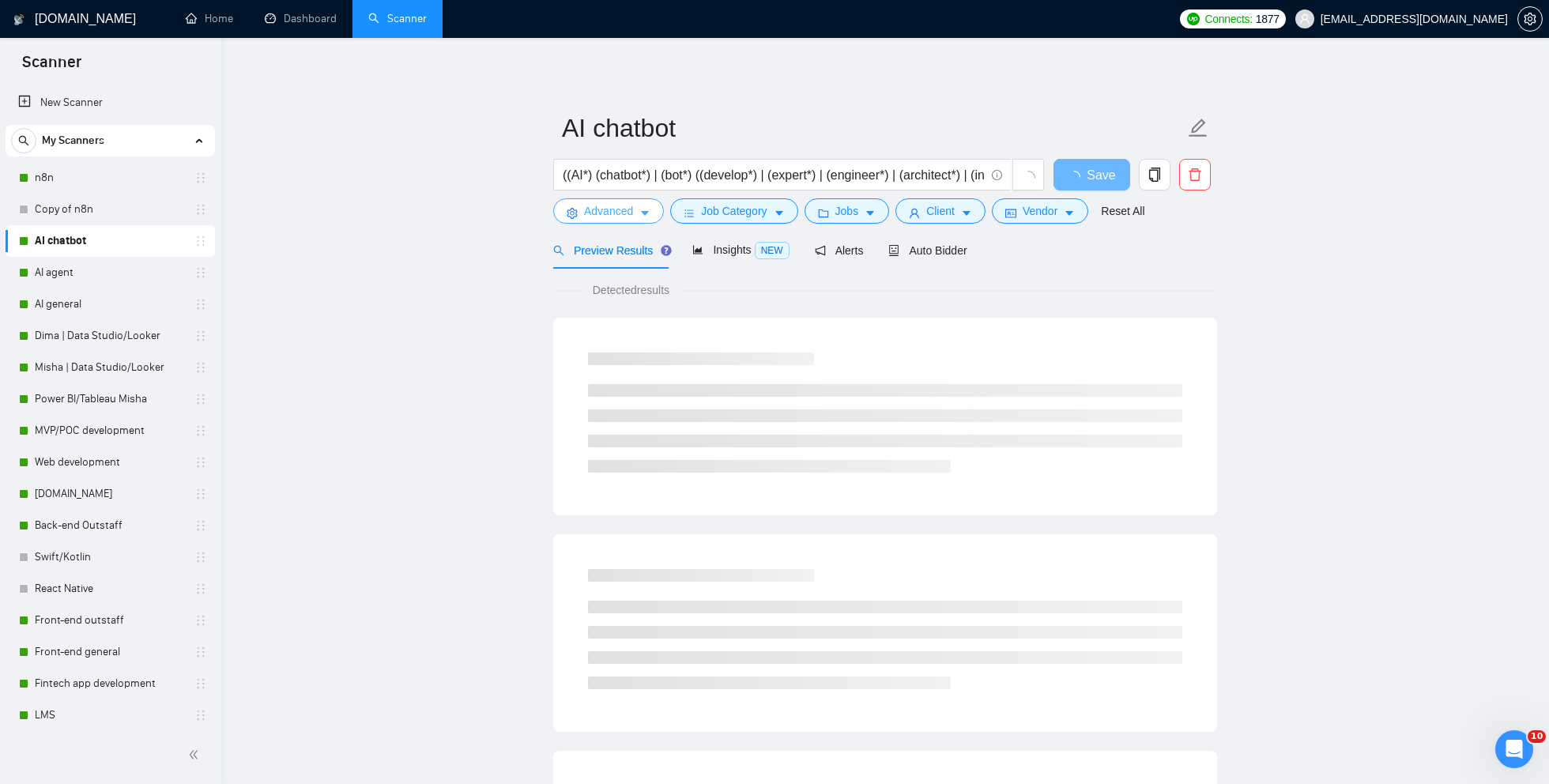
click at [629, 219] on span "Advanced" at bounding box center [609, 211] width 49 height 18
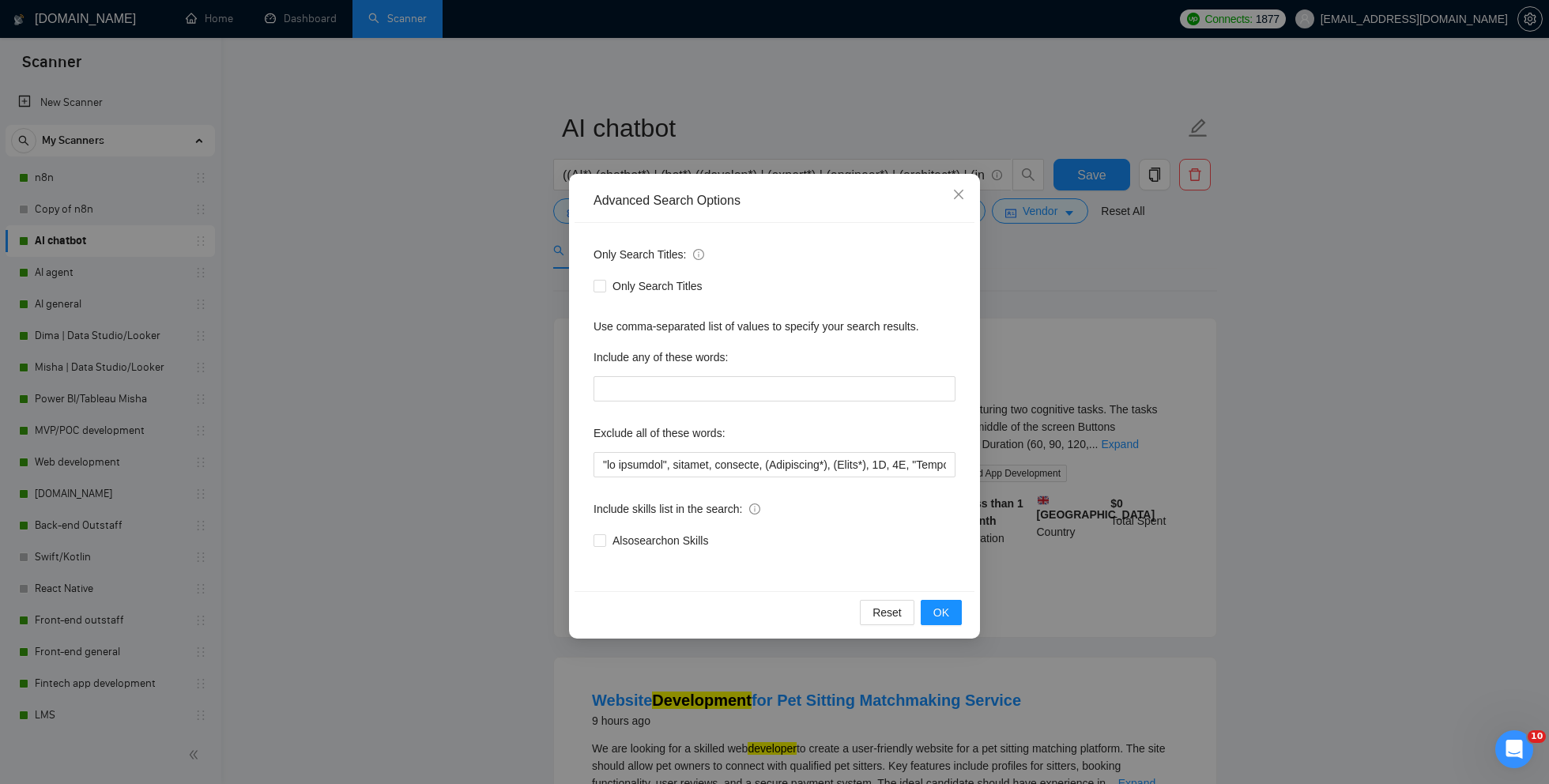
scroll to position [0, 492]
click at [787, 461] on input "text" at bounding box center [774, 465] width 362 height 25
drag, startPoint x: 762, startPoint y: 461, endPoint x: 644, endPoint y: 459, distance: 118.0
click at [644, 459] on input "text" at bounding box center [774, 465] width 362 height 25
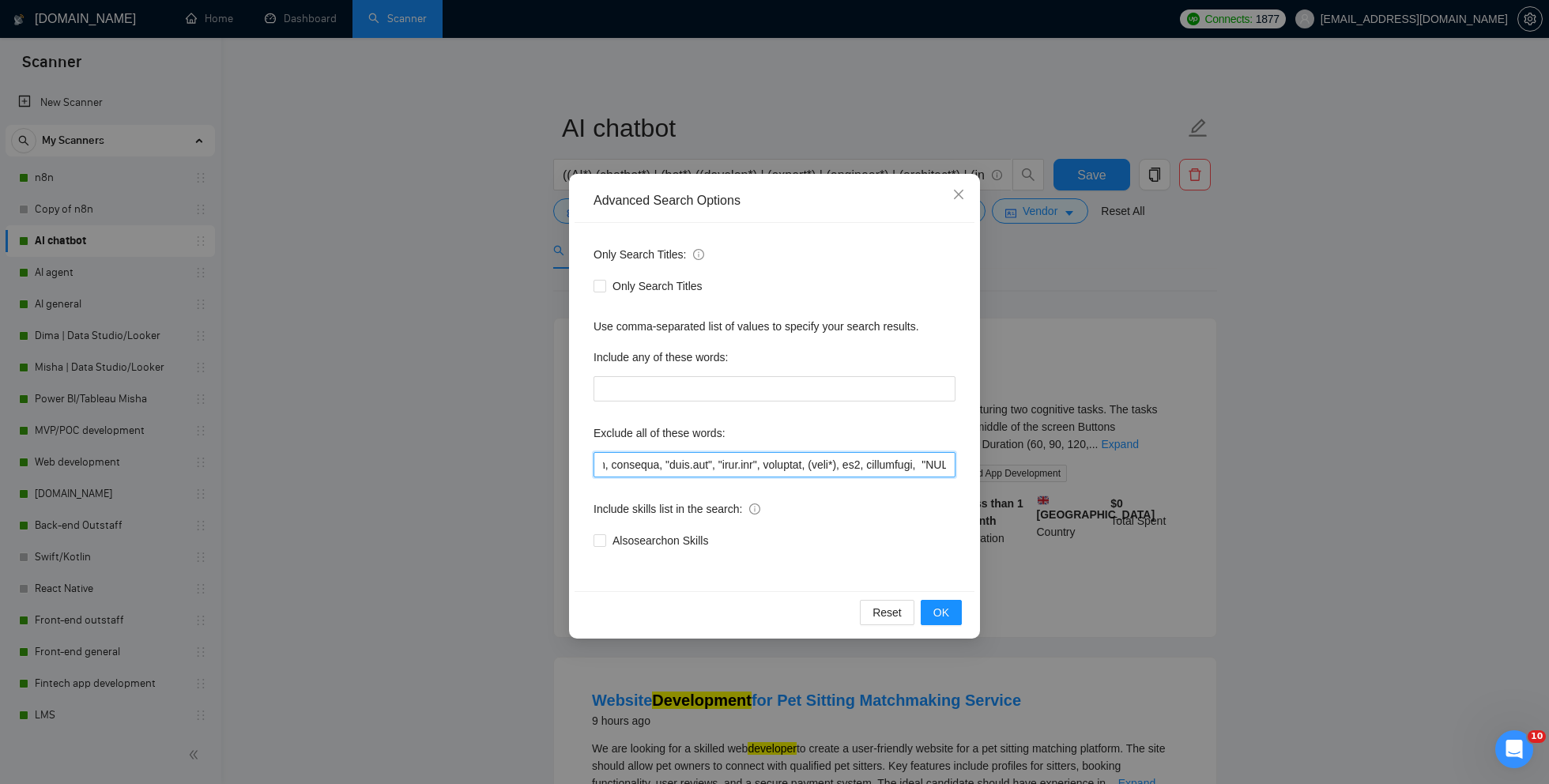
scroll to position [0, 652]
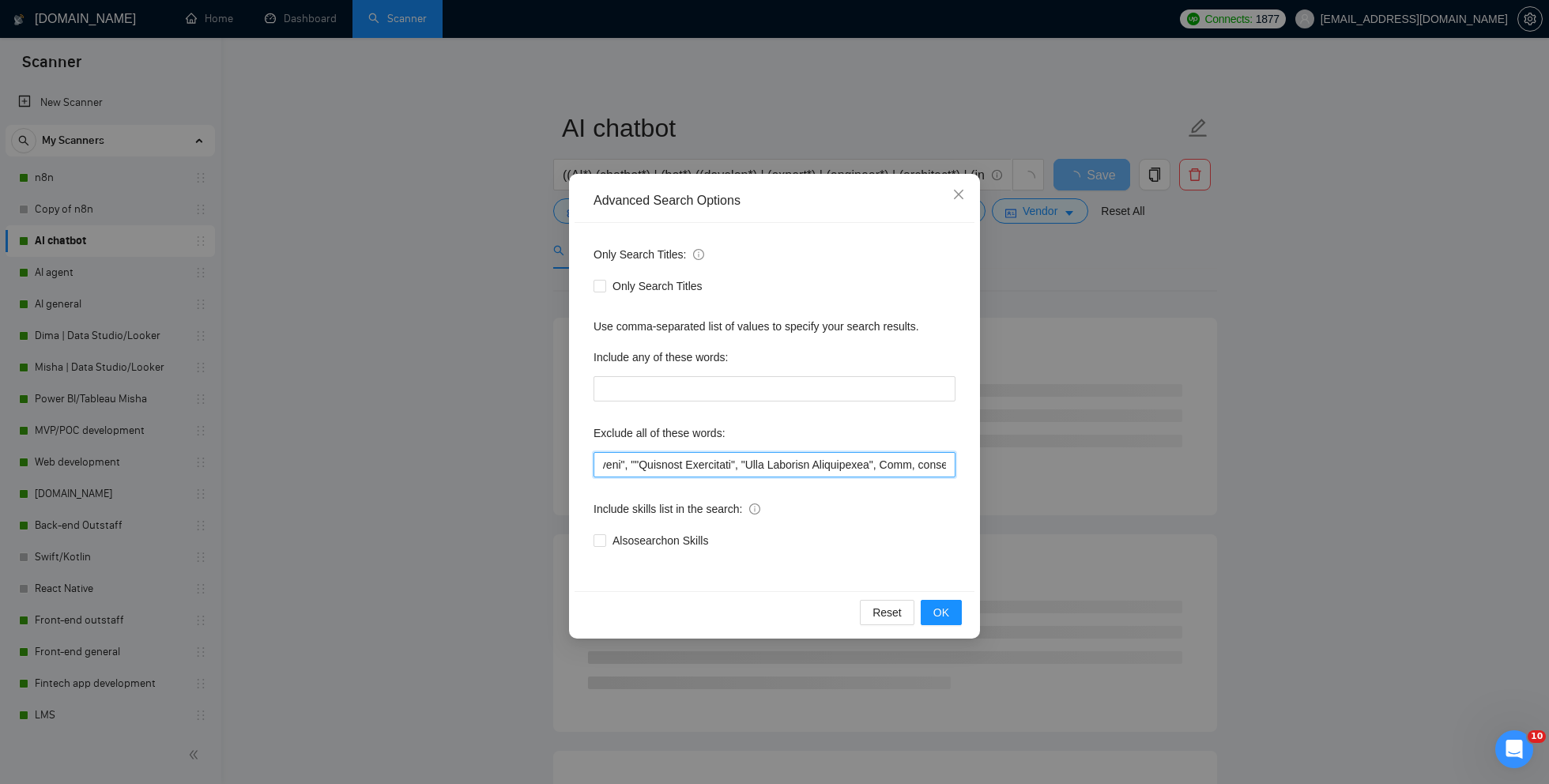
drag, startPoint x: 630, startPoint y: 461, endPoint x: 601, endPoint y: 460, distance: 29.0
click at [601, 460] on input "text" at bounding box center [774, 465] width 362 height 25
click at [772, 464] on input "text" at bounding box center [774, 465] width 362 height 25
click at [745, 462] on input "text" at bounding box center [774, 465] width 362 height 25
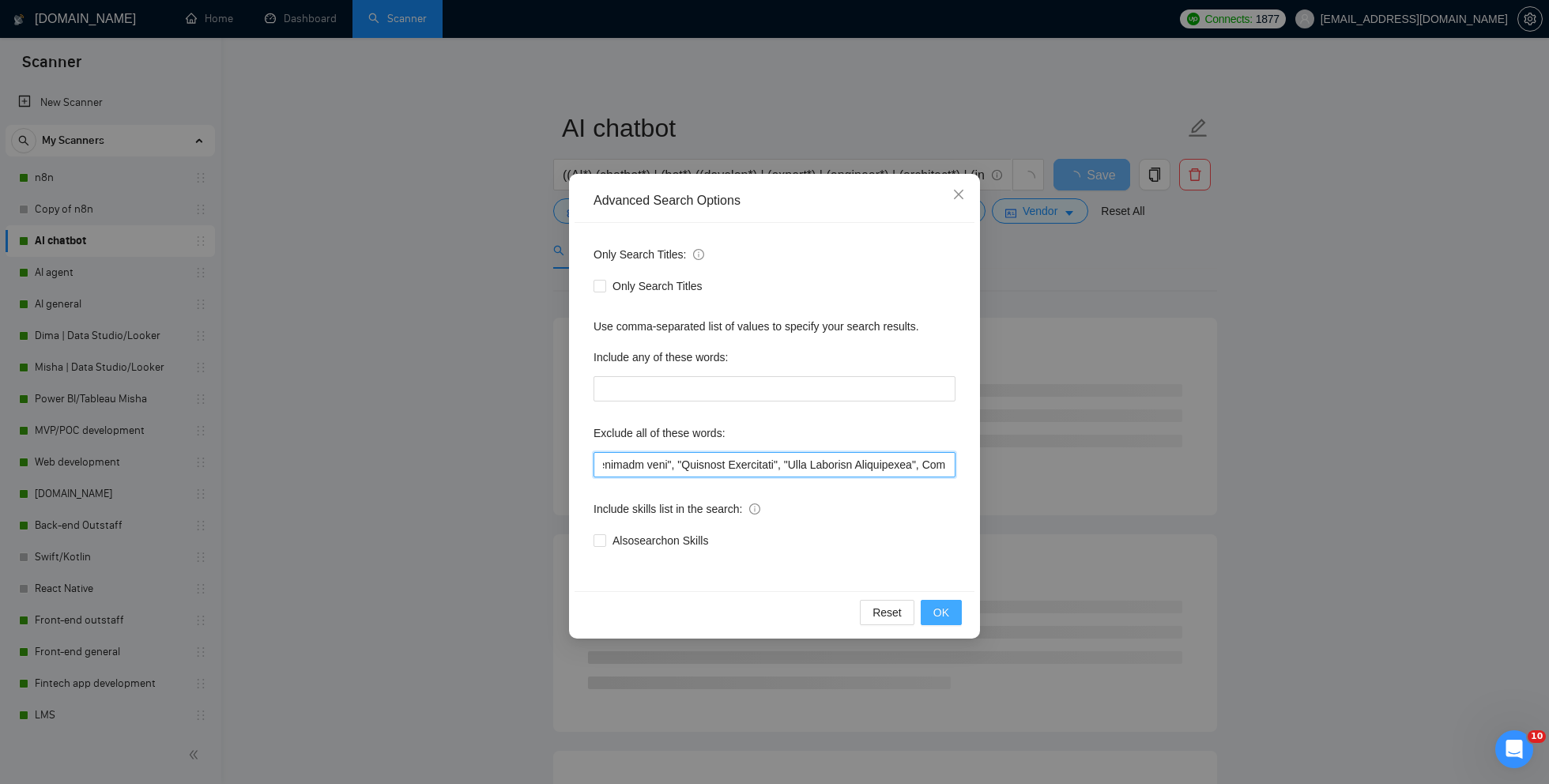
type input ""no agencies", webflow, designer, (Whitepaper*), (Ebook*), 3D, 2D, "Company Ove…"
click at [936, 611] on span "OK" at bounding box center [941, 612] width 16 height 18
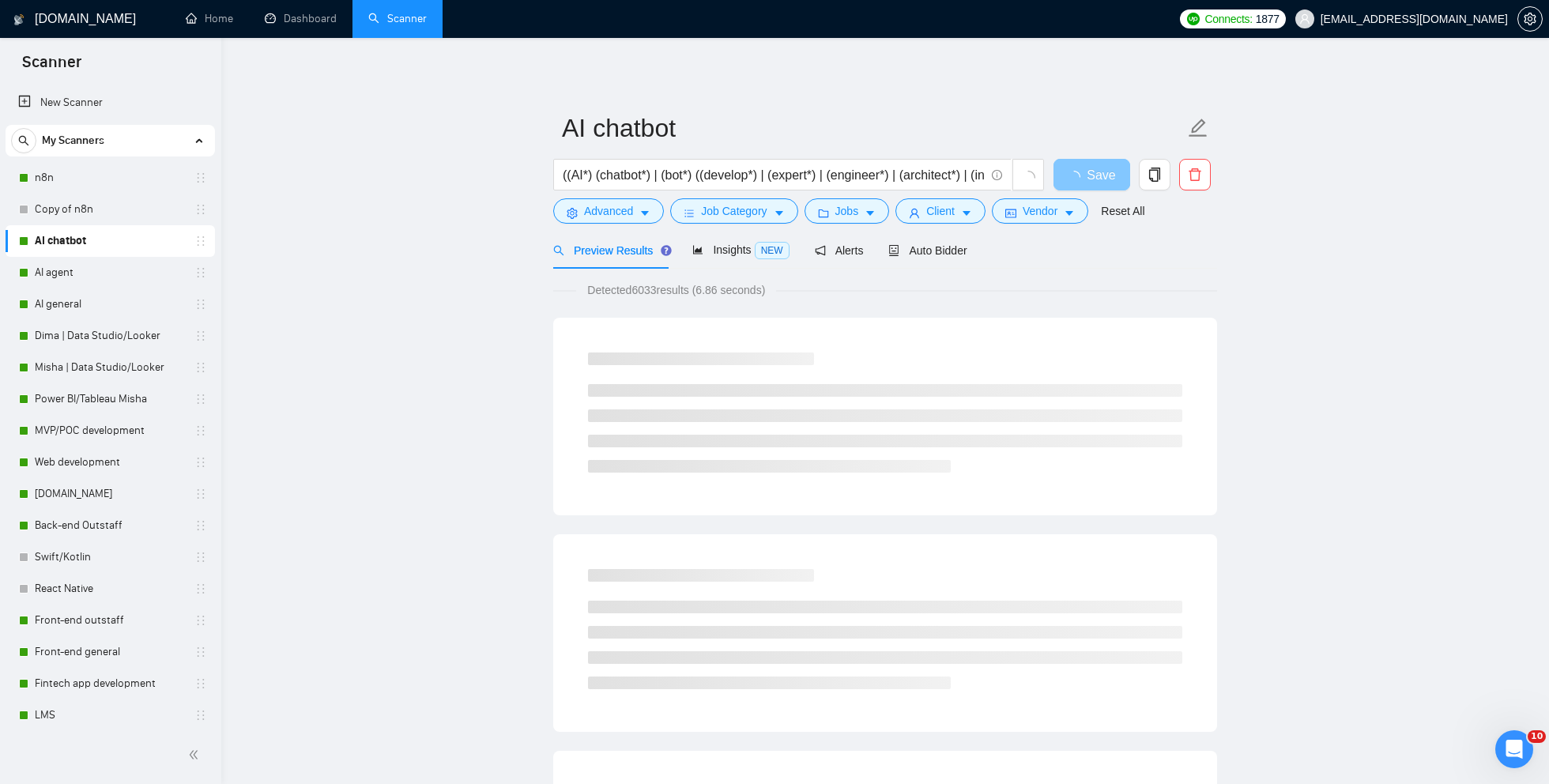
click at [1093, 178] on span "Save" at bounding box center [1101, 174] width 29 height 19
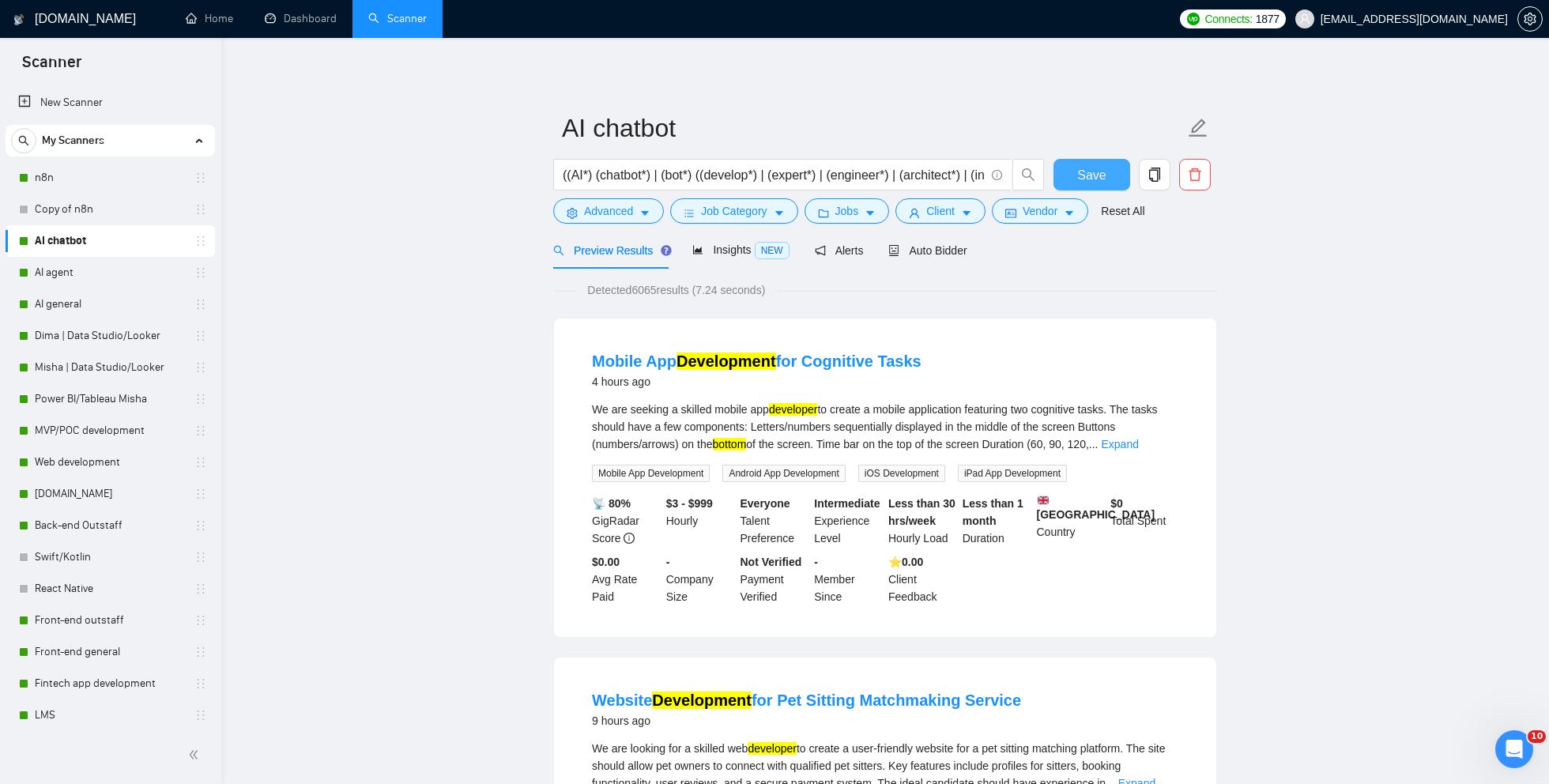
click at [1092, 179] on span "Save" at bounding box center [1092, 174] width 29 height 19
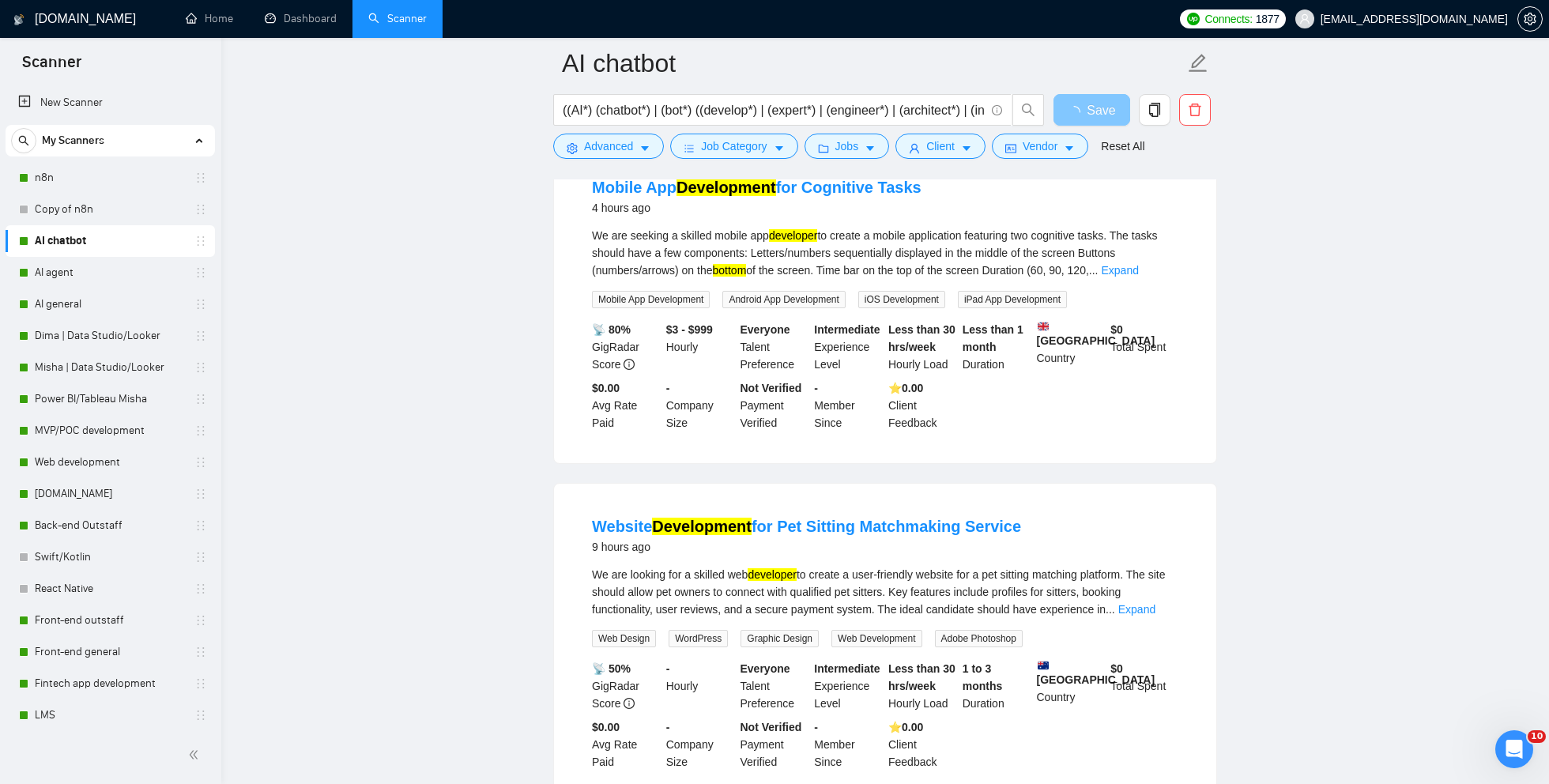
scroll to position [326, 0]
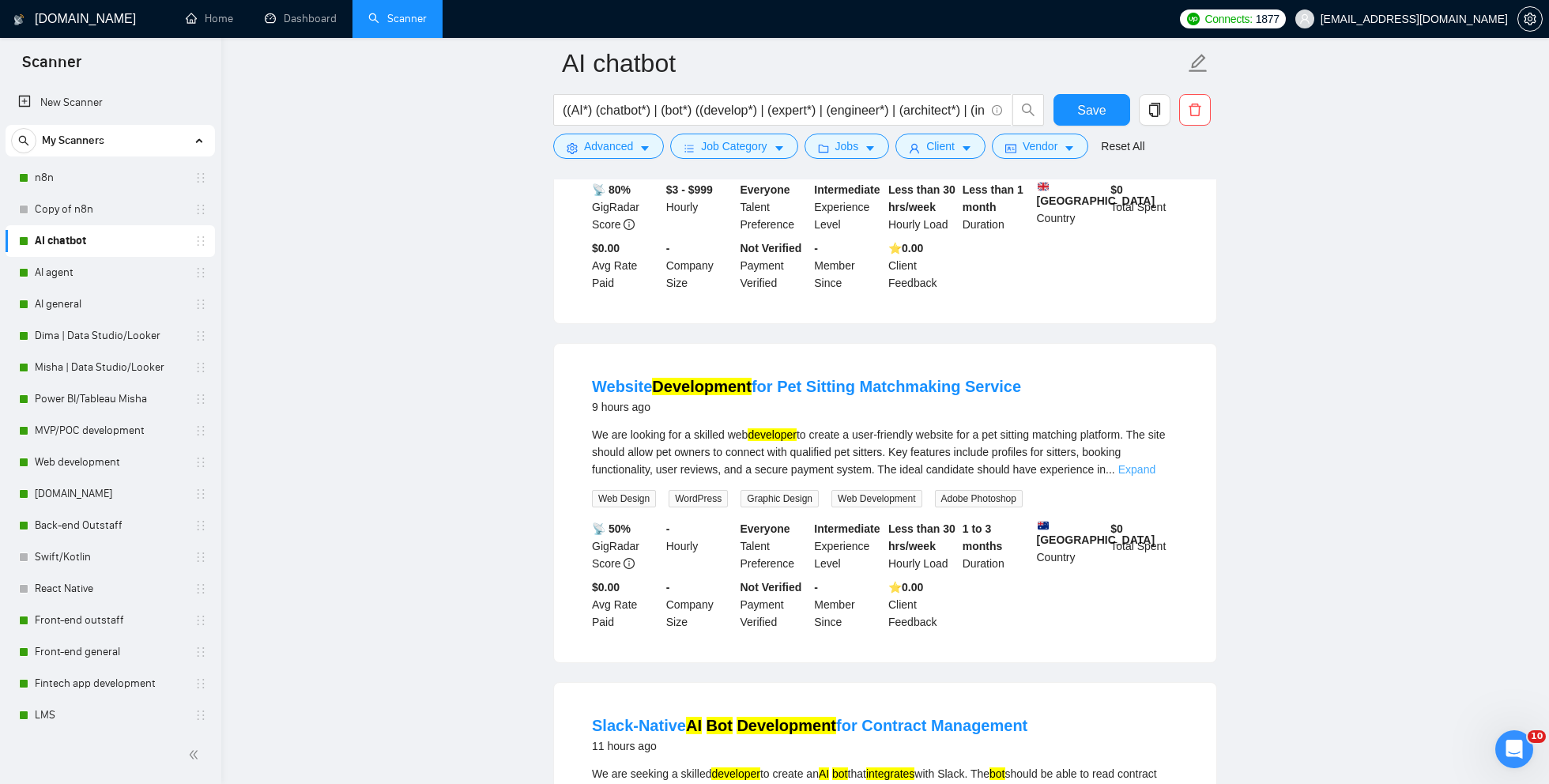
click at [1149, 476] on link "Expand" at bounding box center [1137, 469] width 37 height 13
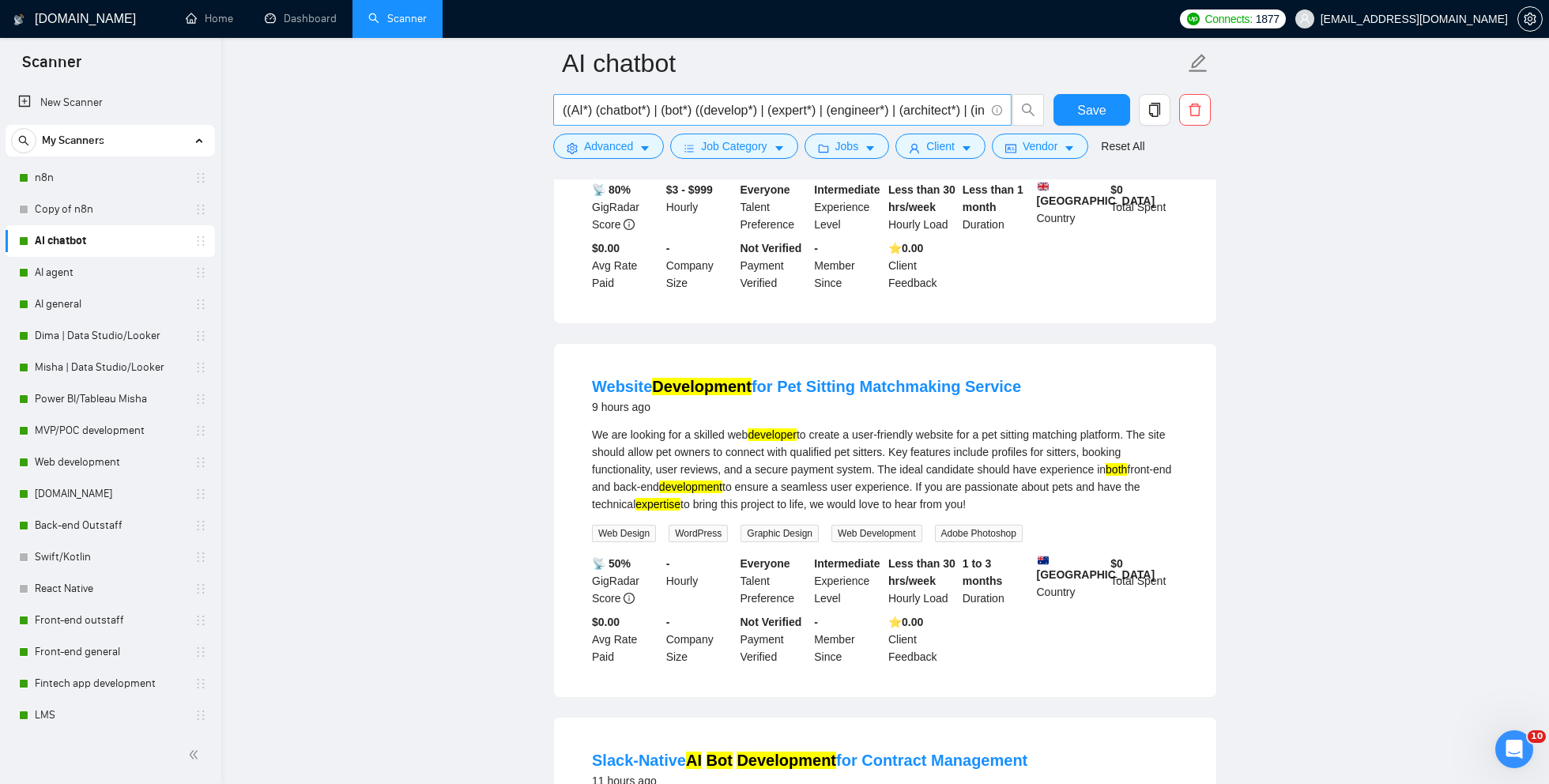
click at [694, 108] on input "((AI*) (chatbot*) | (bot*) ((develop*) | (expert*) | (engineer*) | (architect*)…" at bounding box center [773, 110] width 422 height 19
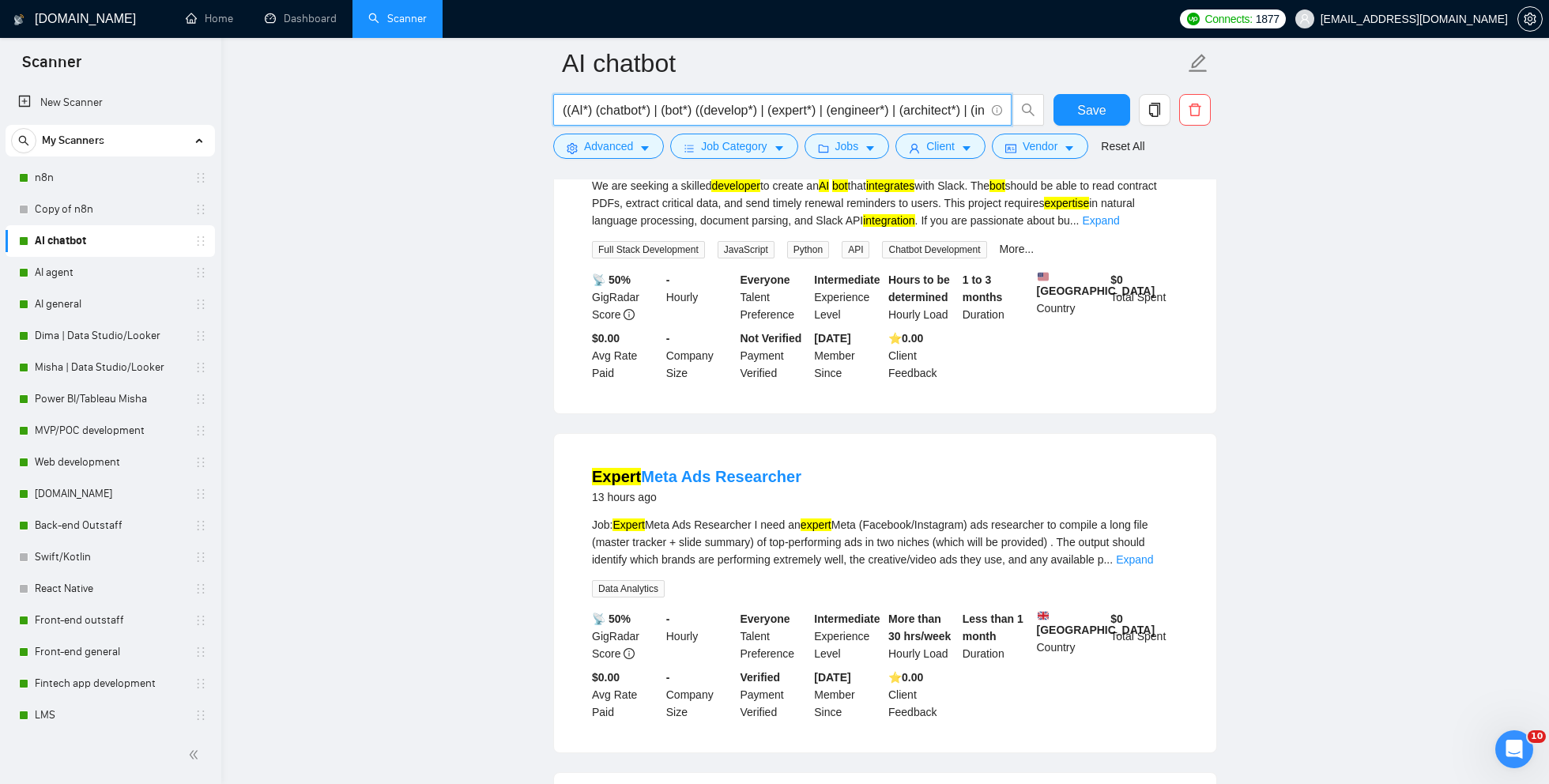
scroll to position [1091, 0]
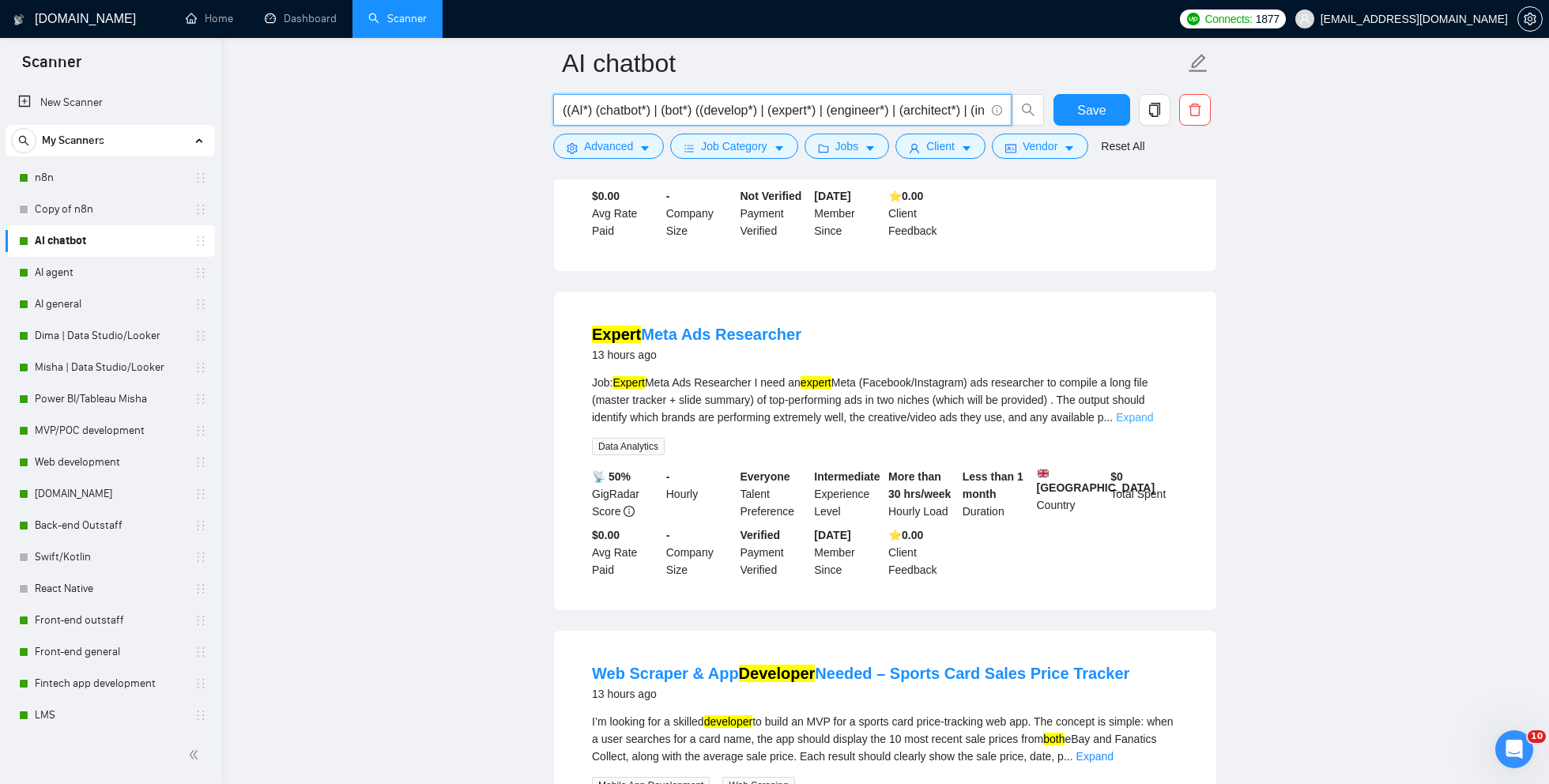
click at [1153, 423] on link "Expand" at bounding box center [1135, 417] width 37 height 13
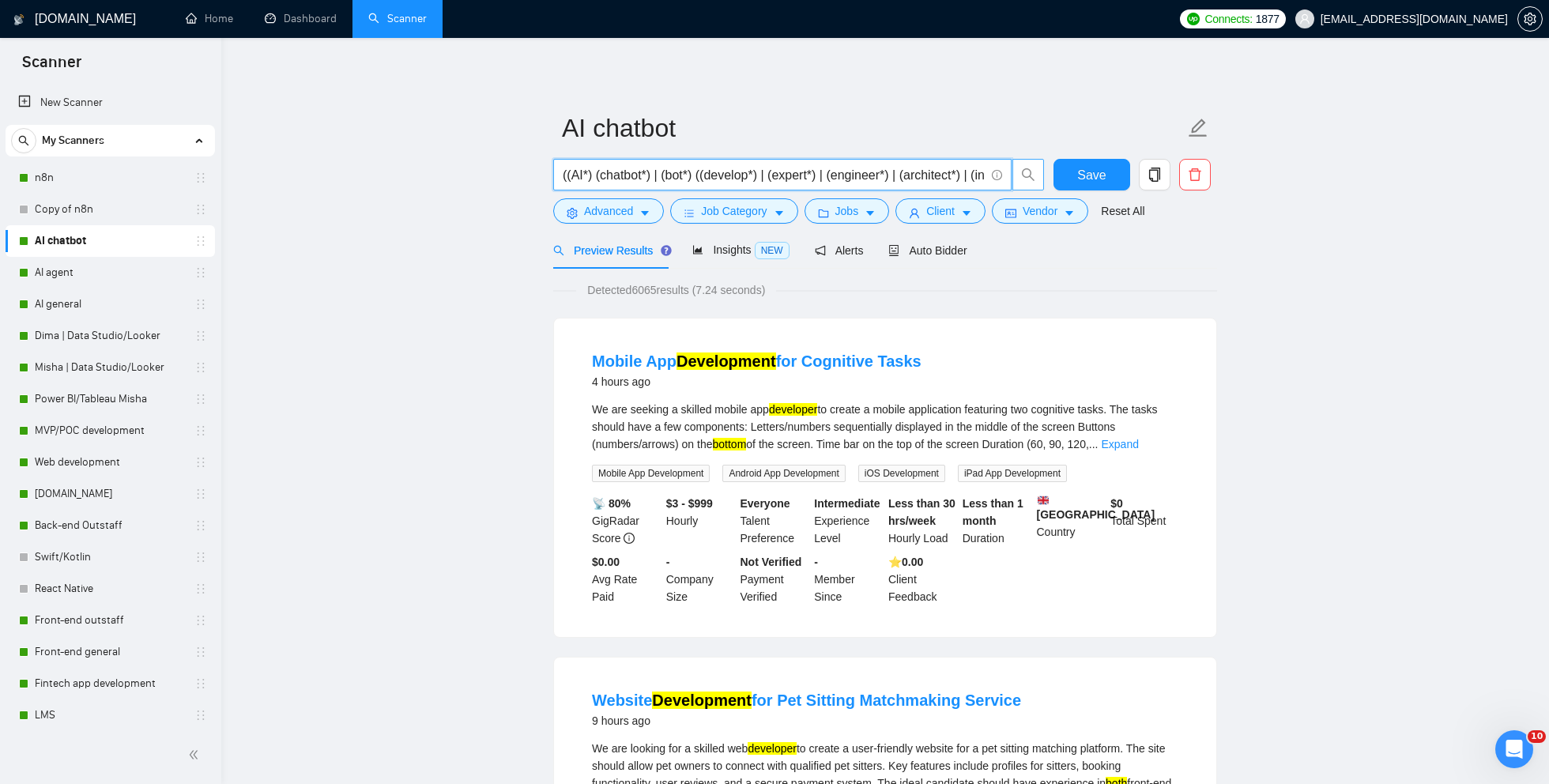
scroll to position [0, 66]
drag, startPoint x: 873, startPoint y: 174, endPoint x: 1012, endPoint y: 173, distance: 139.0
click at [1013, 174] on span "((AI*) (chatbot*) | (bot*) ((develop*) | (expert*) | (engineer*) | (architect*)…" at bounding box center [799, 174] width 491 height 31
click at [938, 174] on input "((AI*) (chatbot*) | (bot*) ((develop*) | (expert*) | (engineer*) | (architect*)…" at bounding box center [773, 174] width 422 height 19
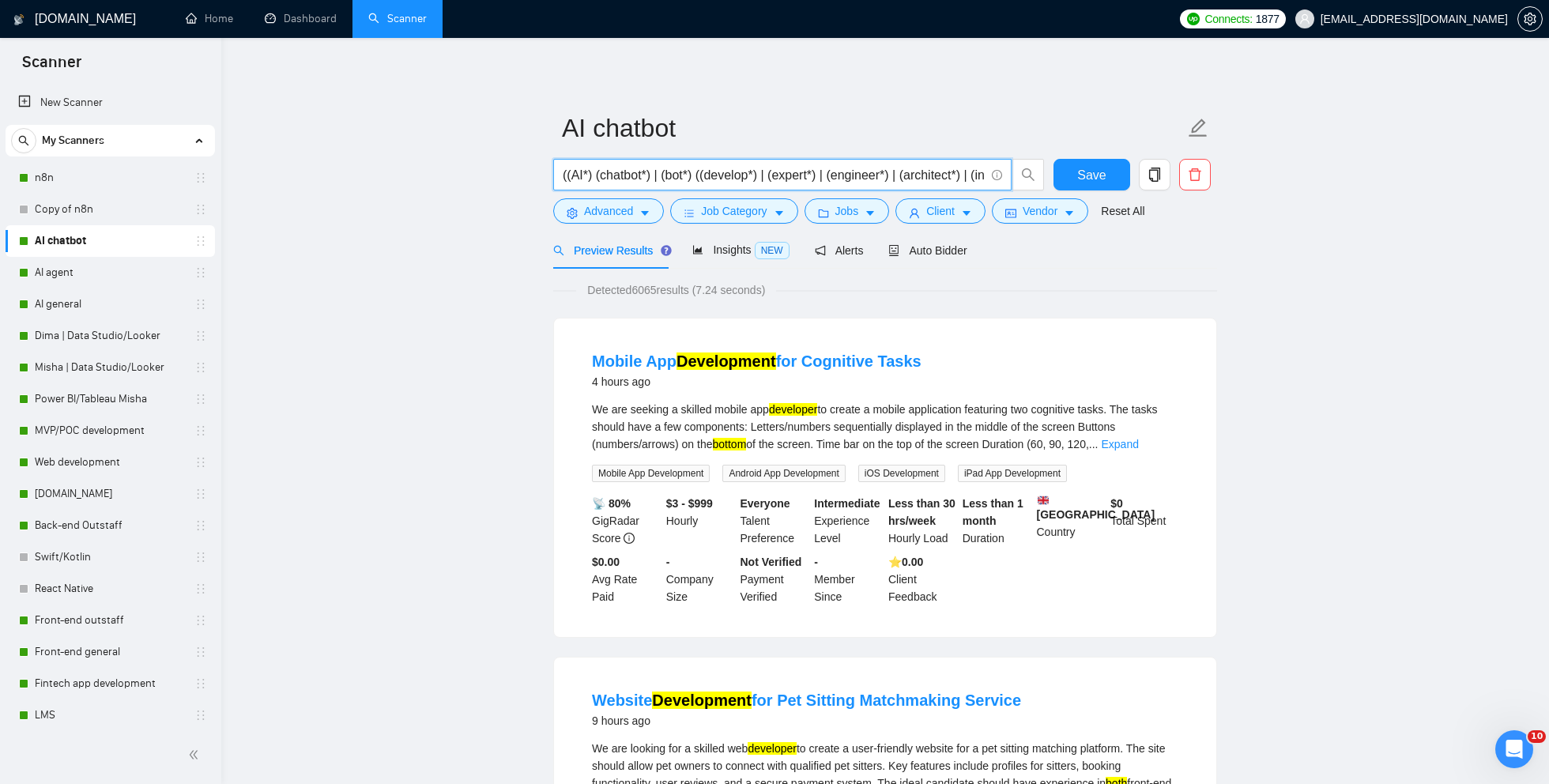
click at [566, 168] on input "((AI*) (chatbot*) | (bot*) ((develop*) | (expert*) | (engineer*) | (architect*)…" at bounding box center [773, 174] width 422 height 19
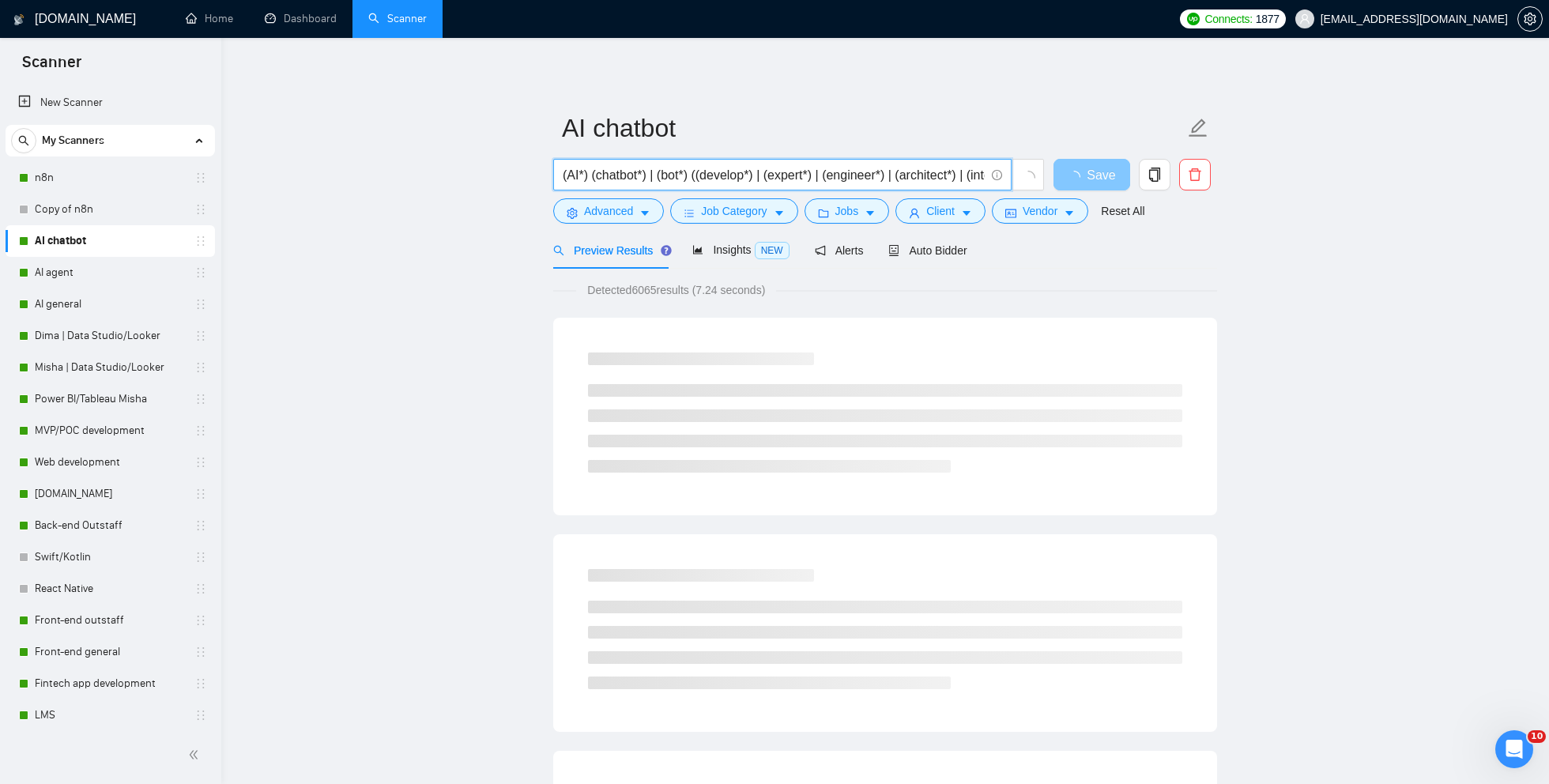
scroll to position [0, 62]
drag, startPoint x: 697, startPoint y: 170, endPoint x: 1099, endPoint y: 174, distance: 402.0
click at [1099, 174] on div "(AI*) (chatbot*) | (bot*) ((develop*) | (expert*) | (engineer*) | (architect*) …" at bounding box center [882, 179] width 664 height 40
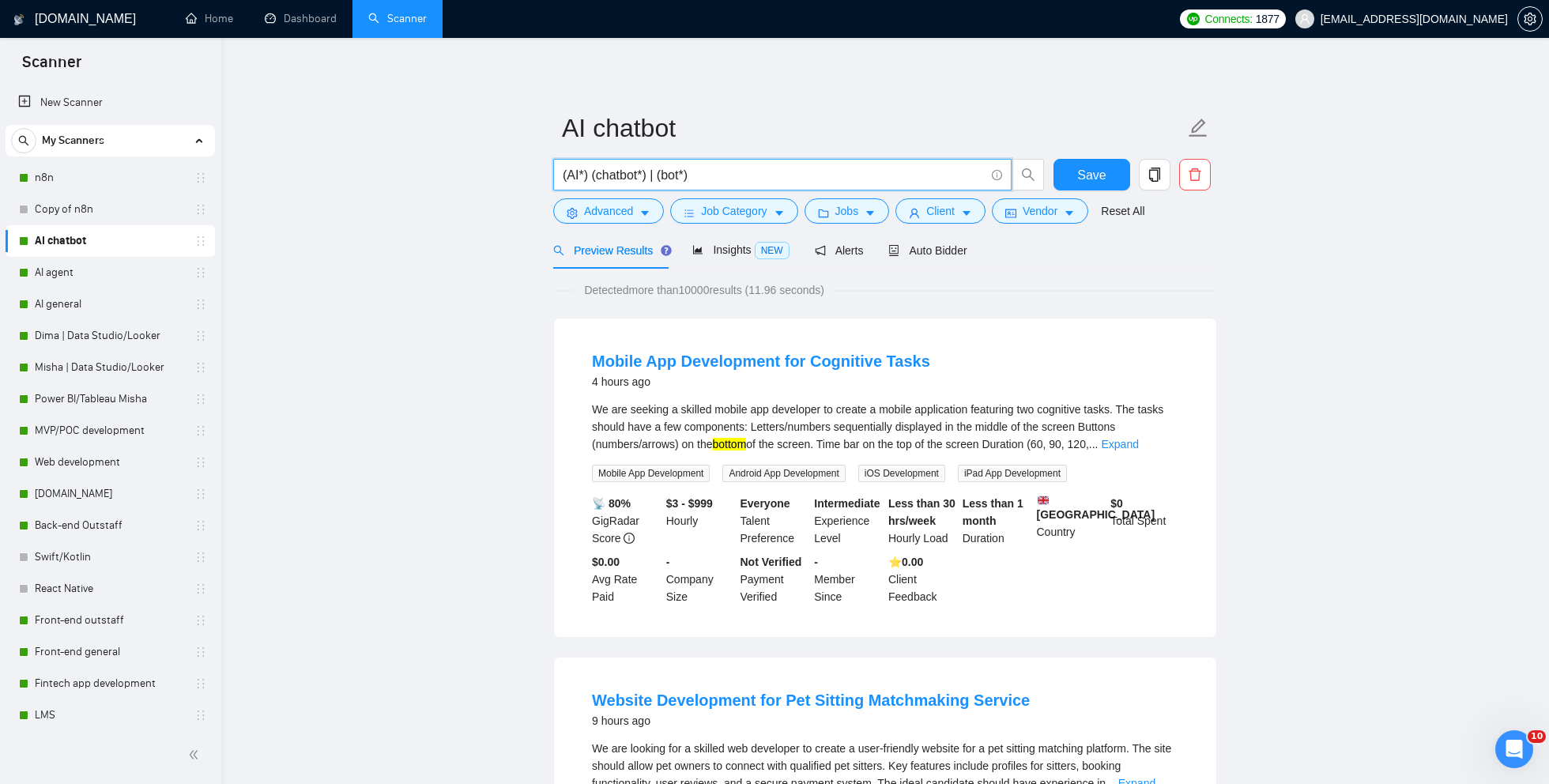
click at [690, 173] on input "(AI*) (chatbot*) | (bot*)" at bounding box center [773, 174] width 422 height 19
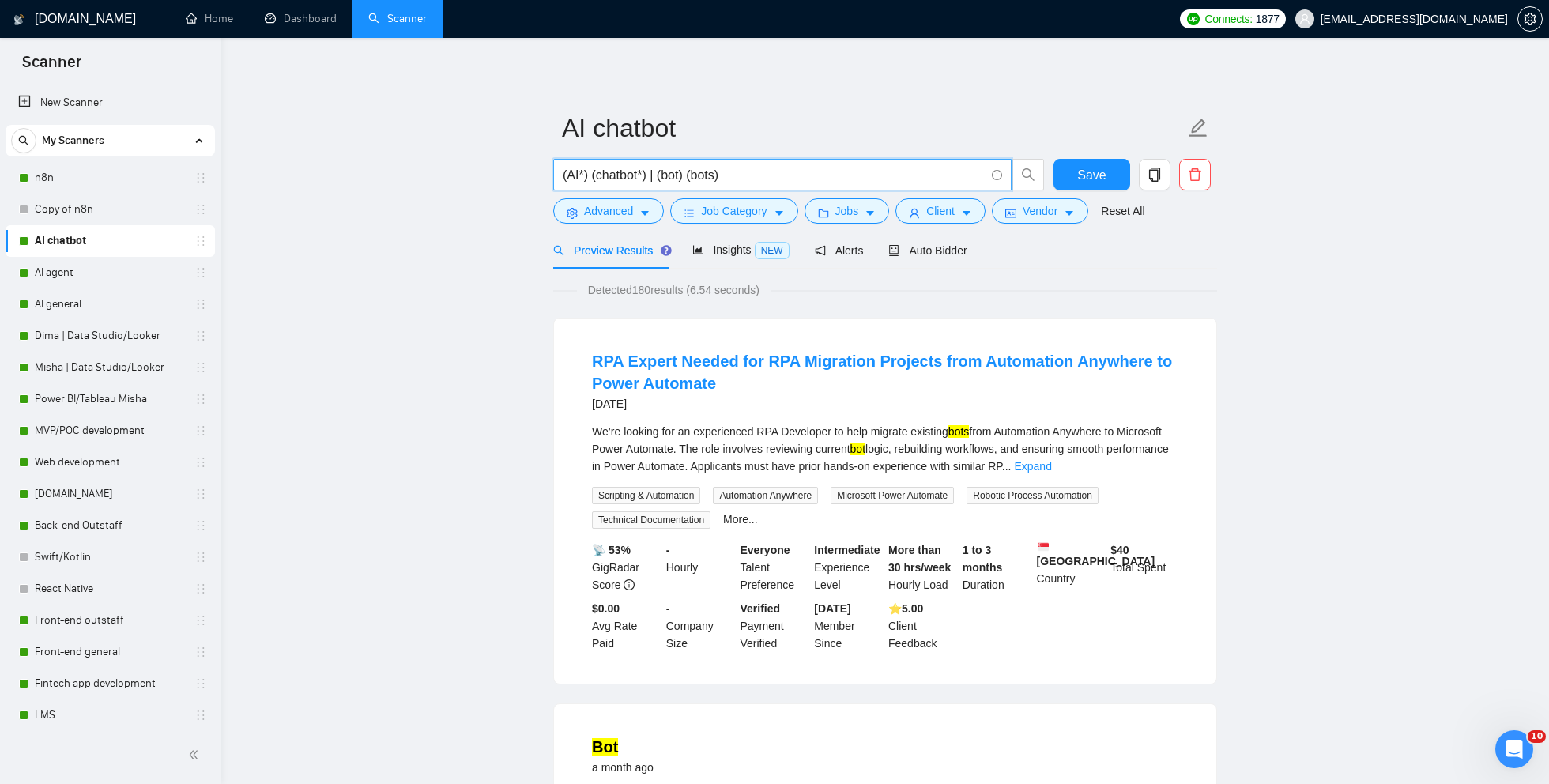
click at [692, 176] on input "(AI*) (chatbot*) | (bot) (bots)" at bounding box center [773, 174] width 422 height 19
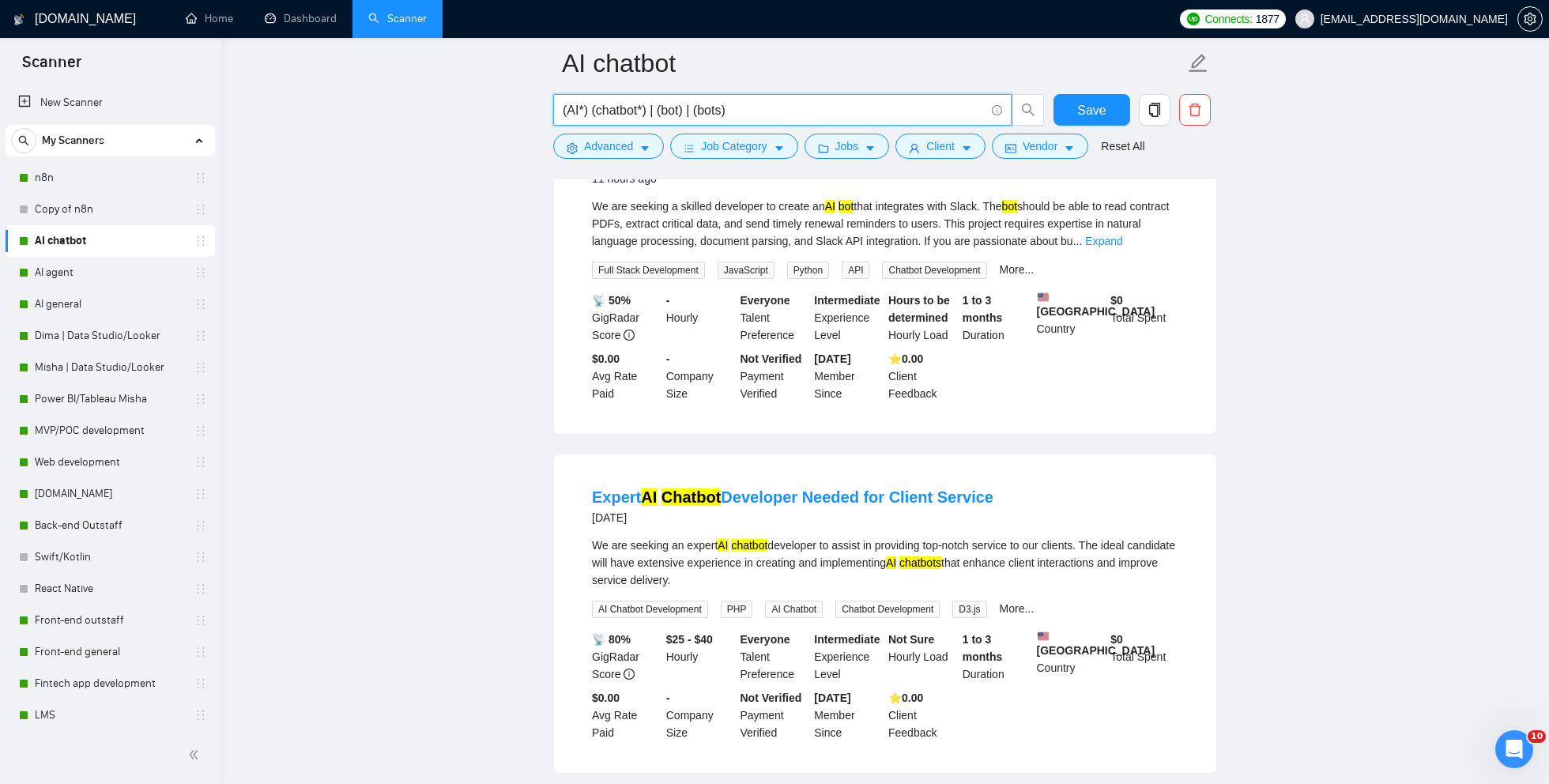
scroll to position [221, 0]
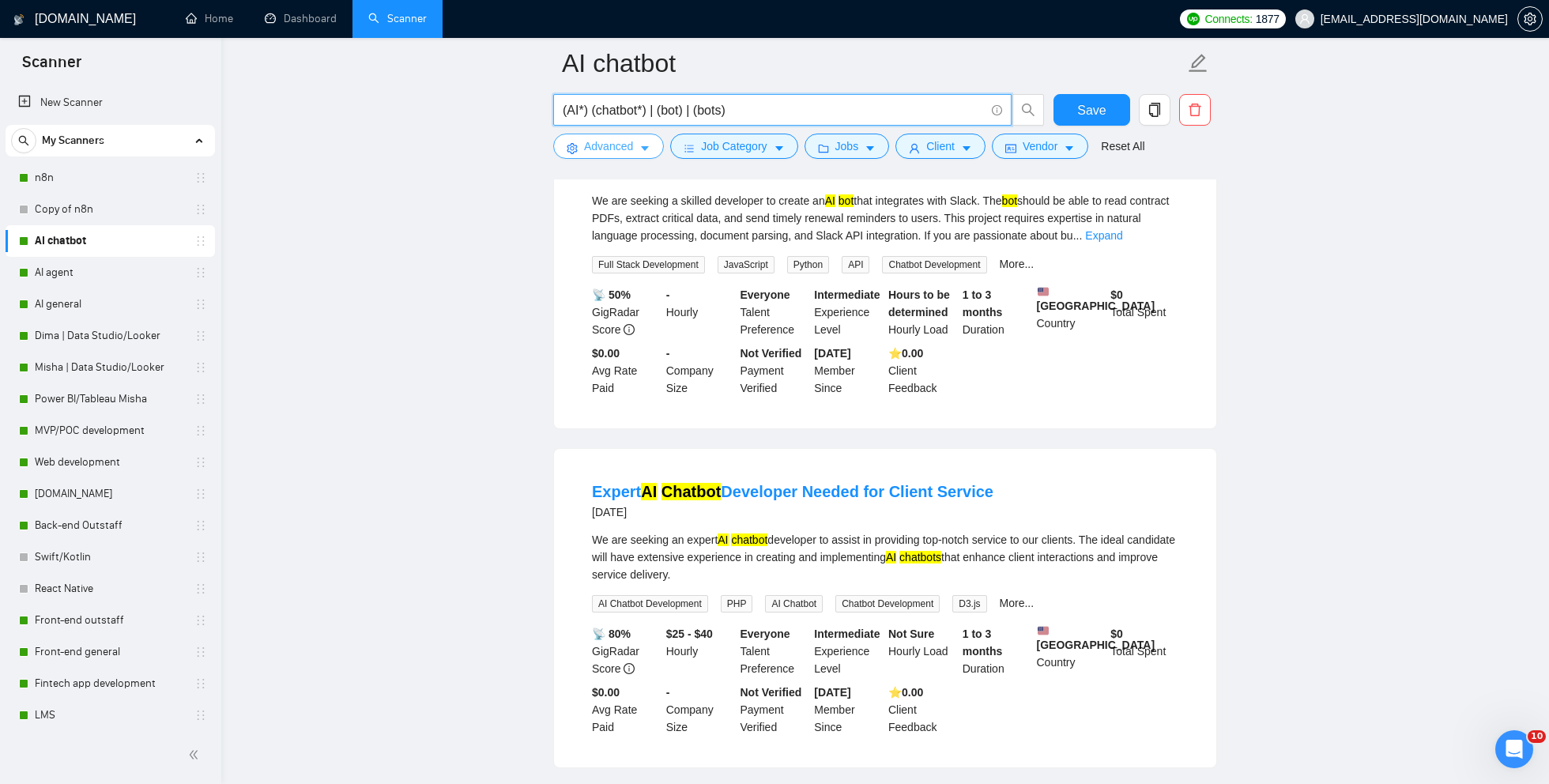
type input "(AI*) (chatbot*) | (bot) | (bots)"
click at [612, 151] on span "Advanced" at bounding box center [609, 146] width 49 height 18
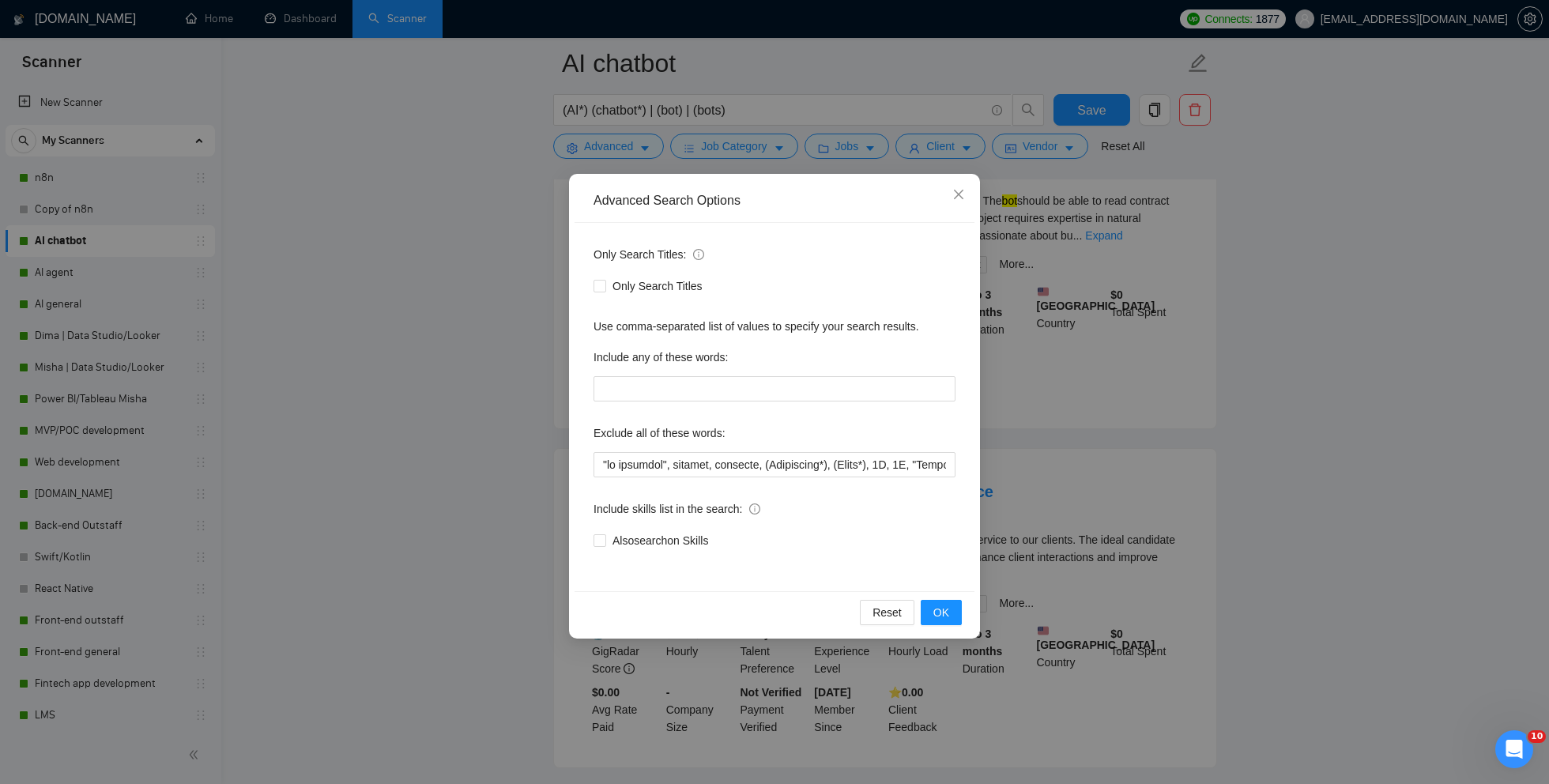
click at [448, 323] on div "Advanced Search Options Only Search Titles: Only Search Titles Use comma-separa…" at bounding box center [774, 392] width 1549 height 784
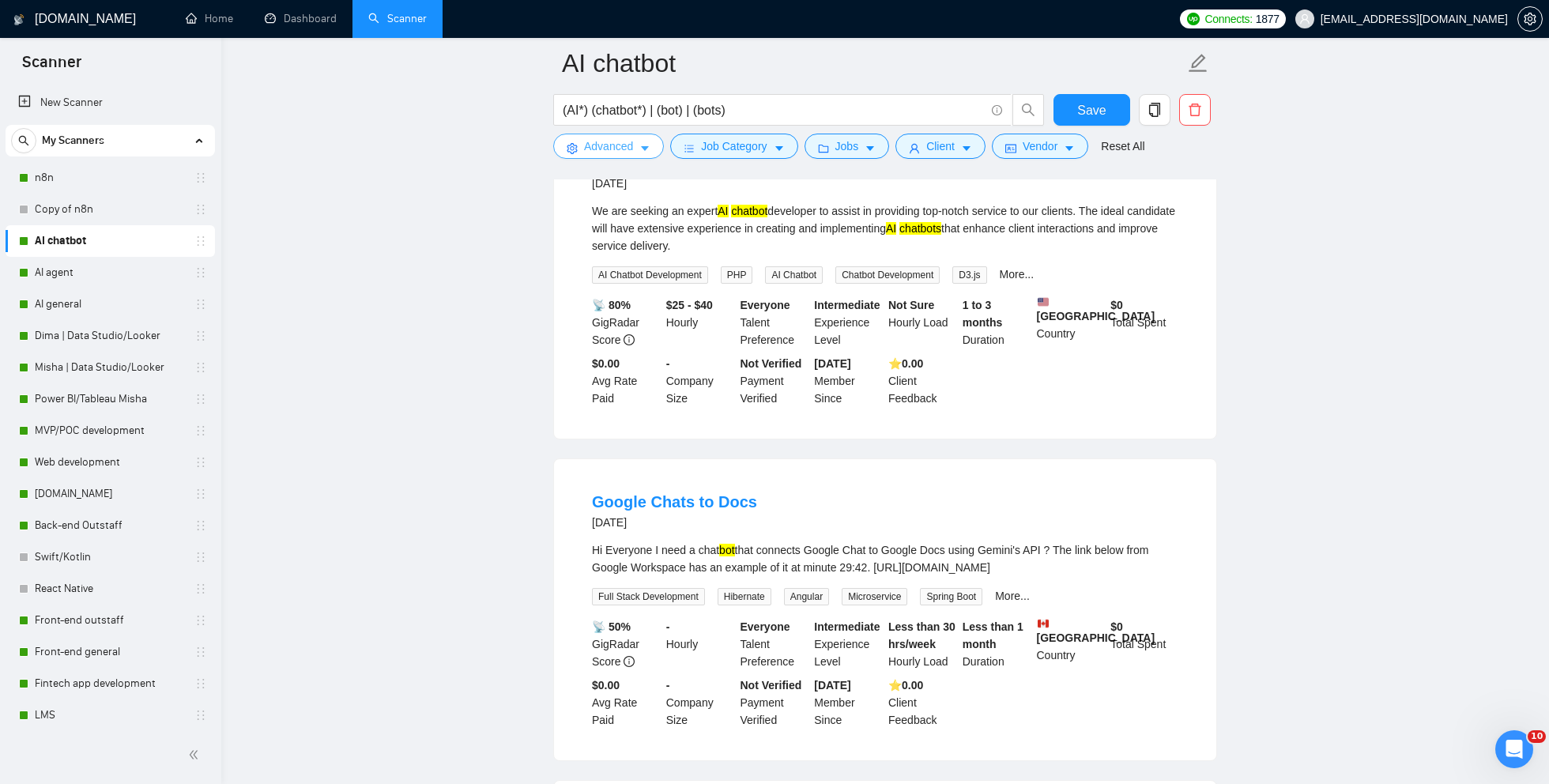
scroll to position [648, 0]
